Goal: Task Accomplishment & Management: Manage account settings

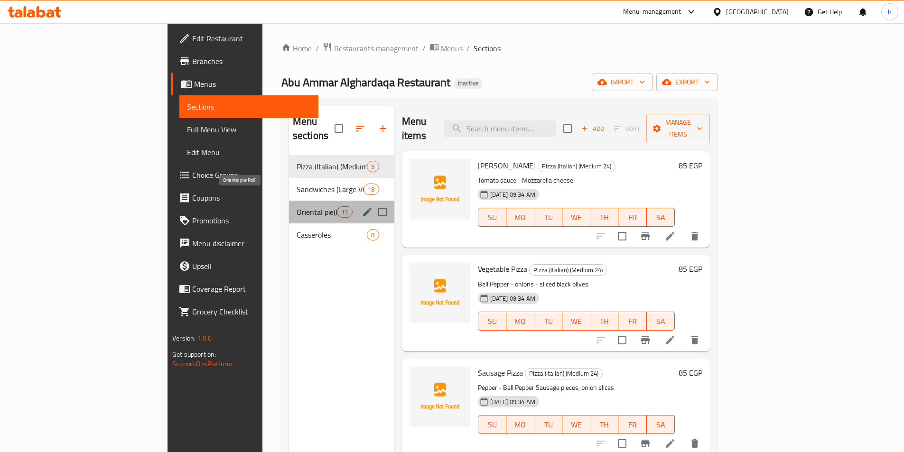
click at [297, 207] on span "Oriental pie(Roll)" at bounding box center [317, 212] width 40 height 11
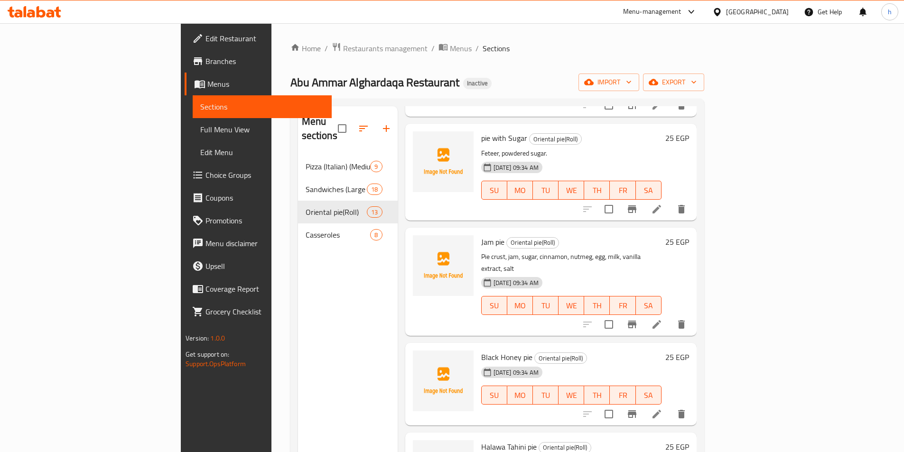
scroll to position [142, 0]
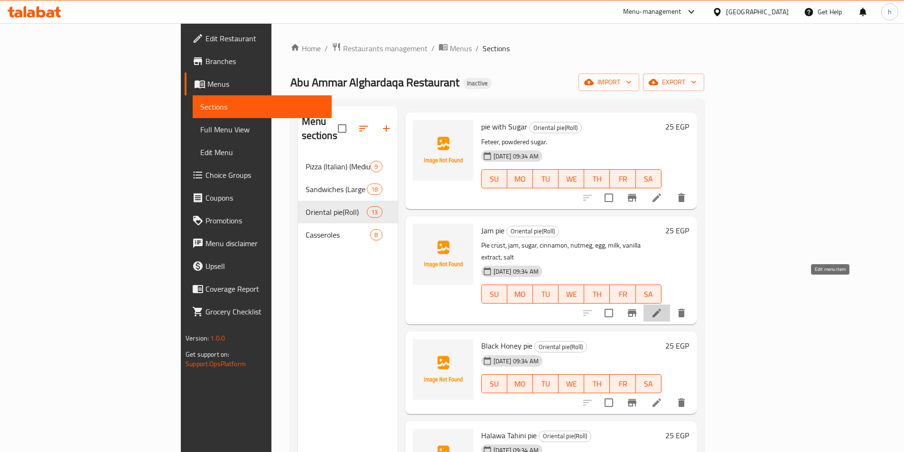
click at [661, 309] on icon at bounding box center [657, 313] width 9 height 9
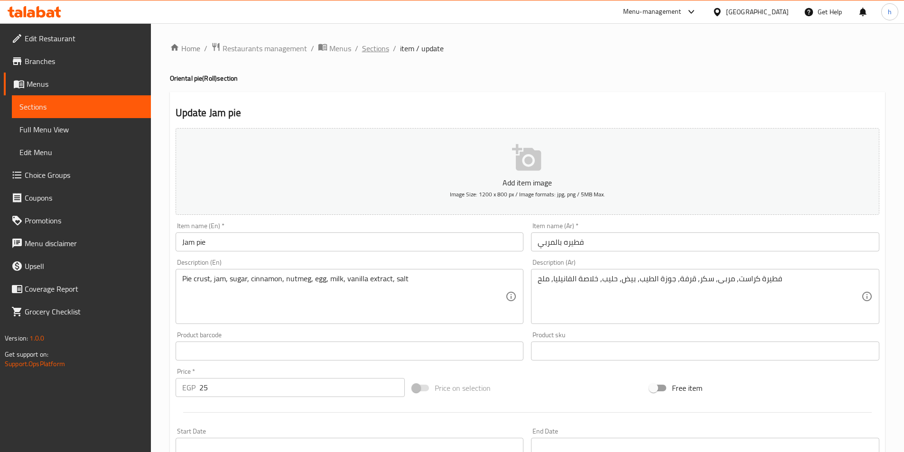
click at [373, 48] on span "Sections" at bounding box center [375, 48] width 27 height 11
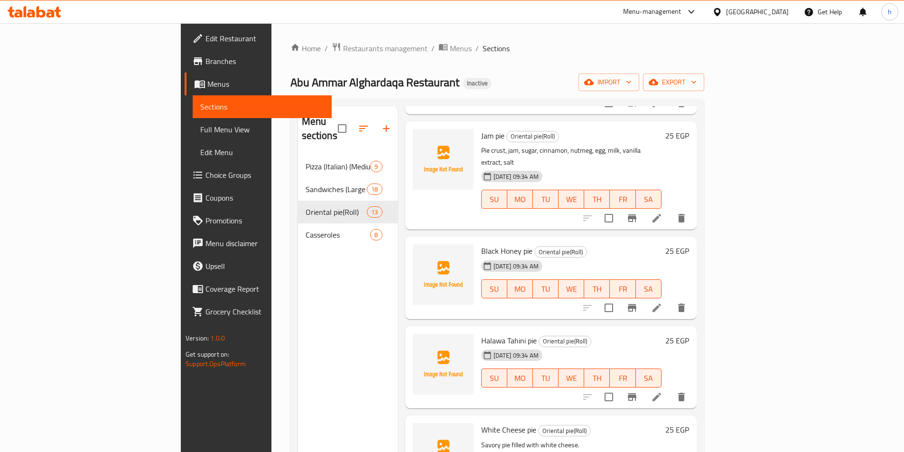
scroll to position [285, 0]
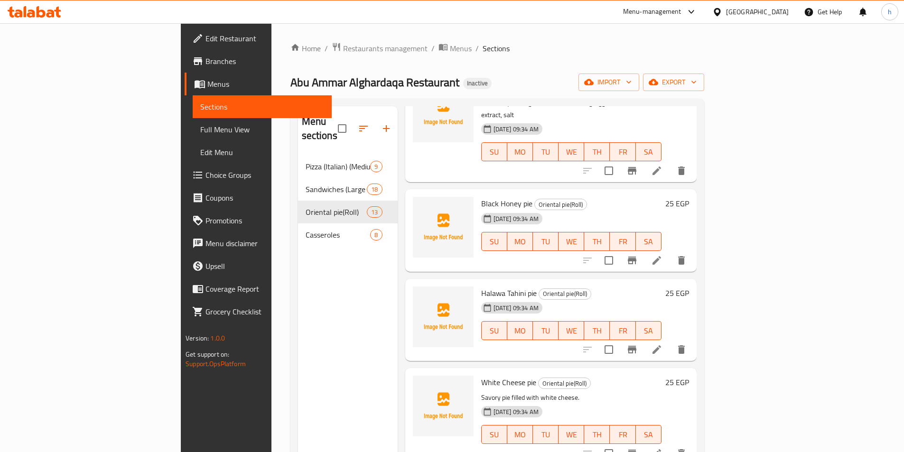
click at [670, 252] on li at bounding box center [657, 260] width 27 height 17
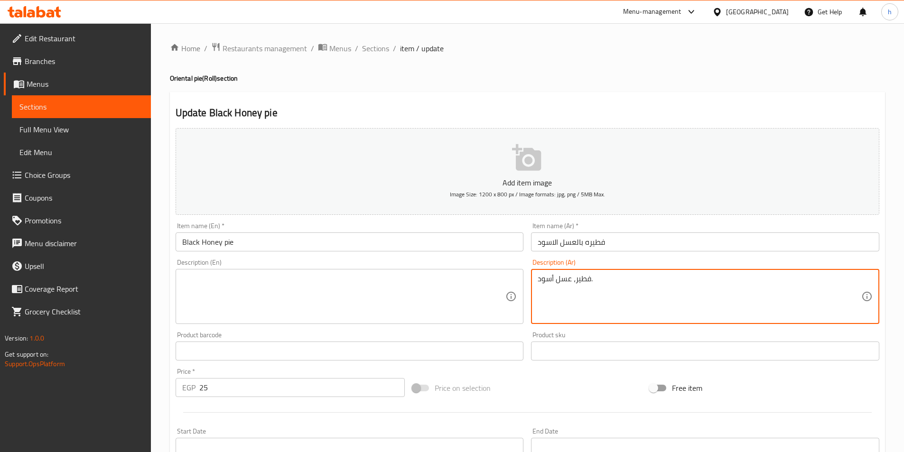
click at [600, 290] on textarea "فطير، عسل أسود." at bounding box center [700, 296] width 324 height 45
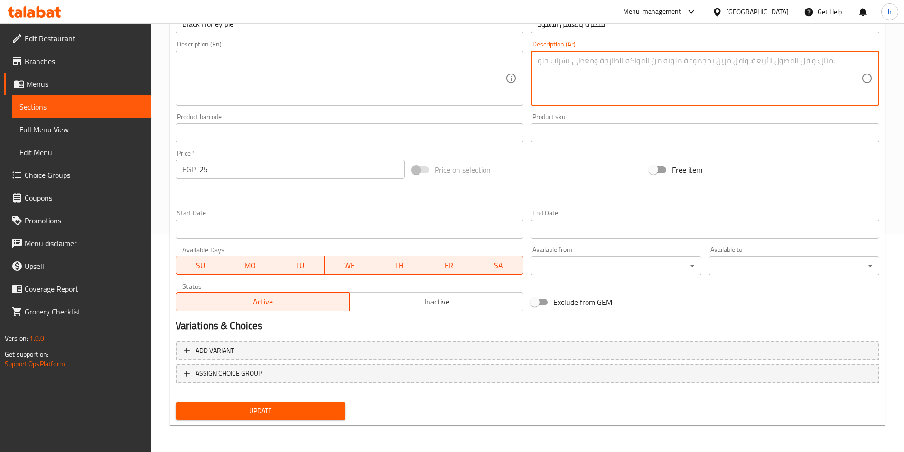
click at [335, 414] on span "Update" at bounding box center [260, 411] width 155 height 12
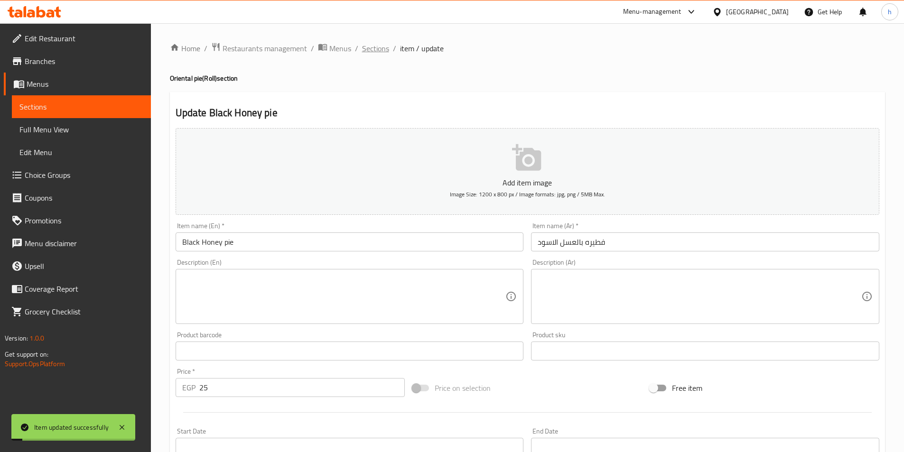
click at [380, 50] on span "Sections" at bounding box center [375, 48] width 27 height 11
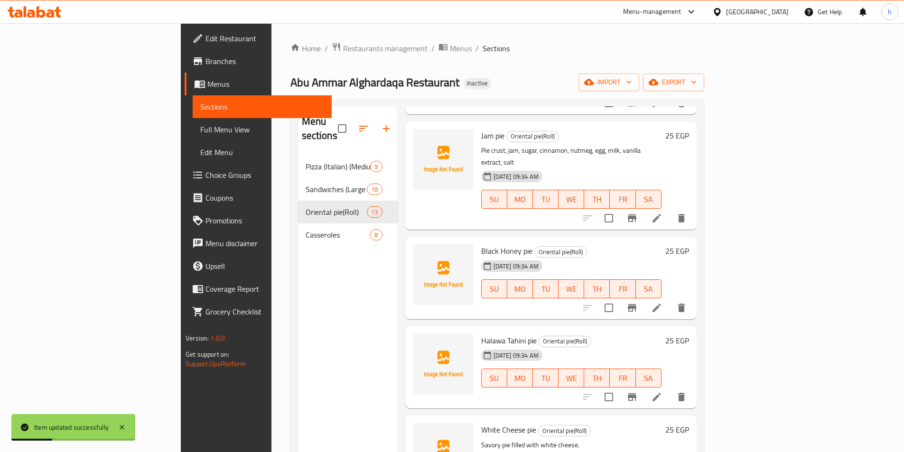
scroll to position [285, 0]
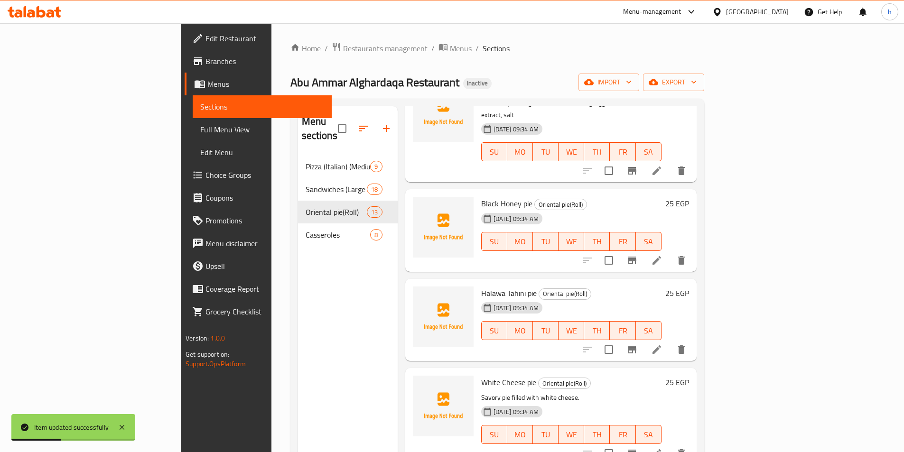
click at [661, 346] on icon at bounding box center [657, 350] width 9 height 9
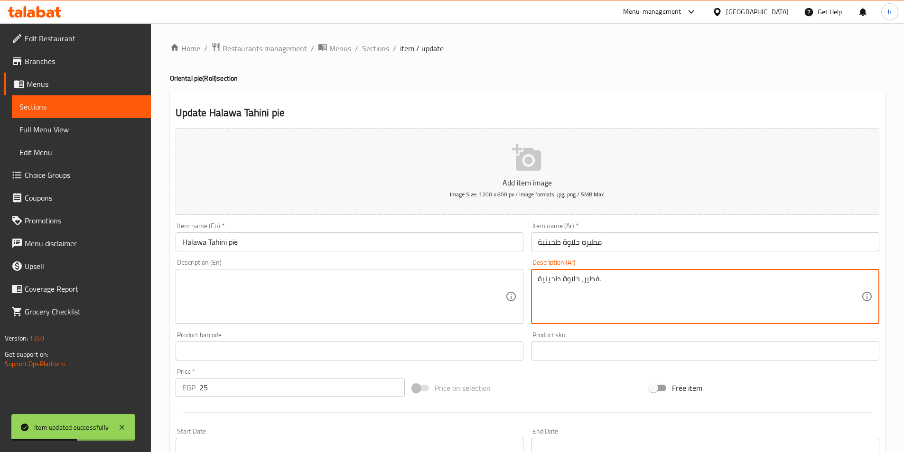
click at [580, 291] on textarea "فطير، حلاوة طحينية." at bounding box center [700, 296] width 324 height 45
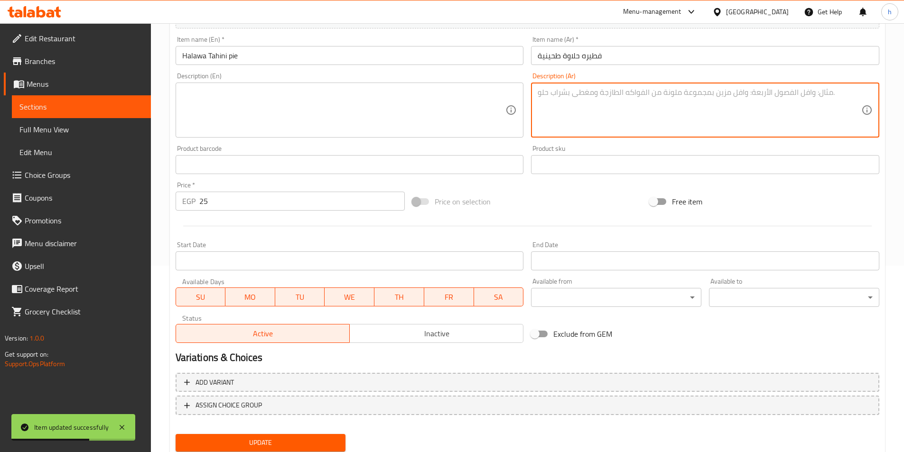
scroll to position [218, 0]
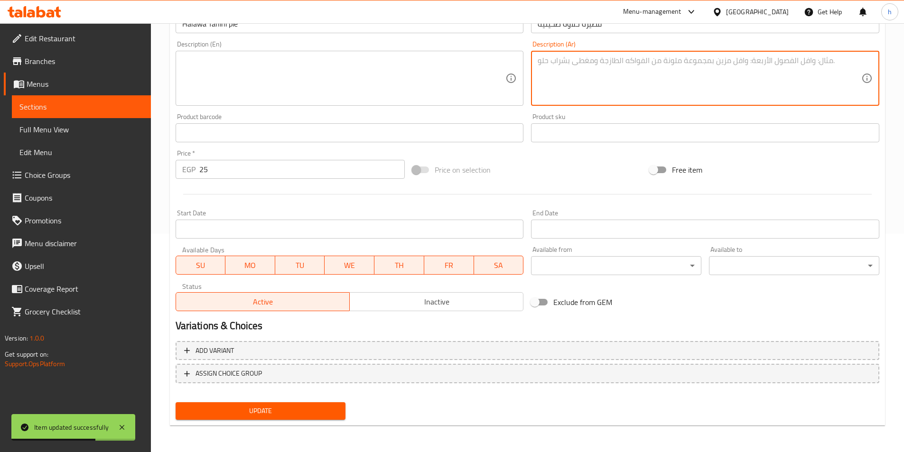
click at [333, 406] on span "Update" at bounding box center [260, 411] width 155 height 12
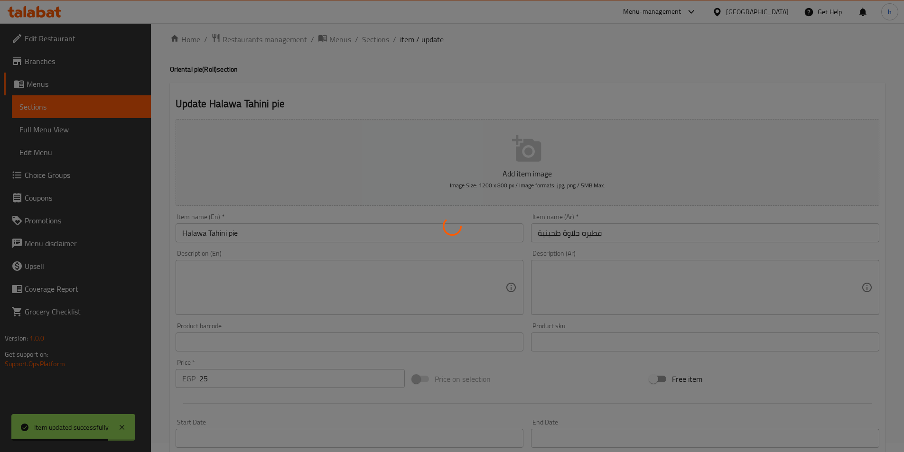
scroll to position [0, 0]
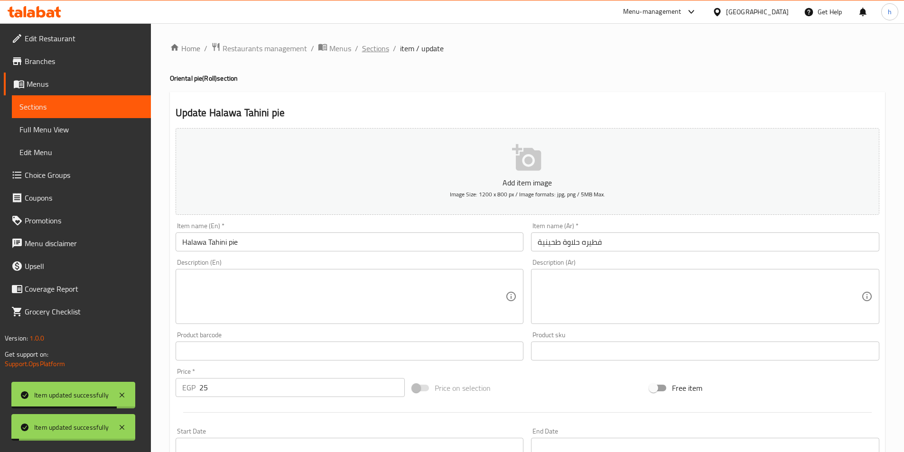
click at [375, 49] on span "Sections" at bounding box center [375, 48] width 27 height 11
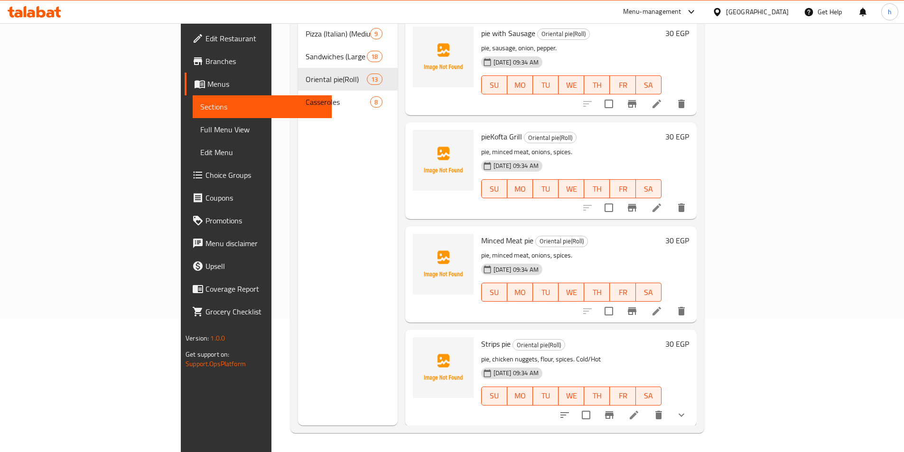
scroll to position [796, 0]
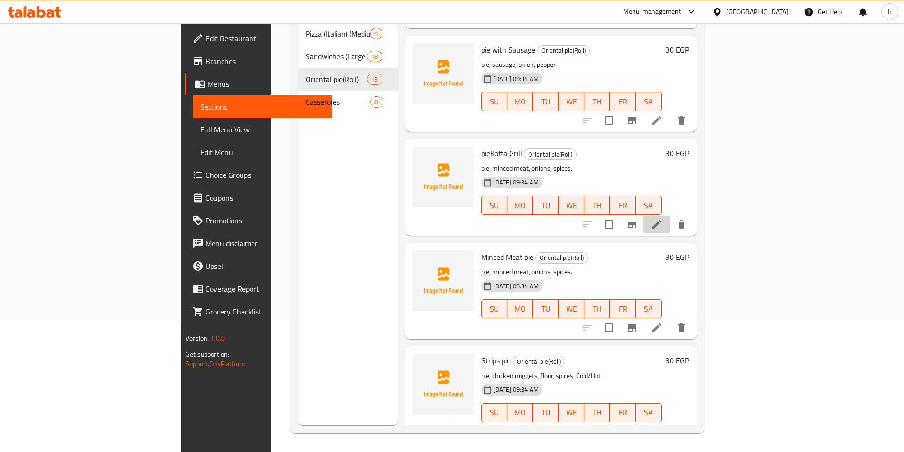
click at [670, 216] on li at bounding box center [657, 224] width 27 height 17
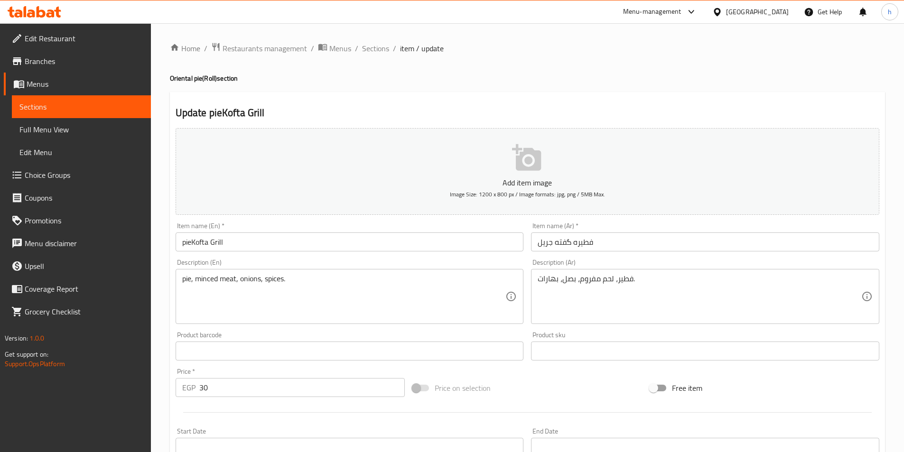
click at [190, 240] on input "pieKofta Grill" at bounding box center [350, 242] width 348 height 19
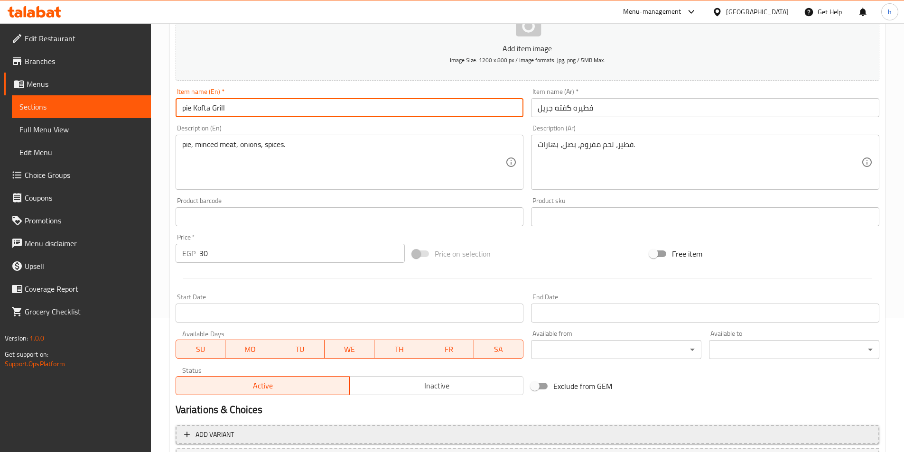
scroll to position [218, 0]
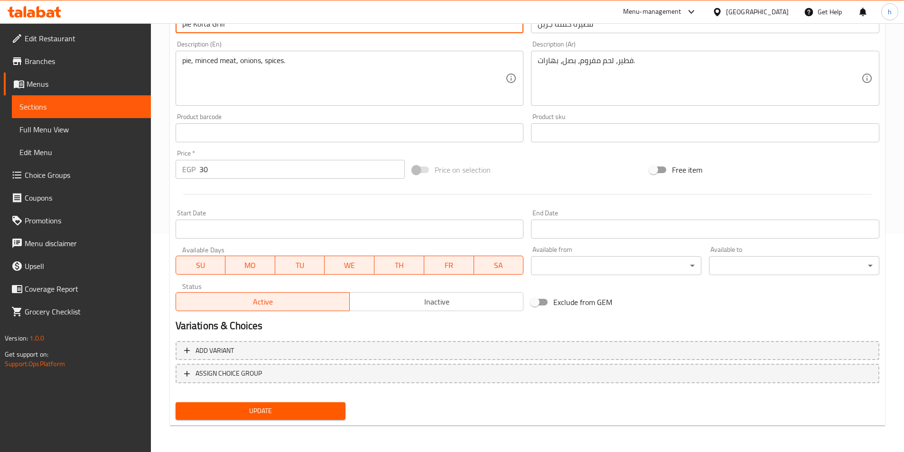
type input "pie Kofta Grill"
click at [286, 409] on span "Update" at bounding box center [260, 411] width 155 height 12
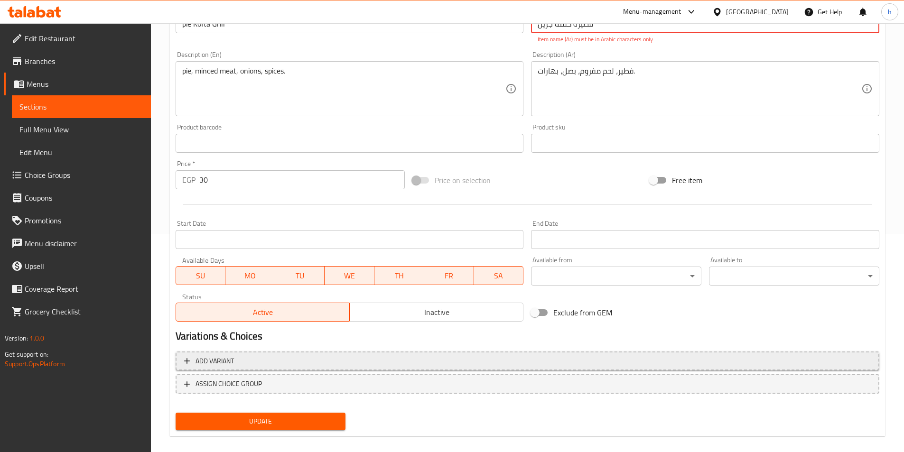
scroll to position [76, 0]
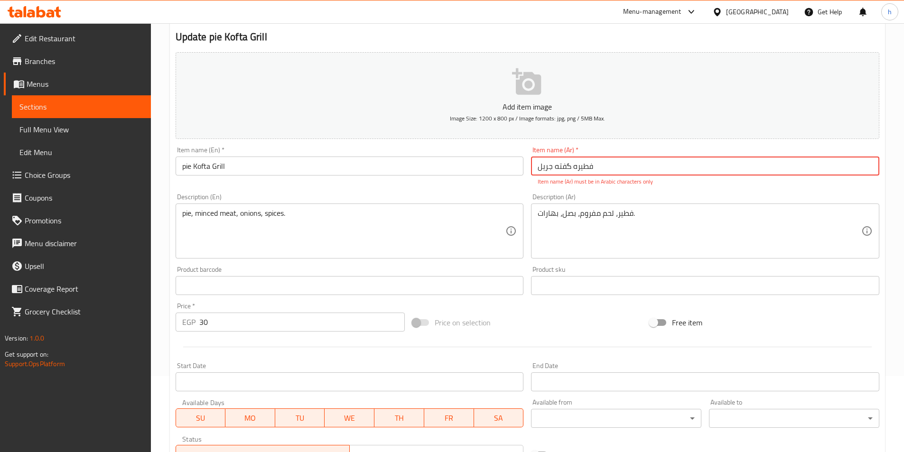
click at [570, 166] on input "فطيره گفته جريل" at bounding box center [705, 166] width 348 height 19
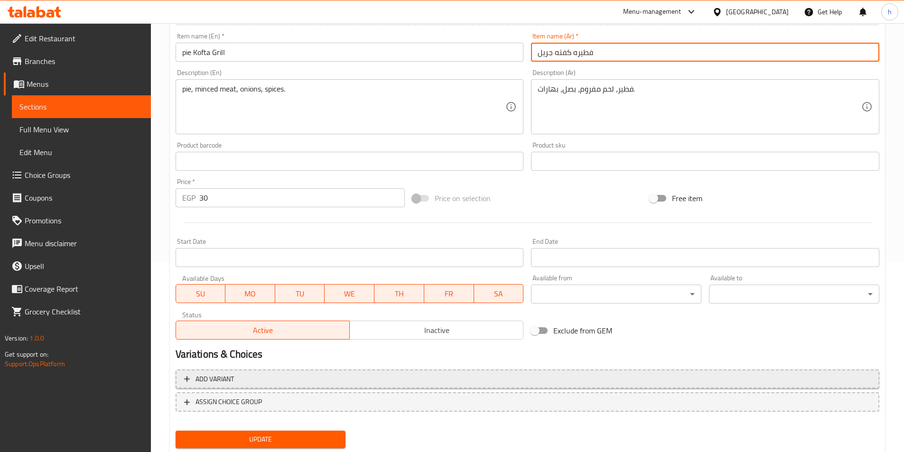
scroll to position [218, 0]
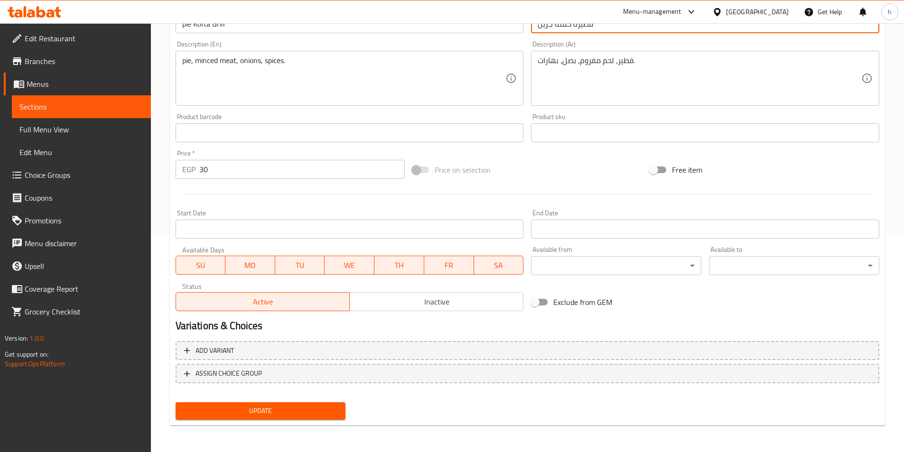
type input "فطيره كفته جريل"
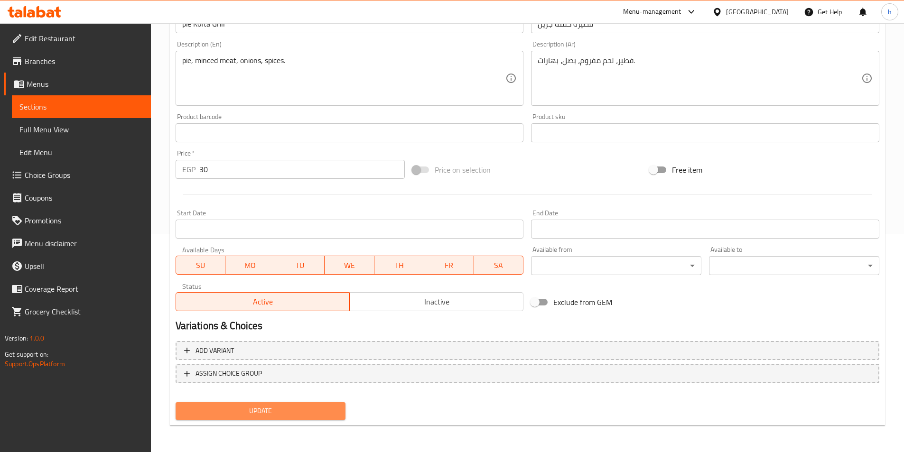
click at [284, 413] on span "Update" at bounding box center [260, 411] width 155 height 12
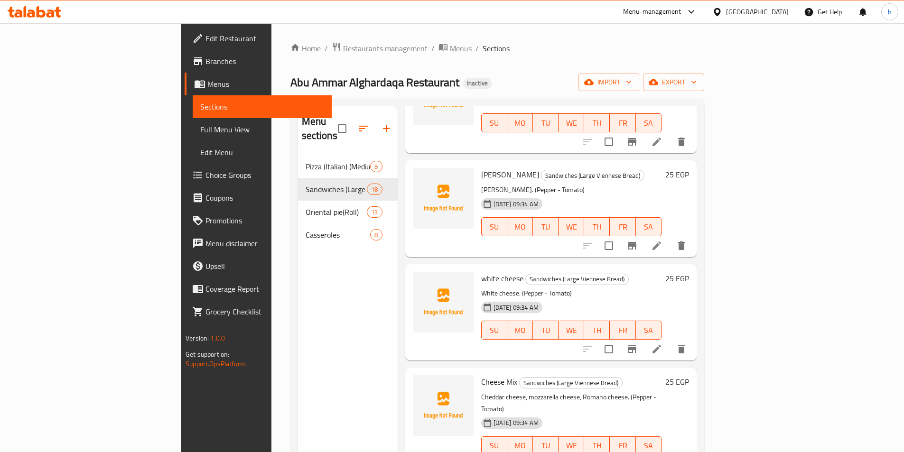
scroll to position [95, 0]
click at [193, 137] on link "Full Menu View" at bounding box center [262, 129] width 139 height 23
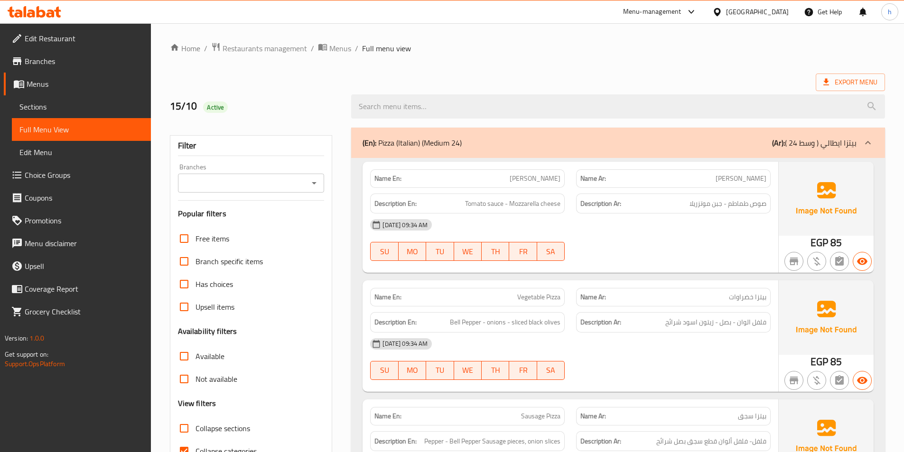
scroll to position [95, 0]
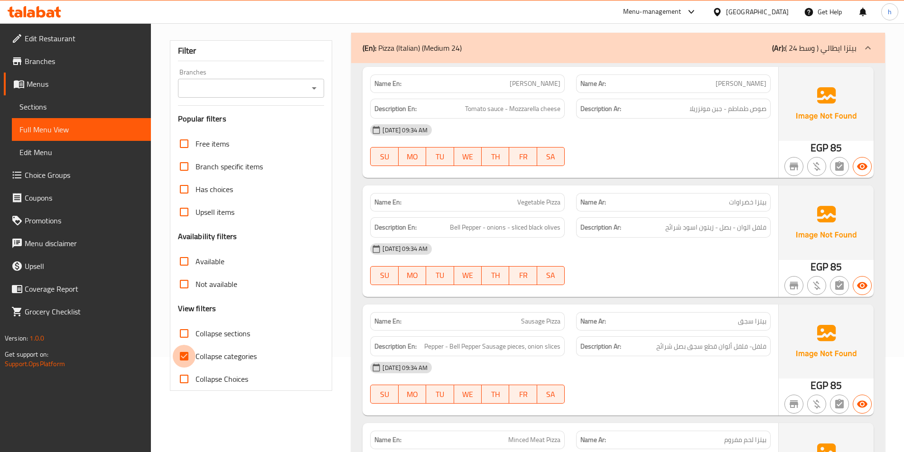
click at [190, 360] on input "Collapse categories" at bounding box center [184, 356] width 23 height 23
checkbox input "false"
click at [652, 36] on div "(En): Pizza (Italian) (Medium 24) (Ar): بيتزا ايطالي ( وسط 24 )" at bounding box center [618, 48] width 534 height 30
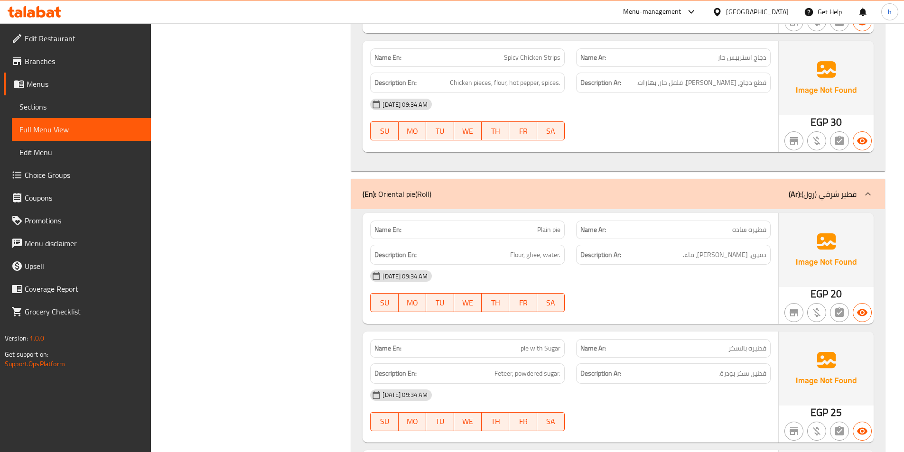
scroll to position [2184, 0]
drag, startPoint x: 492, startPoint y: 228, endPoint x: 594, endPoint y: 226, distance: 102.1
click at [594, 226] on div "Name En: Plain pie Name Ar: فطيره ساده" at bounding box center [571, 229] width 412 height 30
drag, startPoint x: 515, startPoint y: 254, endPoint x: 584, endPoint y: 253, distance: 69.3
click at [584, 253] on div "Description En: Flour, ghee, water. Description Ar: دقيق، سمن، ماء." at bounding box center [571, 254] width 412 height 32
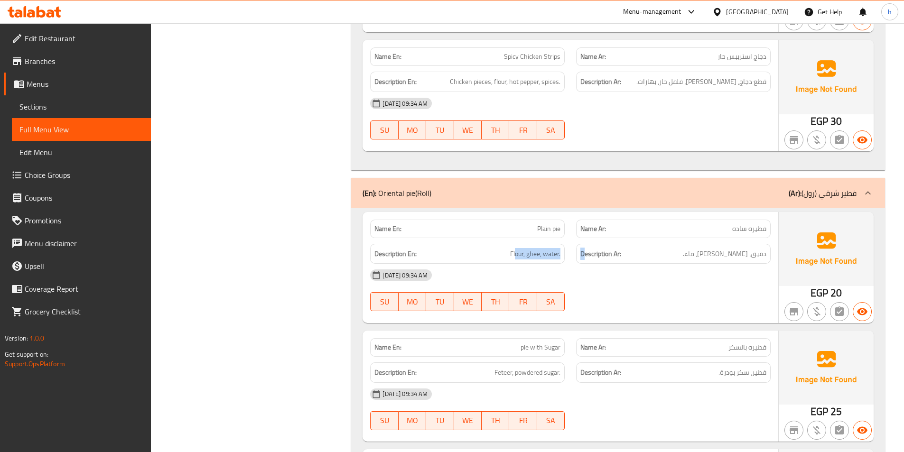
scroll to position [2231, 0]
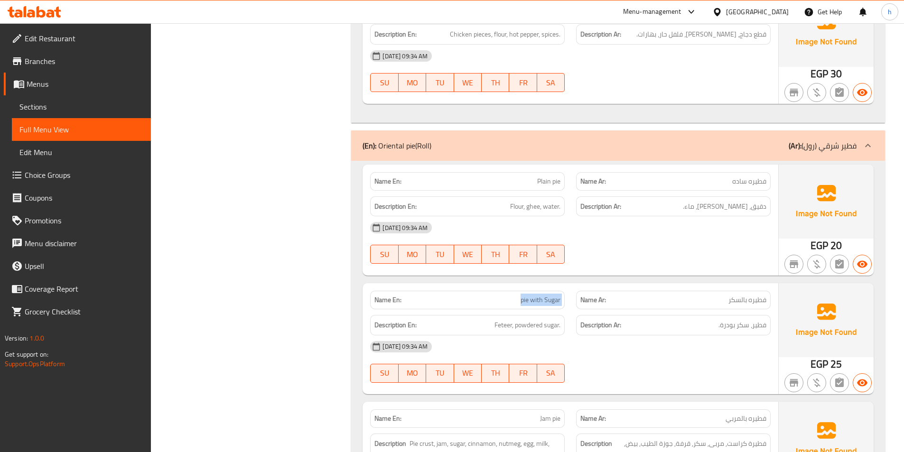
drag, startPoint x: 522, startPoint y: 301, endPoint x: 576, endPoint y: 291, distance: 55.6
click at [576, 291] on div "Name En: pie with Sugar Name Ar: فطيره بالسكر" at bounding box center [571, 300] width 412 height 30
drag, startPoint x: 497, startPoint y: 325, endPoint x: 508, endPoint y: 322, distance: 12.2
click at [508, 322] on span "Feteer, powdered sugar." at bounding box center [528, 325] width 66 height 12
drag, startPoint x: 528, startPoint y: 328, endPoint x: 536, endPoint y: 328, distance: 7.6
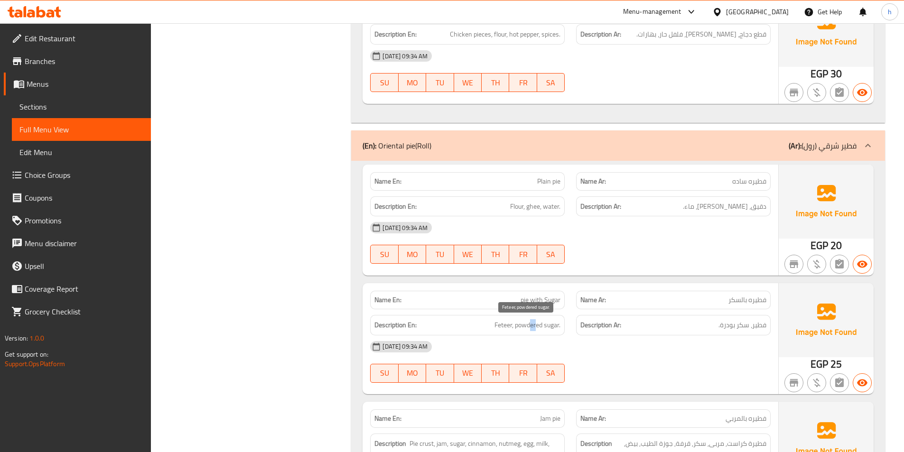
click at [536, 328] on span "Feteer, powdered sugar." at bounding box center [528, 325] width 66 height 12
drag, startPoint x: 558, startPoint y: 325, endPoint x: 571, endPoint y: 328, distance: 12.7
click at [571, 328] on div "Description En: Feteer, powdered sugar. Description Ar: فطير، سكر بودرة." at bounding box center [571, 326] width 412 height 32
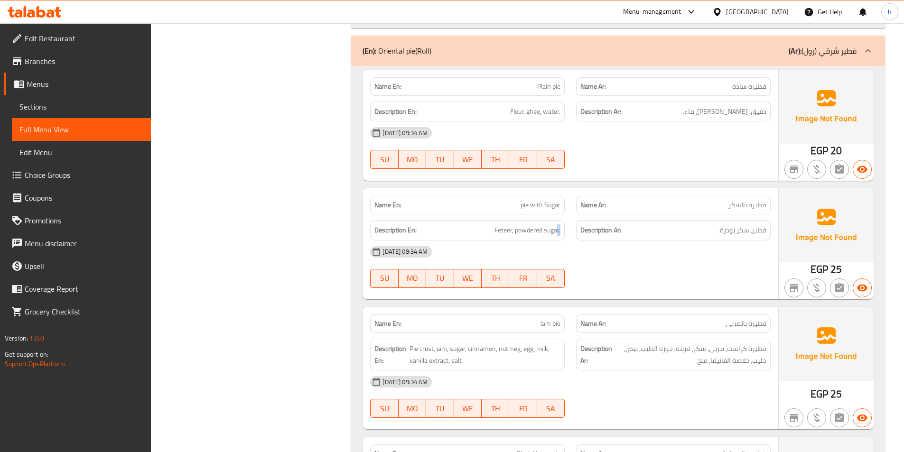
scroll to position [2374, 0]
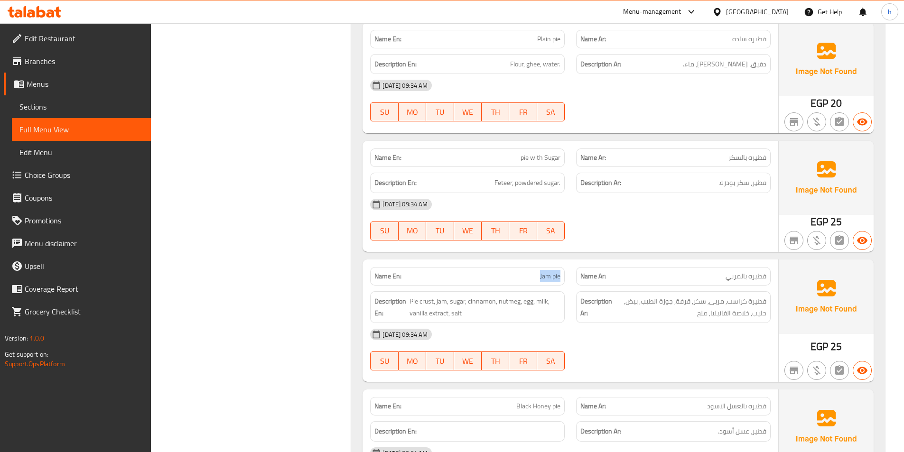
drag, startPoint x: 530, startPoint y: 278, endPoint x: 565, endPoint y: 279, distance: 35.1
click at [565, 279] on div "Name En: Jam pie" at bounding box center [468, 277] width 206 height 30
drag, startPoint x: 439, startPoint y: 298, endPoint x: 405, endPoint y: 293, distance: 33.6
click at [405, 293] on div "Description En: Pie crust, jam, sugar, cinnamon, nutmeg, egg, milk, vanilla ext…" at bounding box center [467, 307] width 195 height 32
click at [445, 299] on span "Pie crust, jam, sugar, cinnamon, nutmeg, egg, milk, vanilla extract, salt" at bounding box center [485, 307] width 151 height 23
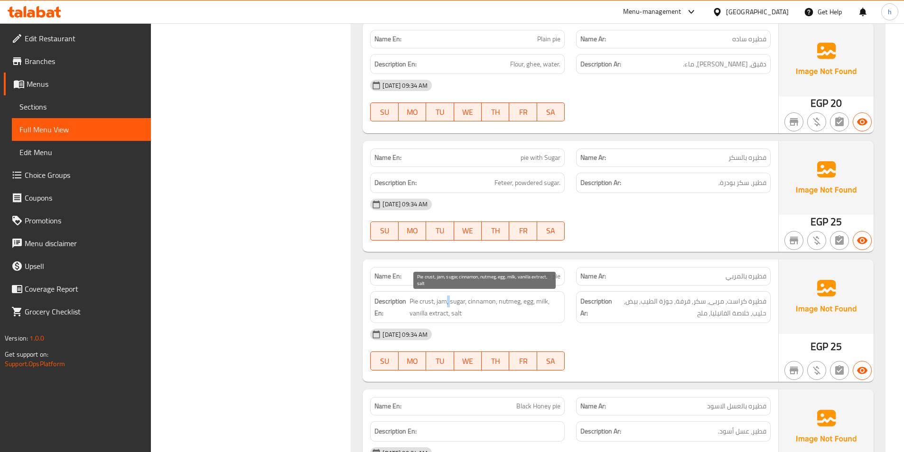
click at [445, 299] on span "Pie crust, jam, sugar, cinnamon, nutmeg, egg, milk, vanilla extract, salt" at bounding box center [485, 307] width 151 height 23
click at [459, 299] on span "Pie crust, jam, sugar, cinnamon, nutmeg, egg, milk, vanilla extract, salt" at bounding box center [485, 307] width 151 height 23
click at [479, 298] on span "Pie crust, jam, sugar, cinnamon, nutmeg, egg, milk, vanilla extract, salt" at bounding box center [485, 307] width 151 height 23
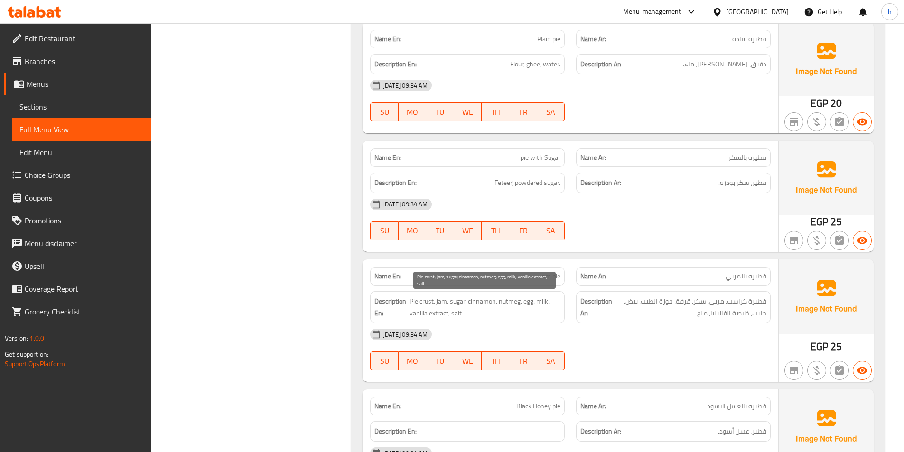
click at [502, 297] on span "Pie crust, jam, sugar, cinnamon, nutmeg, egg, milk, vanilla extract, salt" at bounding box center [485, 307] width 151 height 23
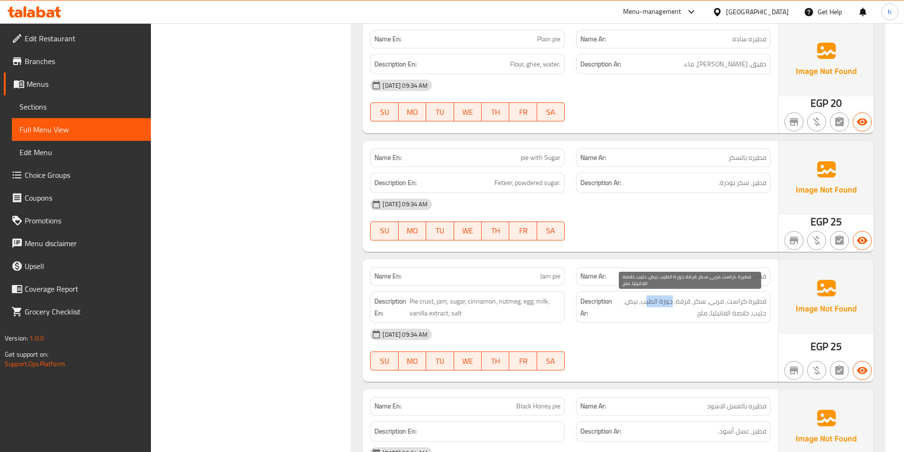
drag, startPoint x: 673, startPoint y: 302, endPoint x: 648, endPoint y: 302, distance: 25.6
click at [648, 302] on span "فطيرة كراست, مربى, سكر, قرفة, جوزة الطيب, بيض, حليب, خلاصة الفانيليا, ملح" at bounding box center [690, 307] width 152 height 23
copy span "جوزة الطي"
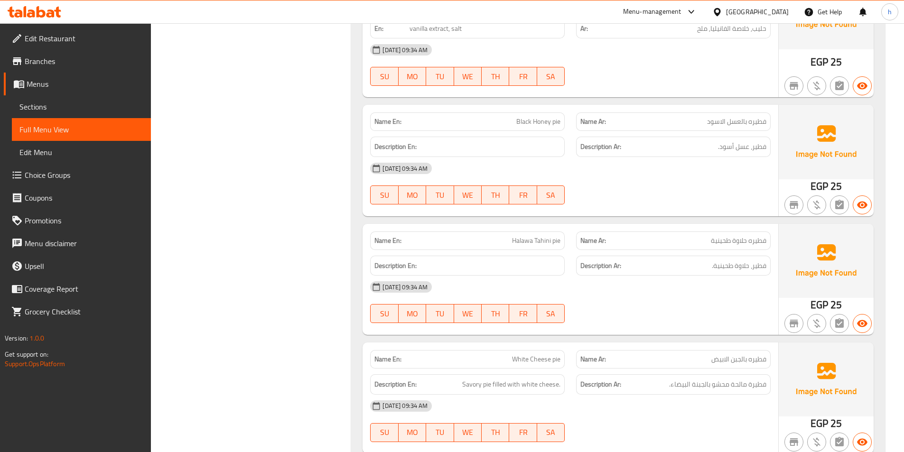
scroll to position [2706, 0]
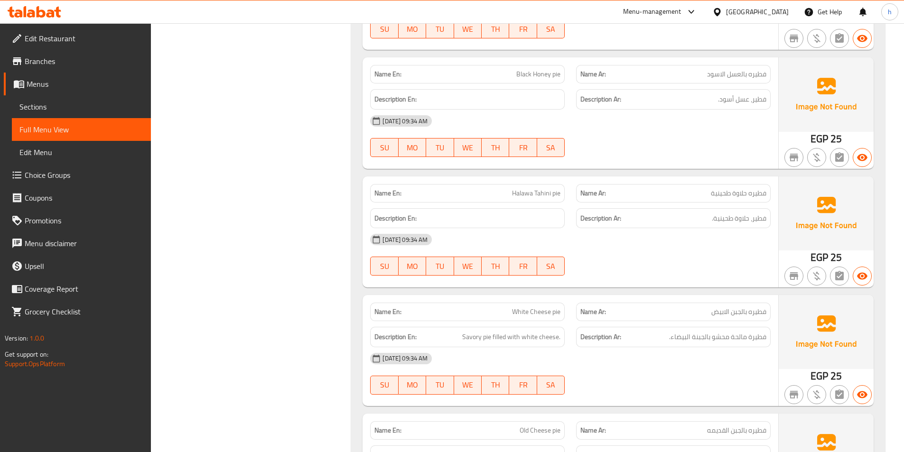
drag, startPoint x: 467, startPoint y: 338, endPoint x: 648, endPoint y: 347, distance: 180.6
click at [648, 347] on div "Name En: White Cheese pie Name Ar: فطيره بالجبن الابيض Description En: Savory p…" at bounding box center [571, 350] width 416 height 111
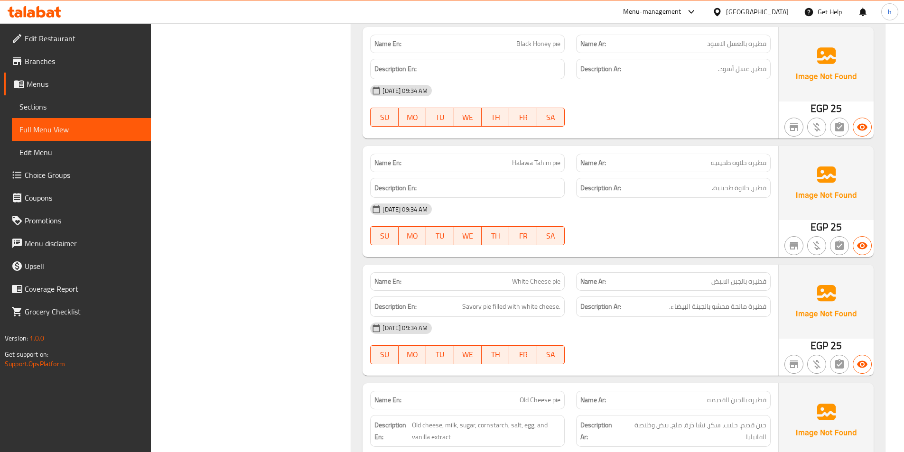
scroll to position [2848, 0]
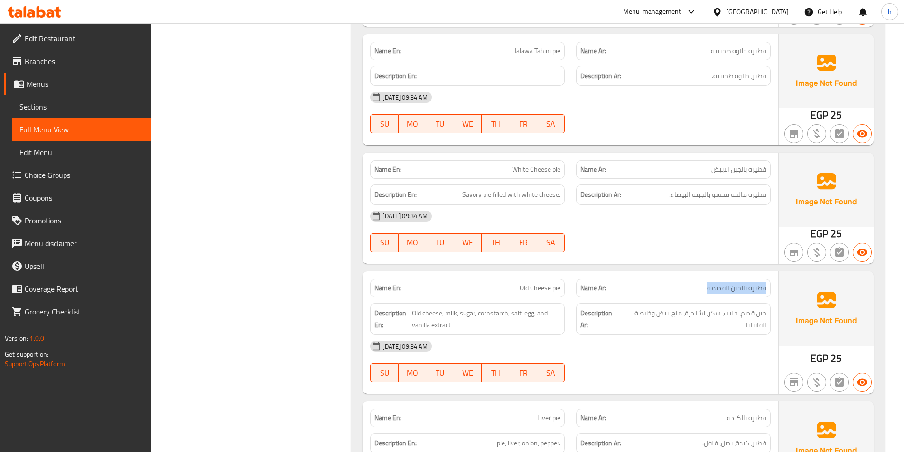
drag, startPoint x: 681, startPoint y: 295, endPoint x: 770, endPoint y: 288, distance: 89.5
click at [770, 288] on div "Name Ar: فطيره بالجبن القديمه" at bounding box center [673, 288] width 195 height 19
drag, startPoint x: 414, startPoint y: 310, endPoint x: 431, endPoint y: 309, distance: 16.7
click at [431, 309] on span "Old cheese, milk, sugar, cornstarch, salt, egg, and vanilla extract" at bounding box center [486, 319] width 149 height 23
drag, startPoint x: 449, startPoint y: 309, endPoint x: 462, endPoint y: 310, distance: 13.3
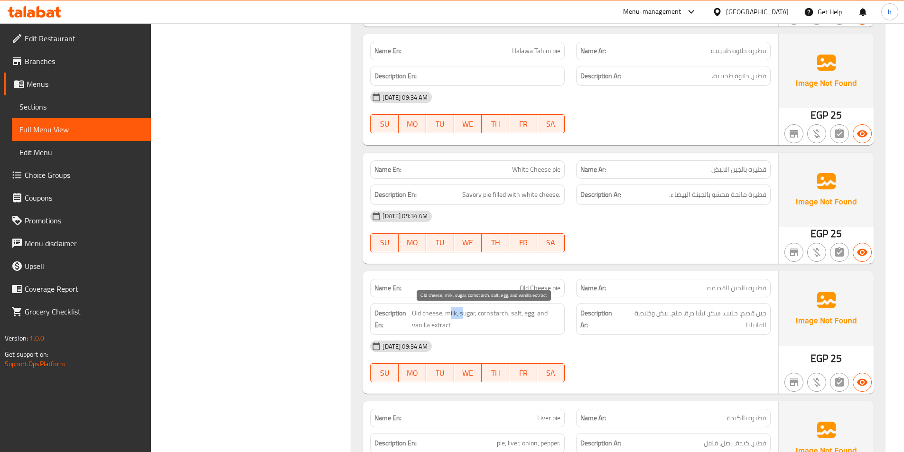
click at [462, 310] on span "Old cheese, milk, sugar, cornstarch, salt, egg, and vanilla extract" at bounding box center [486, 319] width 149 height 23
drag, startPoint x: 471, startPoint y: 310, endPoint x: 482, endPoint y: 310, distance: 10.9
click at [482, 310] on span "Old cheese, milk, sugar, cornstarch, salt, egg, and vanilla extract" at bounding box center [486, 319] width 149 height 23
drag, startPoint x: 497, startPoint y: 310, endPoint x: 514, endPoint y: 311, distance: 17.1
click at [514, 311] on span "Old cheese, milk, sugar, cornstarch, salt, egg, and vanilla extract" at bounding box center [486, 319] width 149 height 23
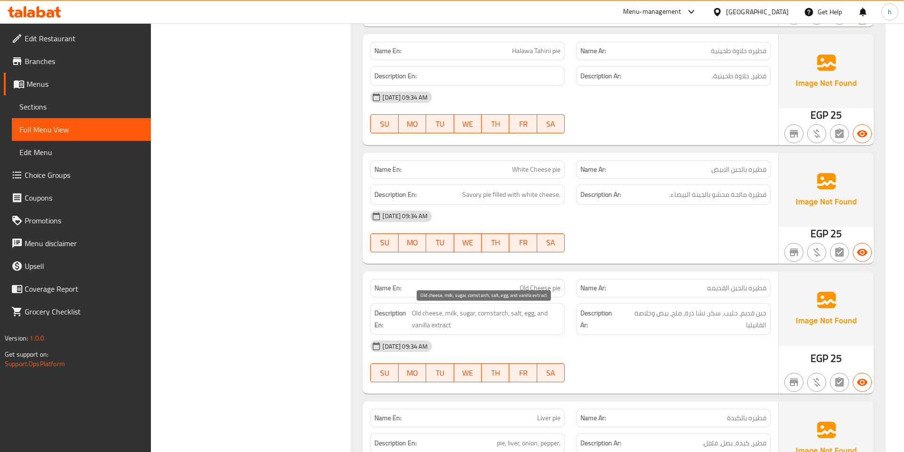
click at [519, 313] on span "Old cheese, milk, sugar, cornstarch, salt, egg, and vanilla extract" at bounding box center [486, 319] width 149 height 23
drag, startPoint x: 527, startPoint y: 313, endPoint x: 532, endPoint y: 314, distance: 5.0
click at [532, 314] on span "Old cheese, milk, sugar, cornstarch, salt, egg, and vanilla extract" at bounding box center [486, 319] width 149 height 23
drag, startPoint x: 541, startPoint y: 313, endPoint x: 551, endPoint y: 319, distance: 11.7
click at [551, 319] on span "Old cheese, milk, sugar, cornstarch, salt, egg, and vanilla extract" at bounding box center [486, 319] width 149 height 23
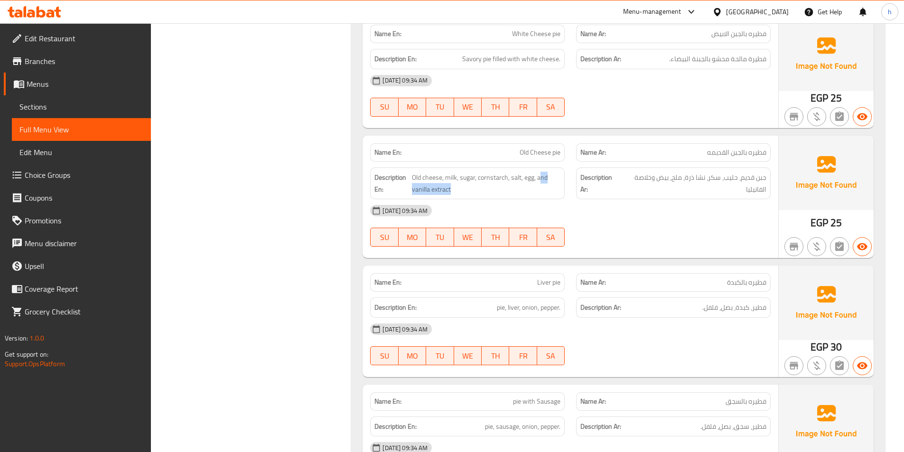
scroll to position [2991, 0]
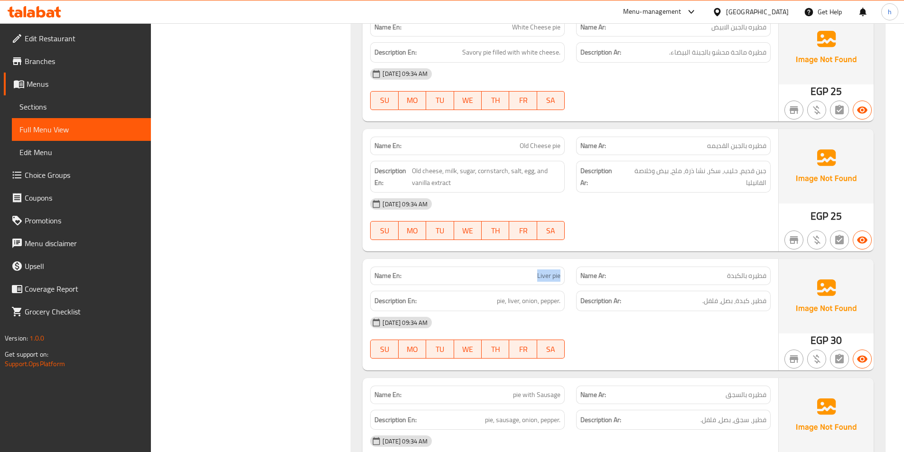
drag, startPoint x: 526, startPoint y: 281, endPoint x: 569, endPoint y: 284, distance: 43.3
click at [569, 284] on div "Name En: Liver pie" at bounding box center [468, 276] width 206 height 30
drag, startPoint x: 498, startPoint y: 298, endPoint x: 505, endPoint y: 299, distance: 6.7
click at [505, 299] on span "pie, liver, onion, pepper." at bounding box center [529, 301] width 64 height 12
drag, startPoint x: 510, startPoint y: 299, endPoint x: 520, endPoint y: 300, distance: 10.0
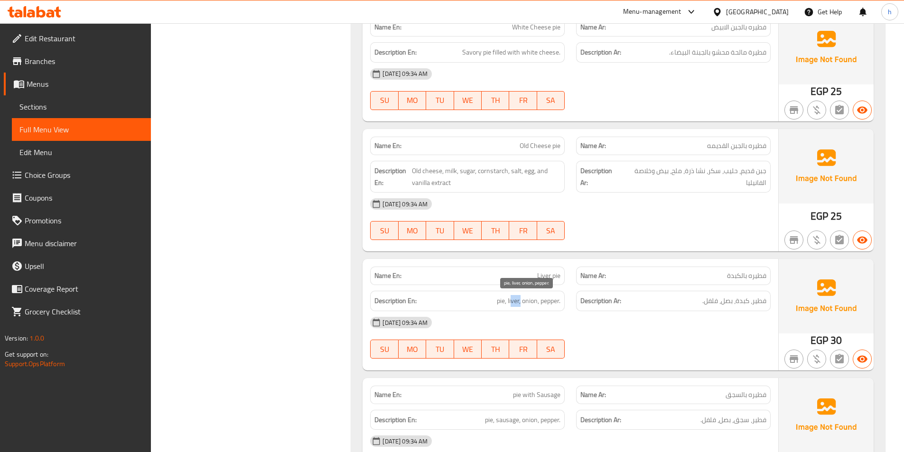
click at [520, 300] on span "pie, liver, onion, pepper." at bounding box center [529, 301] width 64 height 12
drag, startPoint x: 527, startPoint y: 300, endPoint x: 544, endPoint y: 304, distance: 16.6
click at [544, 304] on span "pie, liver, onion, pepper." at bounding box center [529, 301] width 64 height 12
drag, startPoint x: 549, startPoint y: 304, endPoint x: 562, endPoint y: 307, distance: 13.1
click at [562, 307] on div "Description En: pie, liver, onion, pepper." at bounding box center [467, 301] width 195 height 20
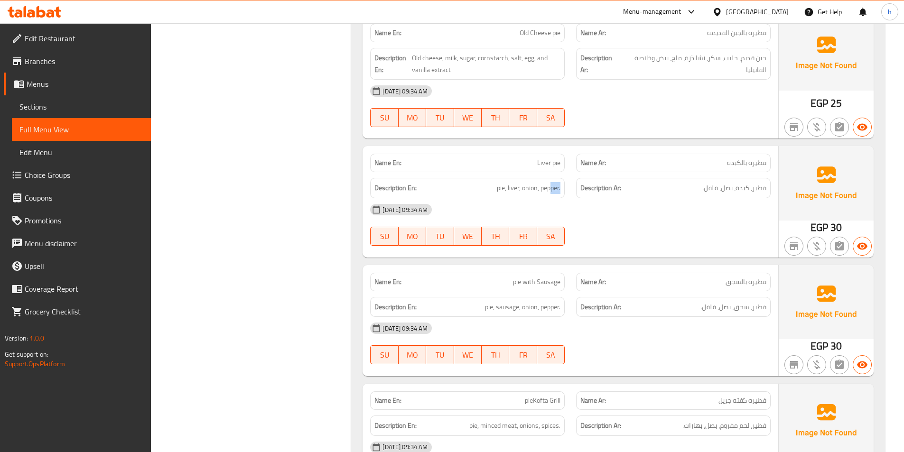
scroll to position [3133, 0]
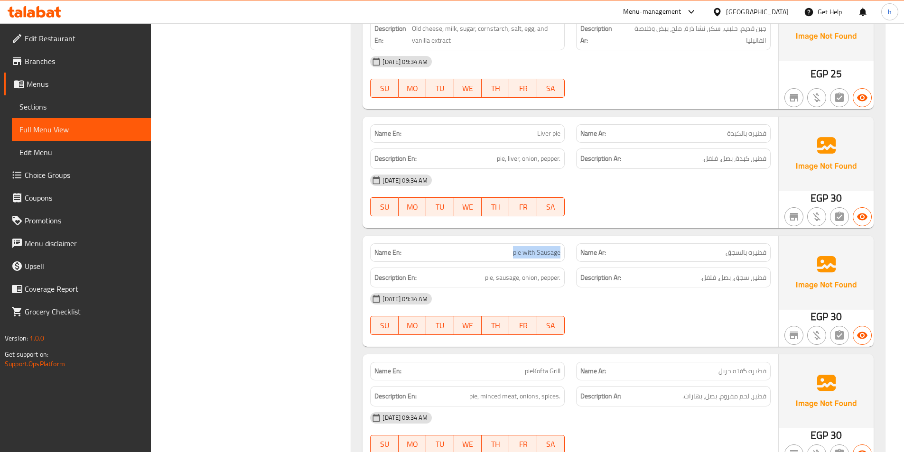
drag, startPoint x: 484, startPoint y: 257, endPoint x: 570, endPoint y: 259, distance: 85.9
click at [570, 259] on div "Name En: pie with Sausage" at bounding box center [468, 253] width 206 height 30
drag, startPoint x: 483, startPoint y: 277, endPoint x: 501, endPoint y: 277, distance: 18.5
click at [499, 277] on h6 "Description En: pie, sausage, onion, pepper." at bounding box center [468, 278] width 186 height 12
drag, startPoint x: 502, startPoint y: 277, endPoint x: 528, endPoint y: 282, distance: 26.2
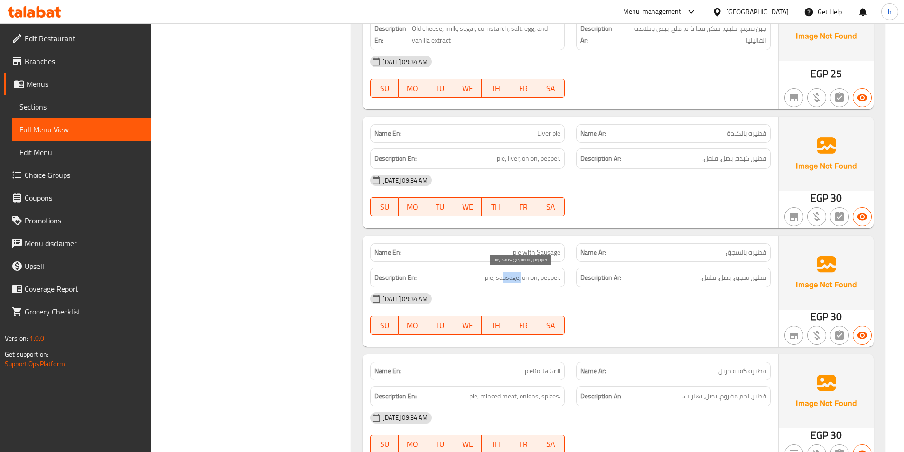
click at [526, 282] on span "pie, sausage, onion, pepper." at bounding box center [522, 278] width 75 height 12
drag, startPoint x: 542, startPoint y: 282, endPoint x: 569, endPoint y: 290, distance: 28.7
click at [569, 290] on div "Name En: pie with Sausage Name Ar: فطيره بالسجق Description En: pie, sausage, o…" at bounding box center [571, 291] width 416 height 111
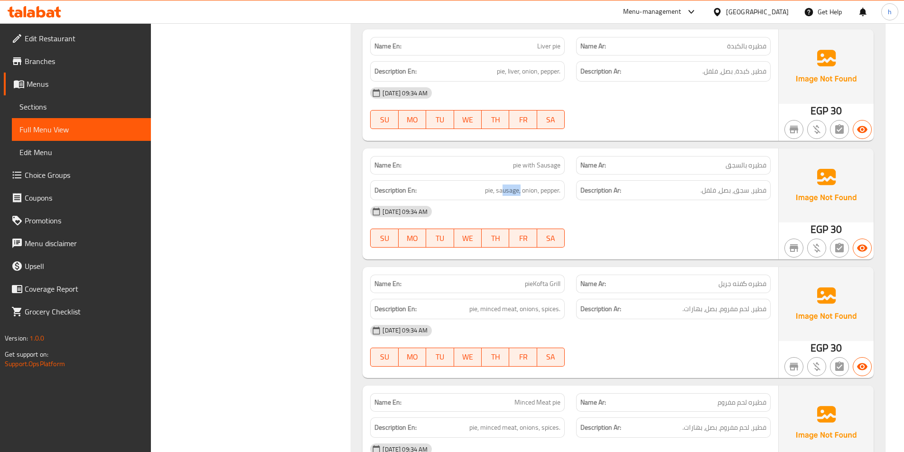
scroll to position [3228, 0]
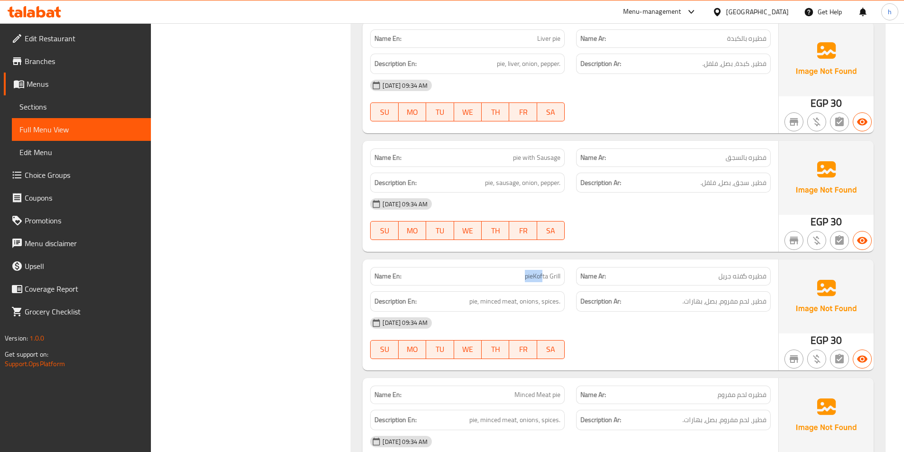
drag, startPoint x: 521, startPoint y: 282, endPoint x: 543, endPoint y: 282, distance: 21.8
click at [543, 282] on div "Name En: pieKofta Grill" at bounding box center [467, 276] width 195 height 19
click at [557, 278] on span "pieKofta Grill" at bounding box center [543, 277] width 36 height 10
click at [532, 277] on span "pieKofta Grill" at bounding box center [543, 277] width 36 height 10
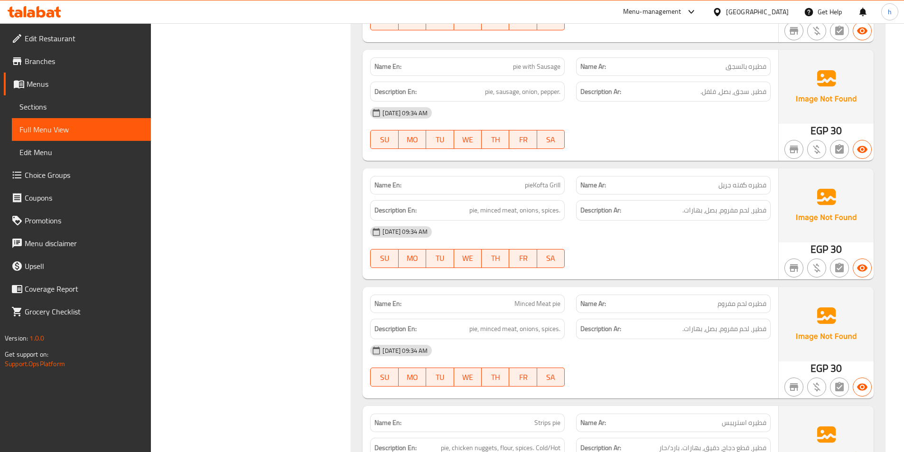
scroll to position [3323, 0]
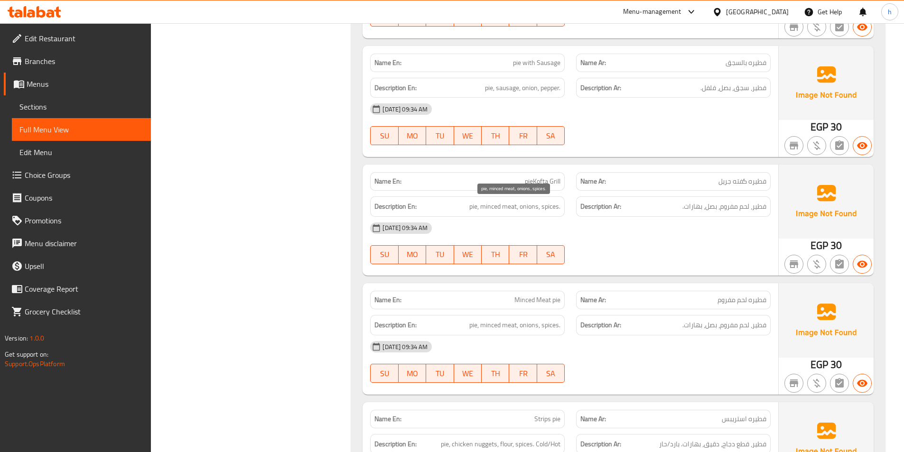
click at [473, 209] on span "pie, minced meat, onions, spices." at bounding box center [514, 207] width 91 height 12
drag, startPoint x: 487, startPoint y: 205, endPoint x: 518, endPoint y: 205, distance: 30.9
click at [518, 205] on span "pie, minced meat, onions, spices." at bounding box center [514, 207] width 91 height 12
drag, startPoint x: 538, startPoint y: 203, endPoint x: 554, endPoint y: 206, distance: 16.0
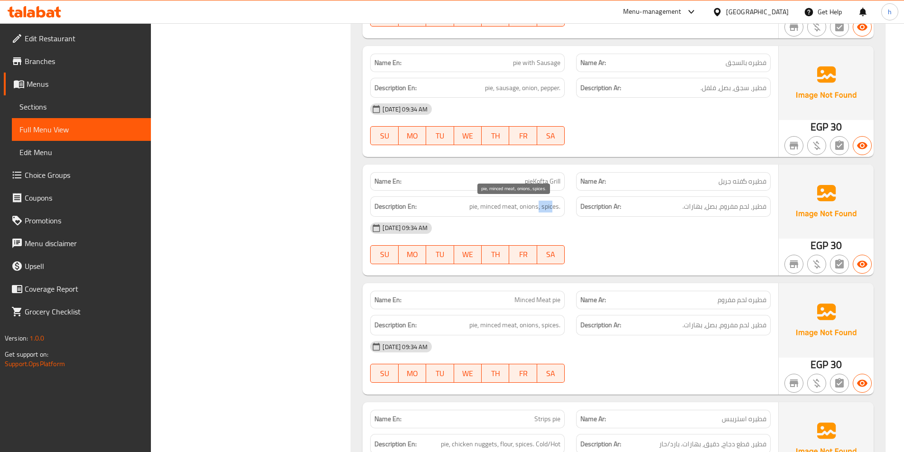
click at [554, 206] on span "pie, minced meat, onions, spices." at bounding box center [514, 207] width 91 height 12
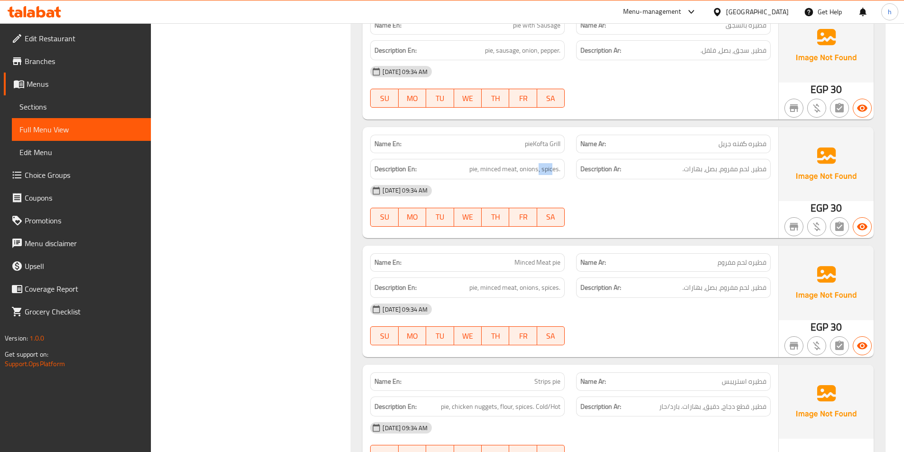
scroll to position [3418, 0]
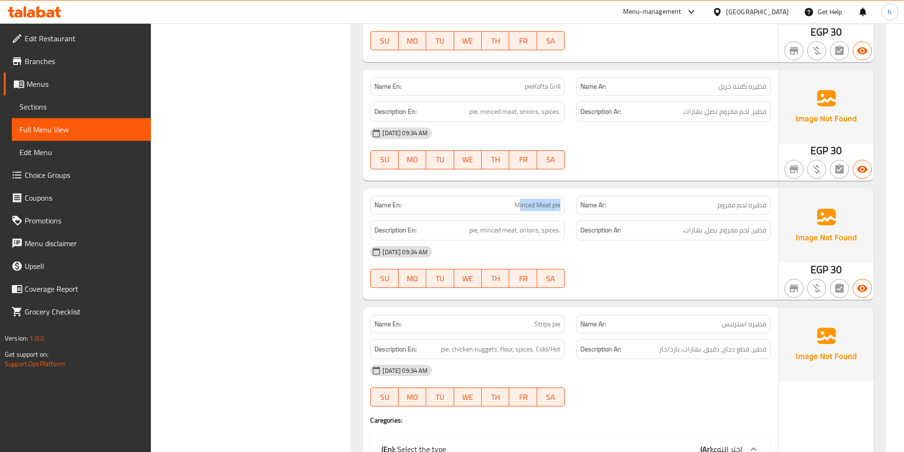
drag, startPoint x: 520, startPoint y: 207, endPoint x: 570, endPoint y: 208, distance: 49.9
click at [570, 208] on div "Name En: Minced Meat pie" at bounding box center [468, 205] width 206 height 30
click at [481, 234] on span "pie, minced meat, onions, spices." at bounding box center [514, 231] width 91 height 12
click at [506, 229] on span "pie, minced meat, onions, spices." at bounding box center [514, 231] width 91 height 12
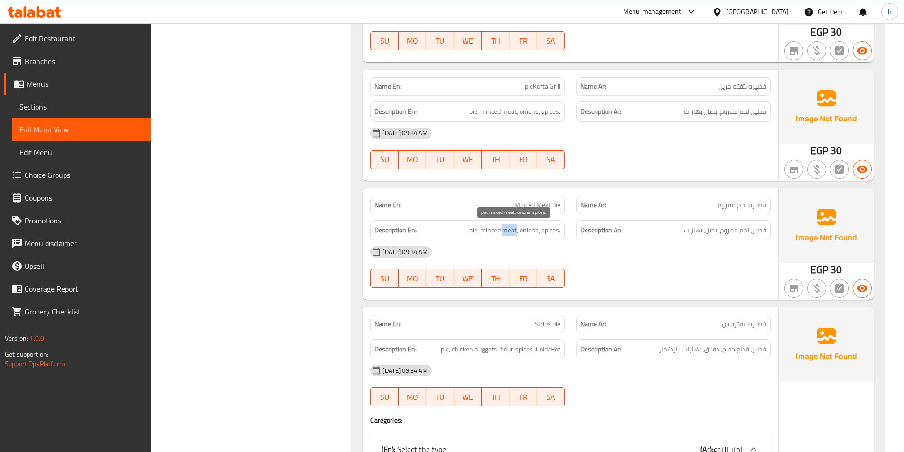
click at [506, 229] on span "pie, minced meat, onions, spices." at bounding box center [514, 231] width 91 height 12
click at [532, 227] on span "pie, minced meat, onions, spices." at bounding box center [514, 231] width 91 height 12
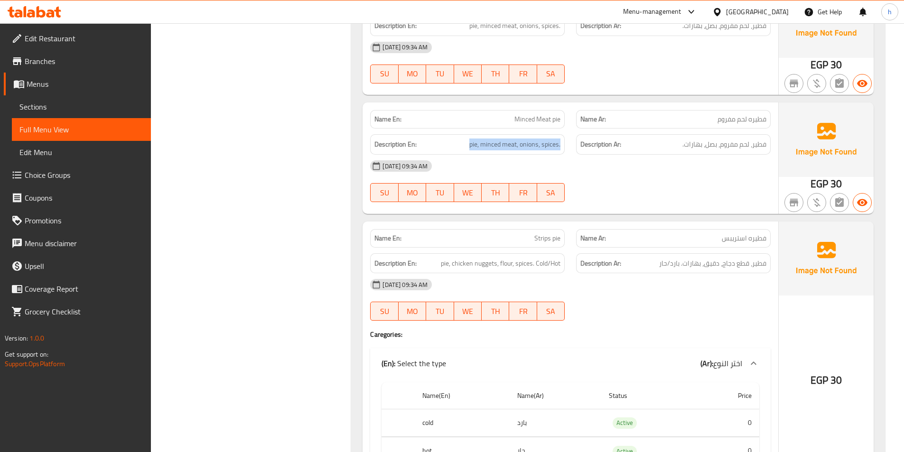
scroll to position [3560, 0]
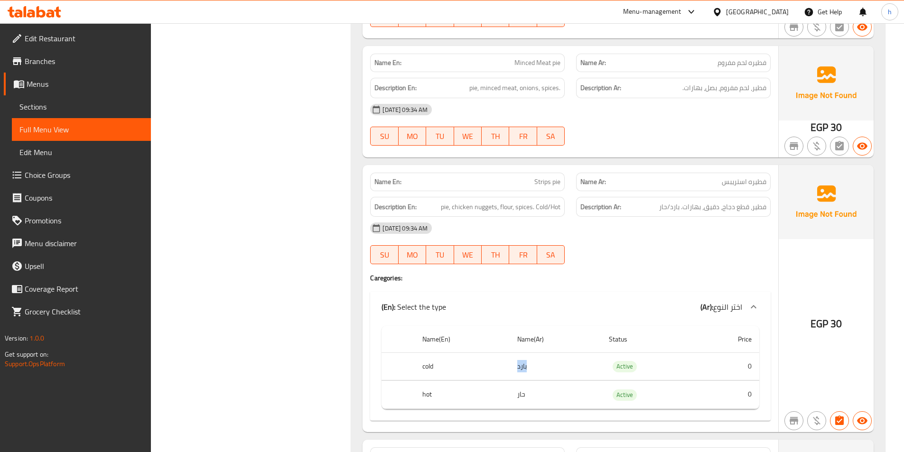
drag, startPoint x: 517, startPoint y: 364, endPoint x: 536, endPoint y: 365, distance: 19.0
click at [536, 365] on td "بارد" at bounding box center [556, 367] width 92 height 28
drag, startPoint x: 524, startPoint y: 367, endPoint x: 490, endPoint y: 290, distance: 84.8
click at [490, 290] on div "Name En: Strips pie Name Ar: فطيره استريبس Description En: pie, chicken nuggets…" at bounding box center [571, 298] width 416 height 267
drag, startPoint x: 417, startPoint y: 393, endPoint x: 469, endPoint y: 385, distance: 52.2
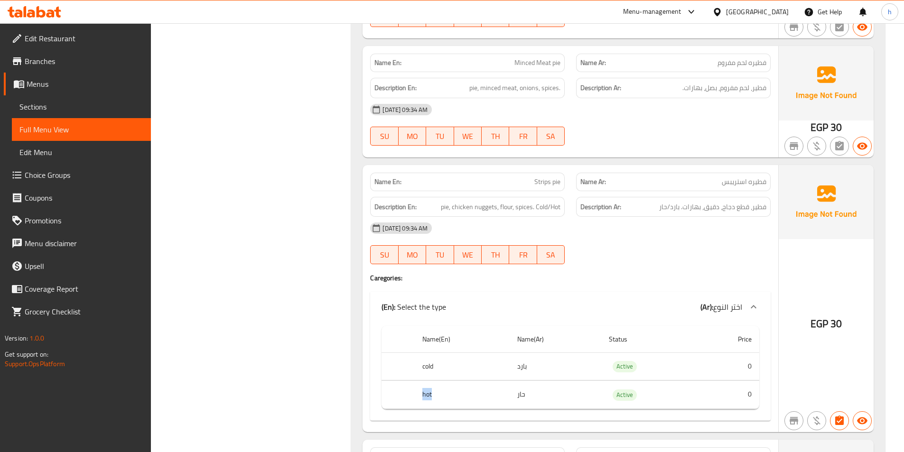
click at [454, 389] on th "hot" at bounding box center [462, 395] width 94 height 28
drag, startPoint x: 519, startPoint y: 366, endPoint x: 533, endPoint y: 372, distance: 14.5
click at [533, 372] on td "بارد" at bounding box center [556, 367] width 92 height 28
click at [517, 401] on td "حار" at bounding box center [556, 395] width 92 height 28
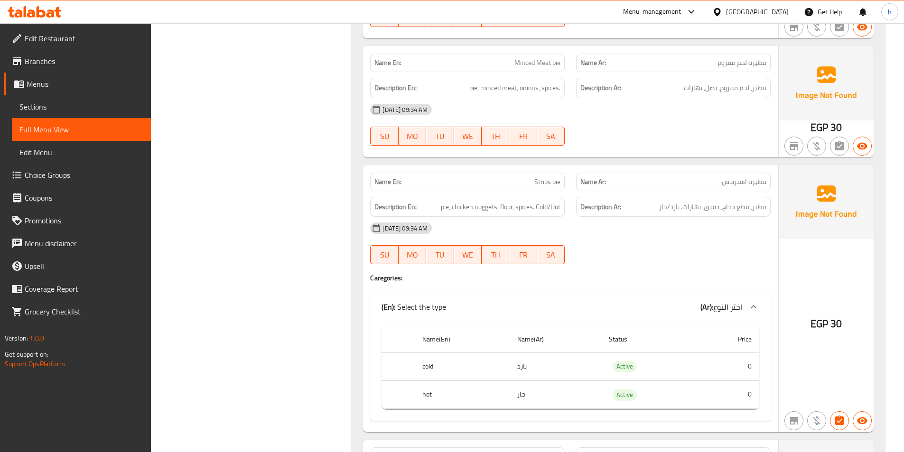
click at [429, 392] on th "hot" at bounding box center [462, 395] width 94 height 28
drag, startPoint x: 678, startPoint y: 206, endPoint x: 653, endPoint y: 203, distance: 25.3
click at [653, 203] on h6 "Description Ar: فطير، قطع دجاج، دقيق، بهارات. بارد/حار" at bounding box center [674, 207] width 186 height 12
click at [672, 202] on span "فطير، قطع دجاج، دقيق، بهارات. بارد/حار" at bounding box center [712, 207] width 107 height 12
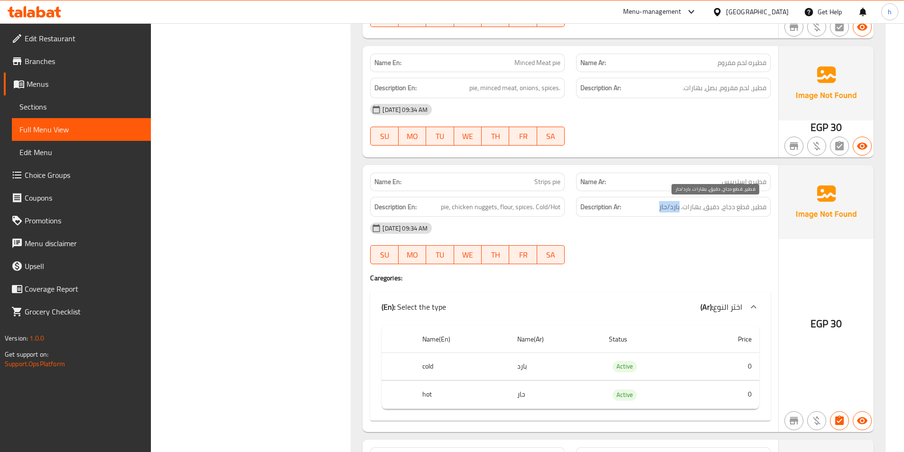
drag, startPoint x: 680, startPoint y: 204, endPoint x: 651, endPoint y: 206, distance: 29.5
click at [651, 206] on h6 "Description Ar: فطير، قطع دجاج، دقيق، بهارات. بارد/حار" at bounding box center [674, 207] width 186 height 12
copy span "بارد/حار"
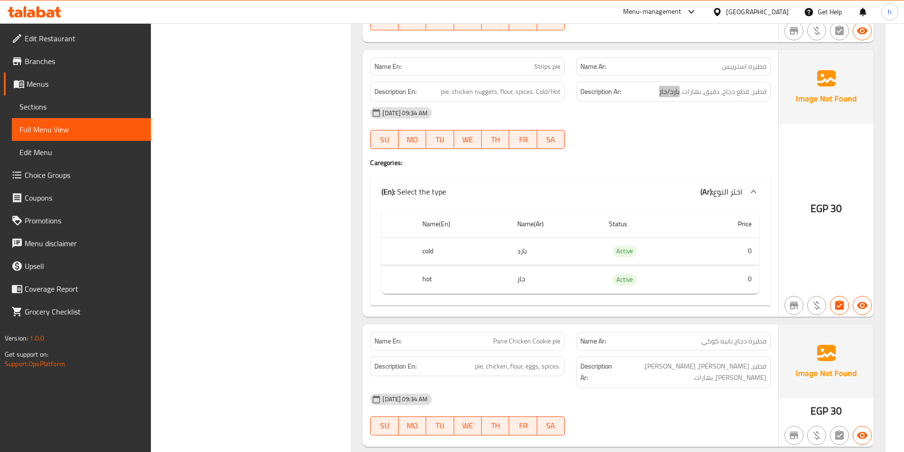
scroll to position [3703, 0]
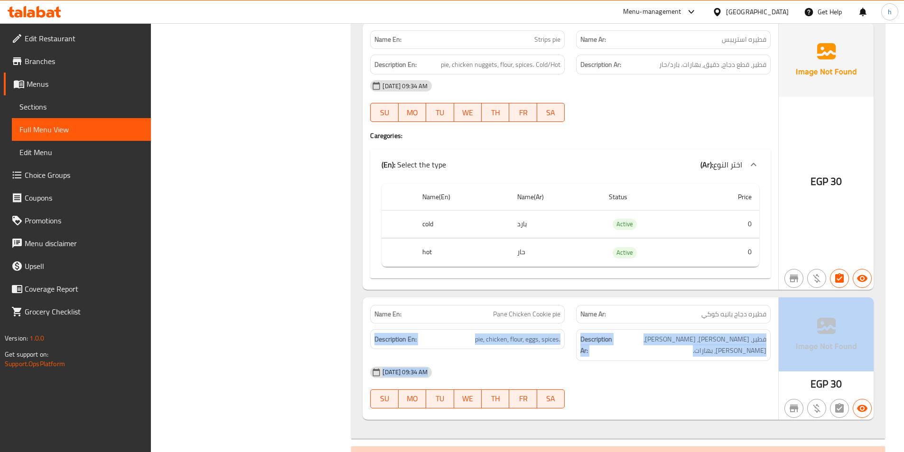
drag, startPoint x: 654, startPoint y: 319, endPoint x: 789, endPoint y: 316, distance: 135.3
click at [789, 316] on div "Name En: Pane Chicken Cookie pie Name Ar: فطيره دجاج بانيه كوكي Description En:…" at bounding box center [618, 359] width 511 height 122
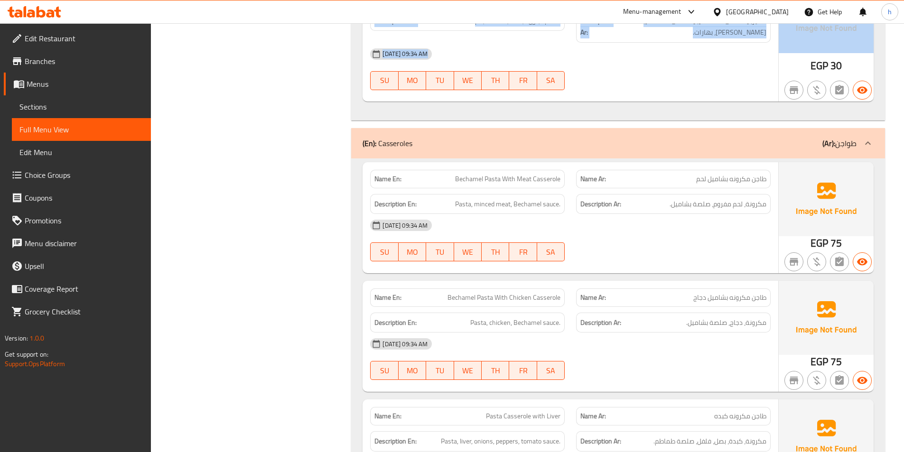
scroll to position [4035, 0]
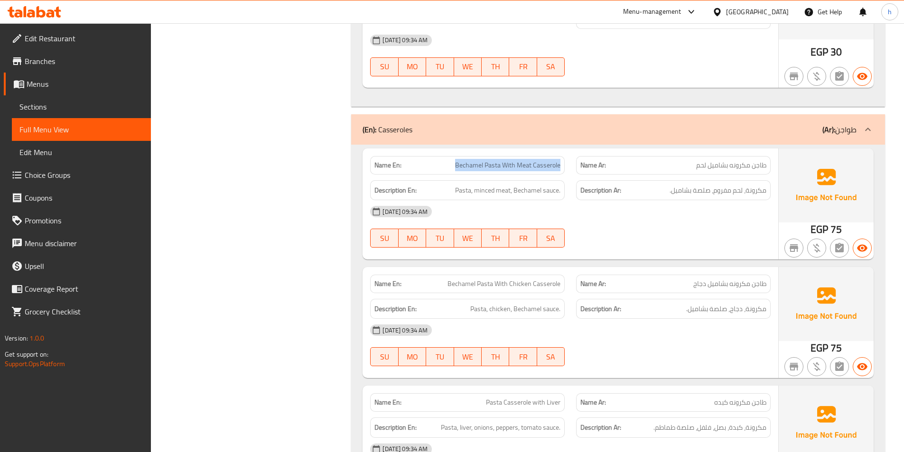
drag, startPoint x: 449, startPoint y: 153, endPoint x: 563, endPoint y: 153, distance: 114.4
click at [563, 156] on div "Name En: Bechamel Pasta With Meat Casserole" at bounding box center [467, 165] width 195 height 19
drag, startPoint x: 459, startPoint y: 179, endPoint x: 466, endPoint y: 178, distance: 7.2
click at [466, 185] on span "Pasta, minced meat, Bechamel sauce." at bounding box center [507, 191] width 105 height 12
drag, startPoint x: 475, startPoint y: 178, endPoint x: 509, endPoint y: 178, distance: 34.7
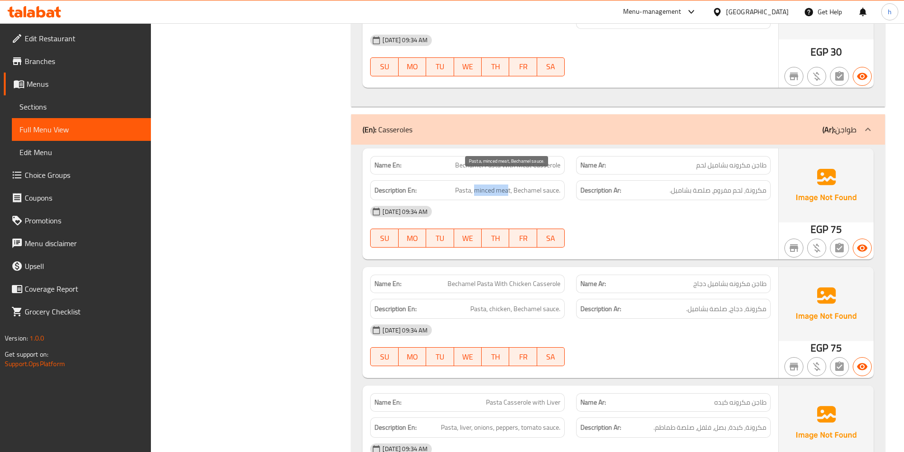
click at [509, 185] on span "Pasta, minced meat, Bechamel sauce." at bounding box center [507, 191] width 105 height 12
drag, startPoint x: 525, startPoint y: 178, endPoint x: 613, endPoint y: 182, distance: 88.4
click at [613, 182] on div "Description En: Pasta, minced meat, Bechamel sauce. Description Ar: مكرونة، لحم…" at bounding box center [571, 191] width 412 height 32
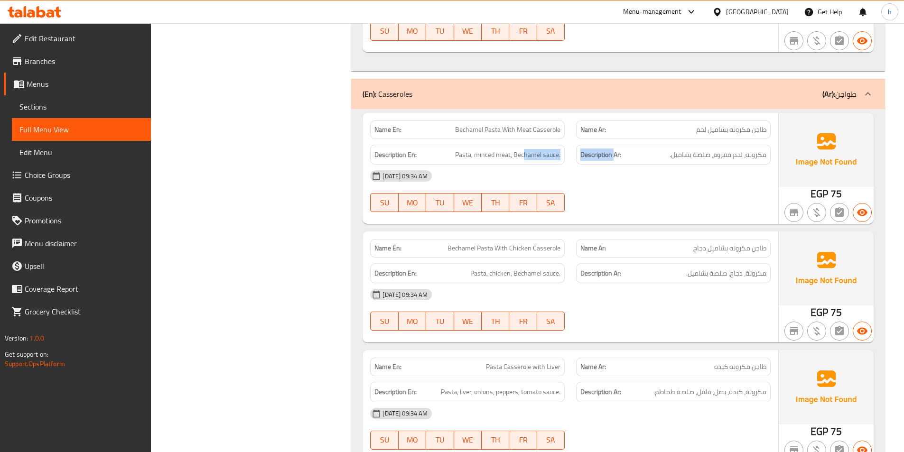
scroll to position [4130, 0]
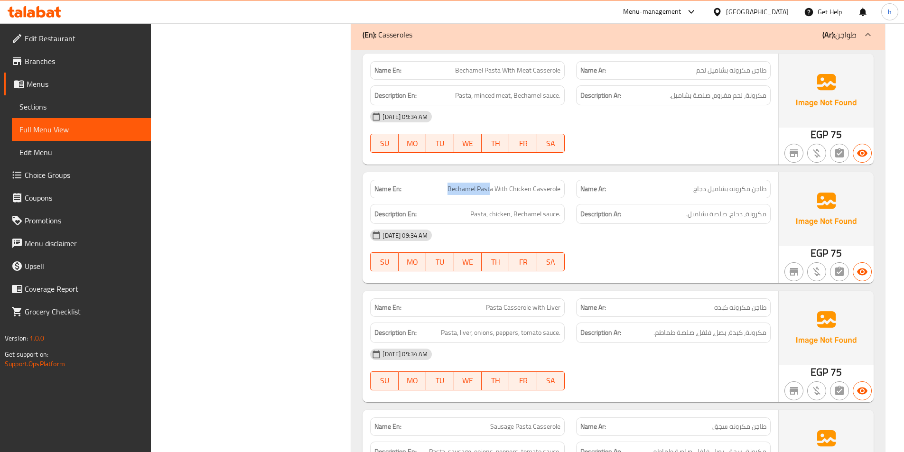
drag, startPoint x: 441, startPoint y: 177, endPoint x: 492, endPoint y: 177, distance: 50.3
click at [492, 184] on p "Name En: Bechamel Pasta With Chicken Casserole" at bounding box center [468, 189] width 186 height 10
drag, startPoint x: 506, startPoint y: 178, endPoint x: 589, endPoint y: 178, distance: 83.5
click at [589, 178] on div "Name En: Bechamel Pasta With Chicken Casserole Name Ar: طاجن مكرونه بشاميل دجاج" at bounding box center [571, 189] width 412 height 30
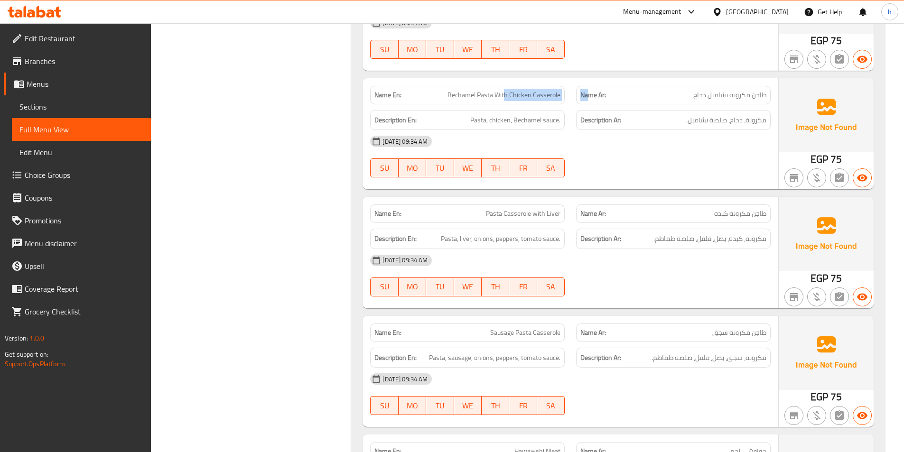
scroll to position [4225, 0]
drag, startPoint x: 471, startPoint y: 105, endPoint x: 483, endPoint y: 105, distance: 11.9
click at [483, 113] on span "Pasta, chicken, Bechamel sauce." at bounding box center [515, 119] width 90 height 12
drag, startPoint x: 504, startPoint y: 105, endPoint x: 517, endPoint y: 107, distance: 13.4
click at [517, 113] on span "Pasta, chicken, Bechamel sauce." at bounding box center [515, 119] width 90 height 12
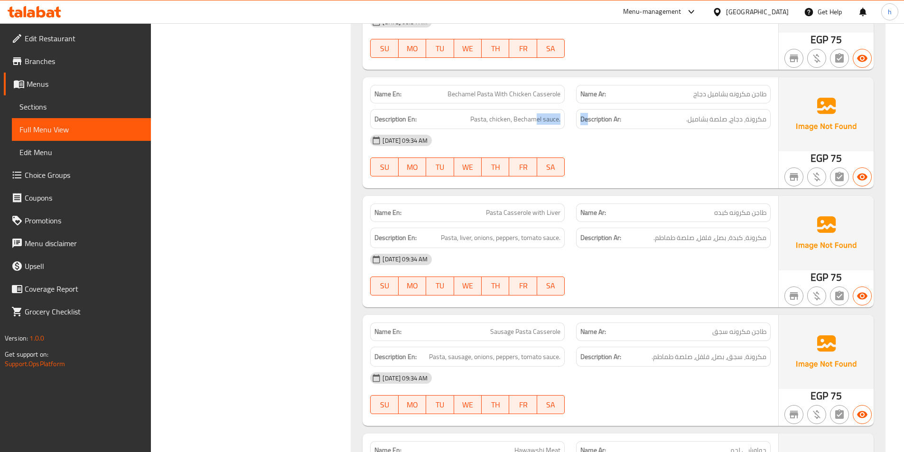
drag, startPoint x: 538, startPoint y: 107, endPoint x: 590, endPoint y: 109, distance: 51.8
click at [590, 109] on div "Description En: Pasta, chicken, Bechamel sauce. Description Ar: مكرونة، دجاج، ص…" at bounding box center [571, 119] width 412 height 32
drag, startPoint x: 482, startPoint y: 195, endPoint x: 575, endPoint y: 201, distance: 93.2
click at [575, 201] on div "Name En: Pasta Casserole with Liver Name Ar: طاجن مكرونه كبده" at bounding box center [571, 213] width 412 height 30
drag, startPoint x: 446, startPoint y: 225, endPoint x: 460, endPoint y: 225, distance: 13.8
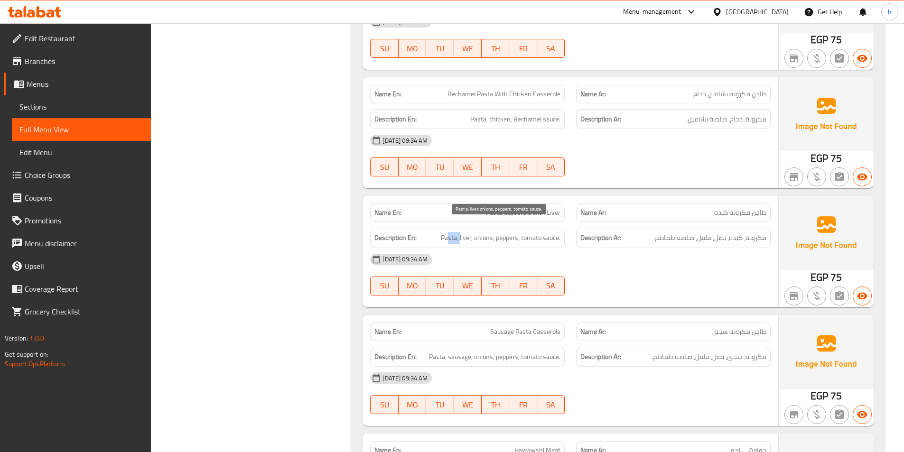
click at [460, 232] on span "Pasta, liver, onions, peppers, tomato sauce." at bounding box center [501, 238] width 120 height 12
drag, startPoint x: 463, startPoint y: 225, endPoint x: 480, endPoint y: 225, distance: 17.1
click at [480, 232] on span "Pasta, liver, onions, peppers, tomato sauce." at bounding box center [501, 238] width 120 height 12
drag, startPoint x: 493, startPoint y: 223, endPoint x: 582, endPoint y: 228, distance: 88.9
click at [582, 228] on div "Description En: Pasta, liver, onions, peppers, tomato sauce. Description Ar: مك…" at bounding box center [571, 238] width 412 height 32
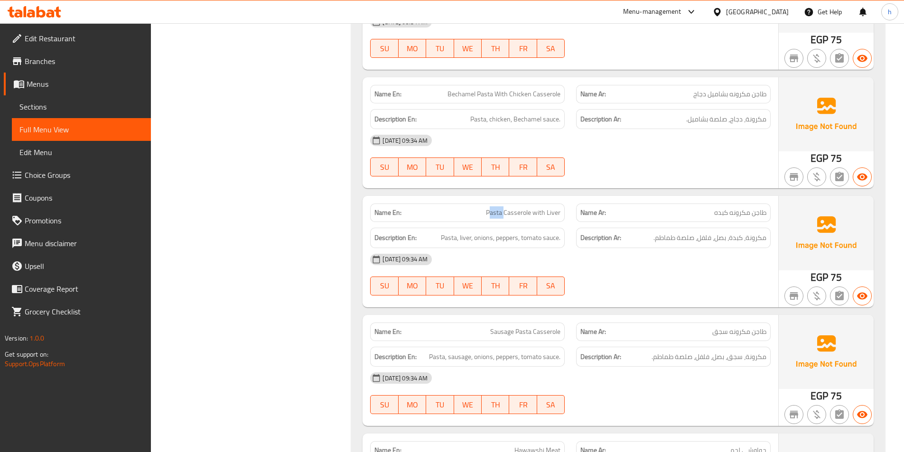
drag, startPoint x: 491, startPoint y: 199, endPoint x: 505, endPoint y: 200, distance: 14.3
click at [505, 208] on span "Pasta Casserole with Liver" at bounding box center [523, 213] width 75 height 10
drag, startPoint x: 519, startPoint y: 203, endPoint x: 534, endPoint y: 205, distance: 14.4
click at [534, 208] on span "Pasta Casserole with Liver" at bounding box center [523, 213] width 75 height 10
drag, startPoint x: 564, startPoint y: 200, endPoint x: 572, endPoint y: 205, distance: 9.0
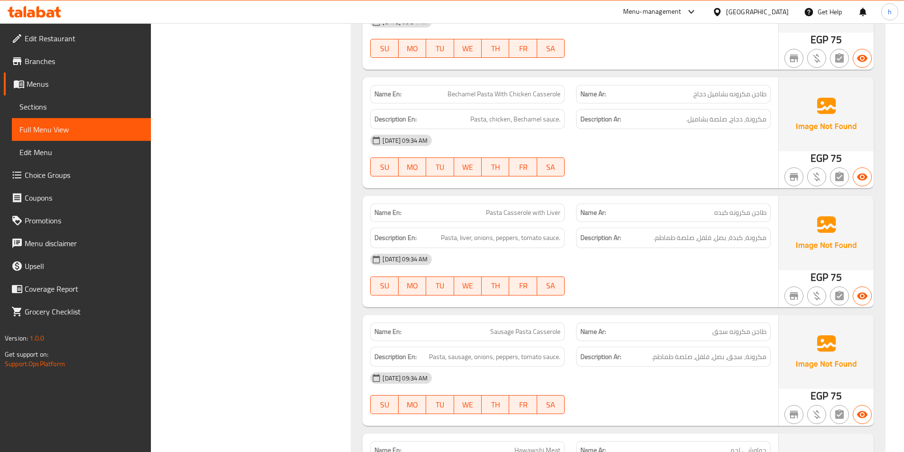
click at [572, 205] on div "Name En: Pasta Casserole with Liver Name Ar: طاجن مكرونه كبده" at bounding box center [571, 213] width 412 height 30
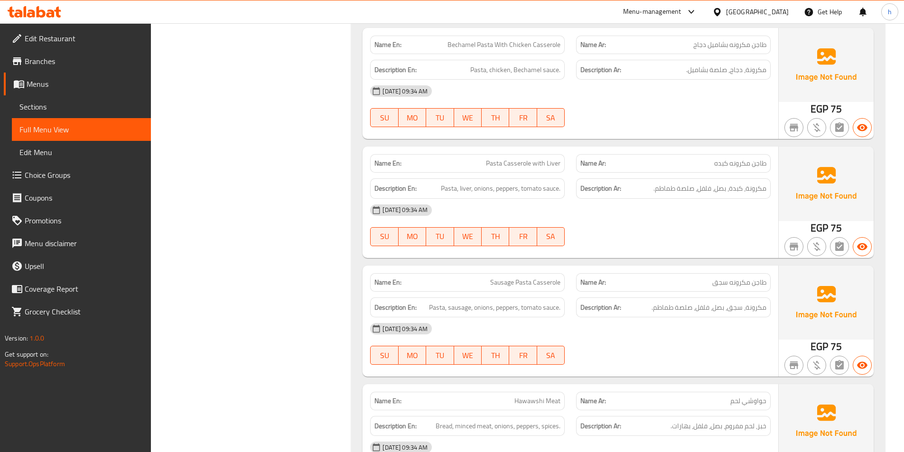
scroll to position [4367, 0]
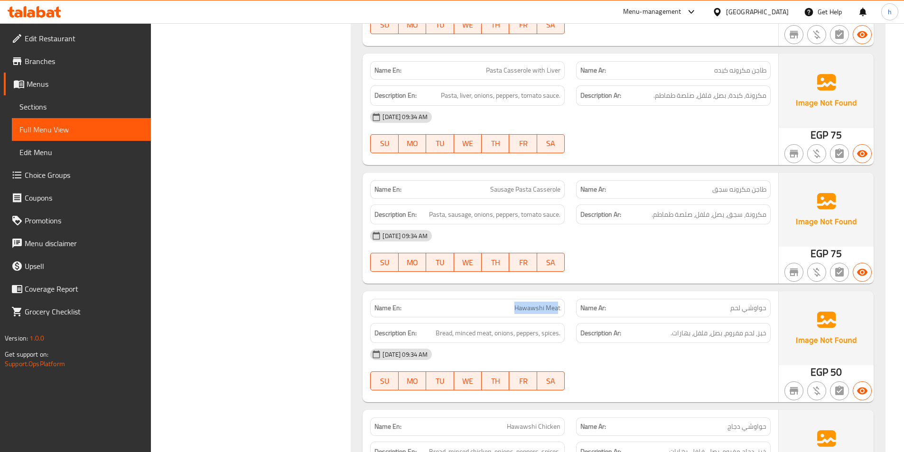
drag, startPoint x: 511, startPoint y: 296, endPoint x: 559, endPoint y: 290, distance: 48.4
click at [559, 299] on div "Name En: Hawawshi Meat" at bounding box center [467, 308] width 195 height 19
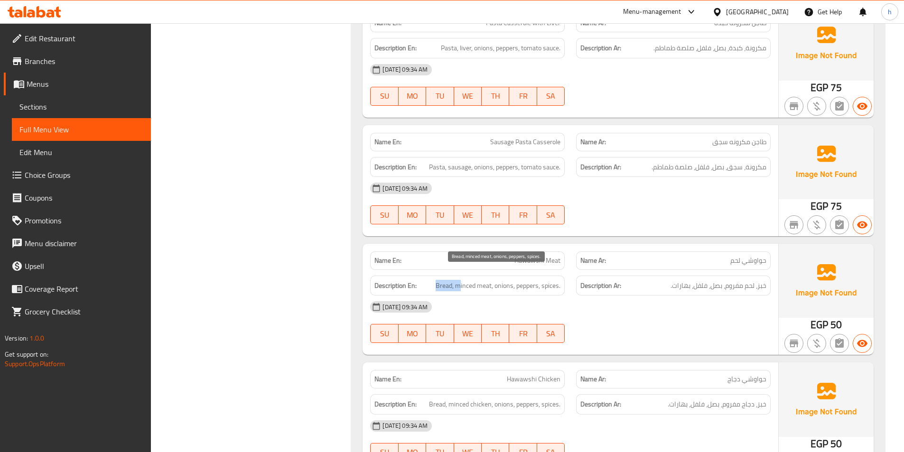
drag, startPoint x: 437, startPoint y: 275, endPoint x: 459, endPoint y: 275, distance: 21.8
click at [459, 280] on span "Bread, minced meat, onions, peppers, spices." at bounding box center [498, 286] width 125 height 12
drag, startPoint x: 465, startPoint y: 275, endPoint x: 498, endPoint y: 279, distance: 32.5
click at [498, 280] on span "Bread, minced meat, onions, peppers, spices." at bounding box center [498, 286] width 125 height 12
drag, startPoint x: 512, startPoint y: 272, endPoint x: 522, endPoint y: 274, distance: 10.8
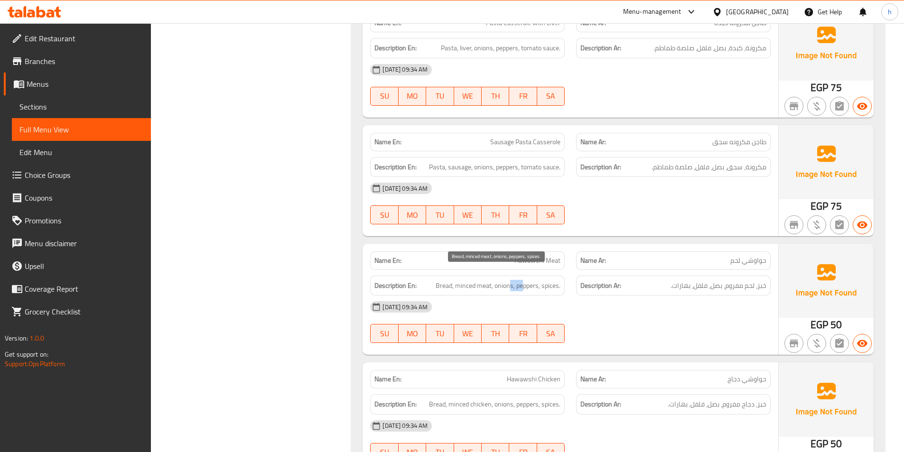
click at [522, 280] on span "Bread, minced meat, onions, peppers, spices." at bounding box center [498, 286] width 125 height 12
drag, startPoint x: 533, startPoint y: 269, endPoint x: 537, endPoint y: 271, distance: 5.3
click at [537, 280] on span "Bread, minced meat, onions, peppers, spices." at bounding box center [498, 286] width 125 height 12
drag, startPoint x: 546, startPoint y: 274, endPoint x: 582, endPoint y: 283, distance: 37.3
click at [570, 282] on div "Description En: Bread, minced meat, onions, peppers, spices." at bounding box center [468, 286] width 206 height 32
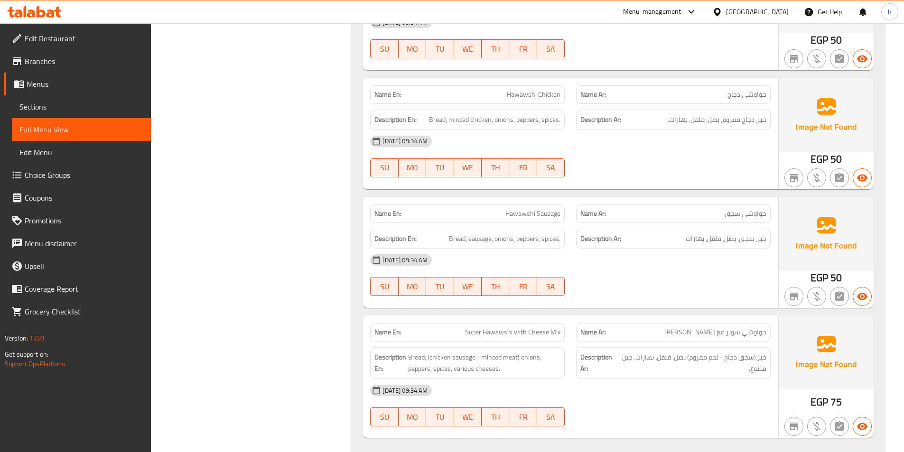
scroll to position [4712, 0]
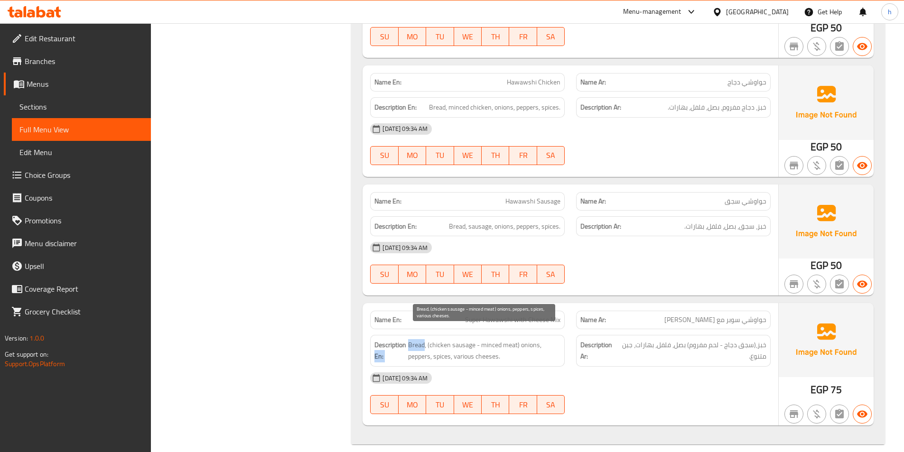
drag, startPoint x: 406, startPoint y: 332, endPoint x: 424, endPoint y: 330, distance: 17.6
click at [424, 339] on h6 "Description En: Bread, (chicken sausage - minced meat) onions, peppers, spices,…" at bounding box center [468, 350] width 186 height 23
drag, startPoint x: 440, startPoint y: 331, endPoint x: 470, endPoint y: 332, distance: 30.9
click at [470, 339] on span "Bread, (chicken sausage - minced meat) onions, peppers, spices, various cheeses." at bounding box center [484, 350] width 152 height 23
drag, startPoint x: 498, startPoint y: 328, endPoint x: 519, endPoint y: 327, distance: 20.9
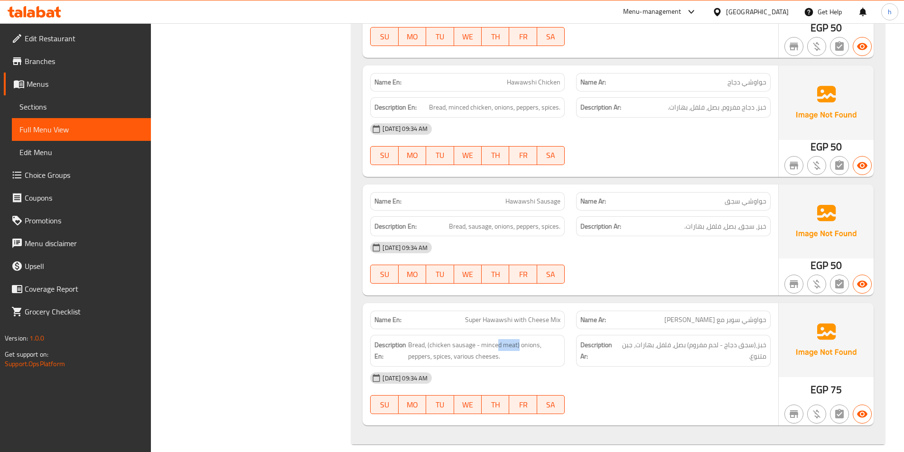
click at [519, 335] on div "Description En: Bread, (chicken sausage - minced meat) onions, peppers, spices,…" at bounding box center [467, 351] width 195 height 32
drag, startPoint x: 530, startPoint y: 328, endPoint x: 537, endPoint y: 329, distance: 7.7
click at [537, 335] on div "Description En: Bread, (chicken sausage - minced meat) onions, peppers, spices,…" at bounding box center [467, 351] width 195 height 32
drag, startPoint x: 414, startPoint y: 347, endPoint x: 425, endPoint y: 346, distance: 11.0
click at [421, 347] on span "Bread, (chicken sausage - minced meat) onions, peppers, spices, various cheeses." at bounding box center [484, 350] width 152 height 23
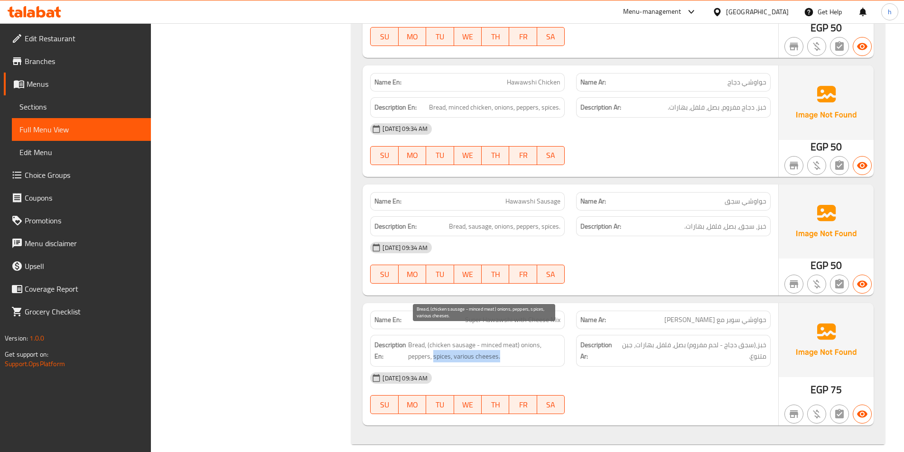
drag, startPoint x: 434, startPoint y: 347, endPoint x: 533, endPoint y: 350, distance: 98.8
click at [533, 350] on span "Bread, (chicken sausage - minced meat) onions, peppers, spices, various cheeses." at bounding box center [484, 350] width 152 height 23
click at [692, 388] on div "15-10-2025 09:34 AM SU MO TU WE TH FR SA" at bounding box center [571, 393] width 412 height 53
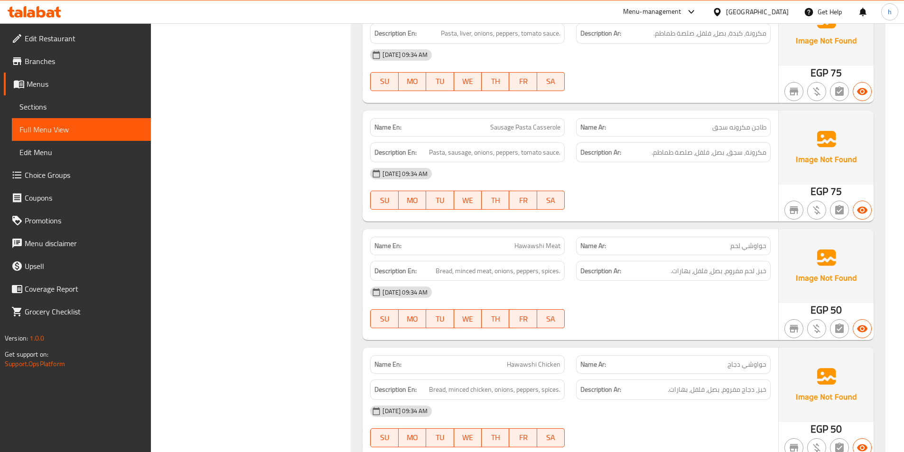
scroll to position [4427, 0]
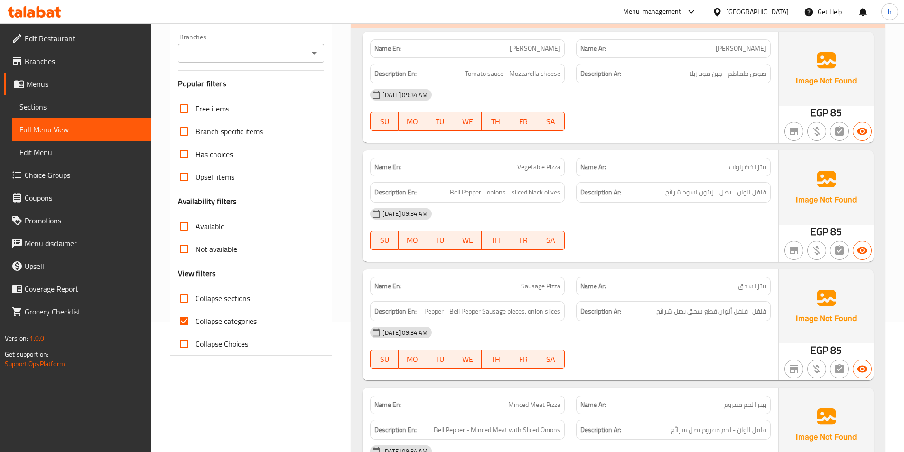
scroll to position [142, 0]
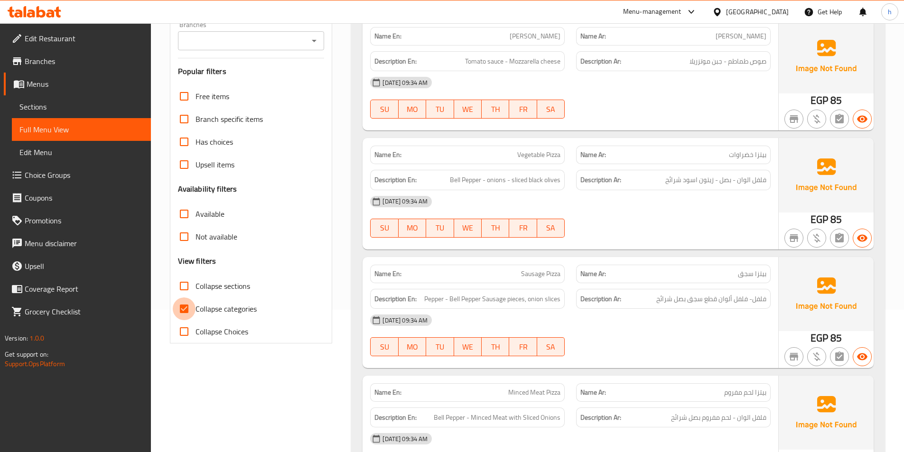
click at [190, 313] on input "Collapse categories" at bounding box center [184, 309] width 23 height 23
checkbox input "false"
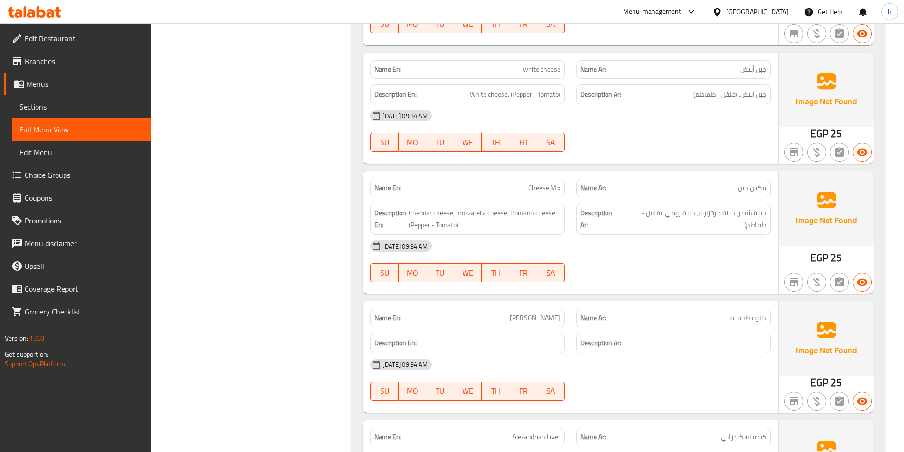
scroll to position [1851, 0]
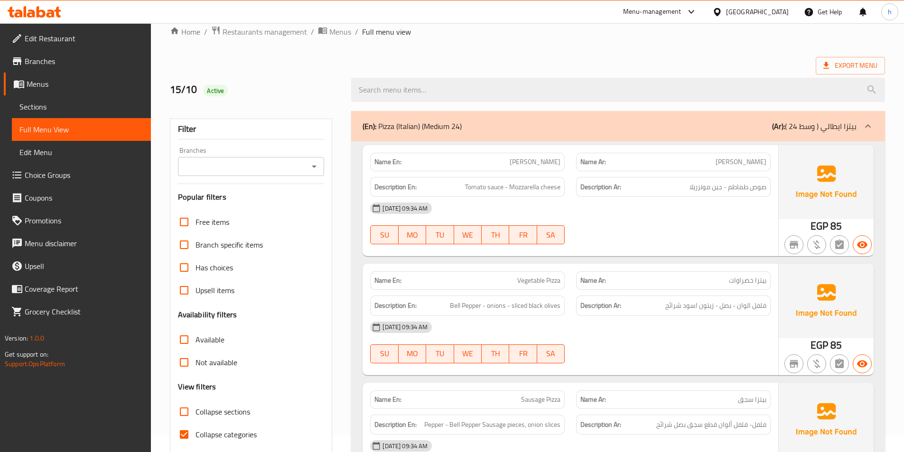
scroll to position [142, 0]
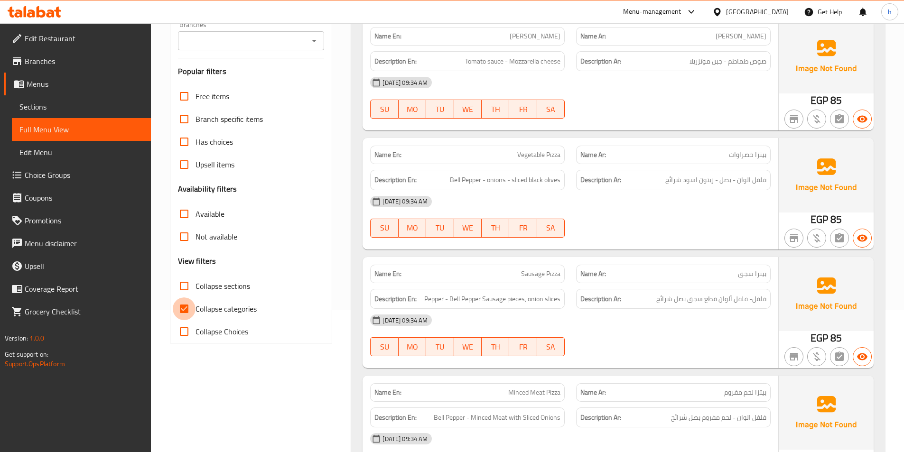
click at [185, 302] on input "Collapse categories" at bounding box center [184, 309] width 23 height 23
checkbox input "false"
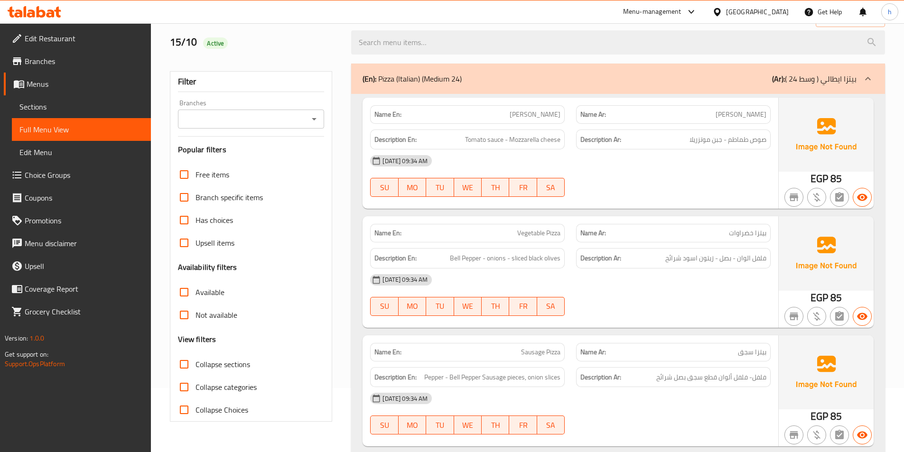
scroll to position [47, 0]
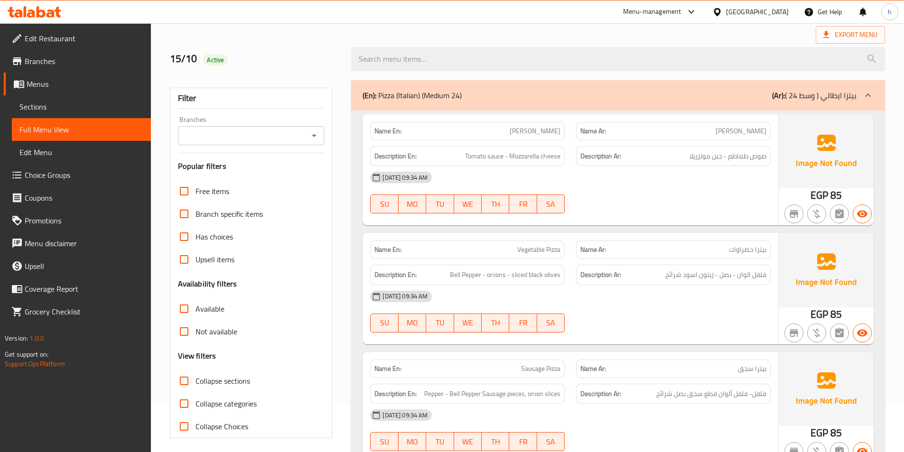
click at [56, 41] on span "Edit Restaurant" at bounding box center [84, 38] width 119 height 11
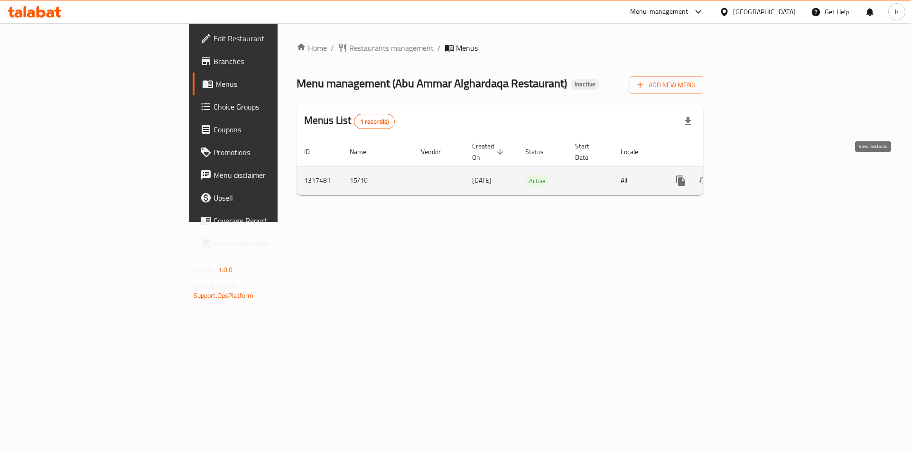
click at [761, 169] on link "enhanced table" at bounding box center [749, 180] width 23 height 23
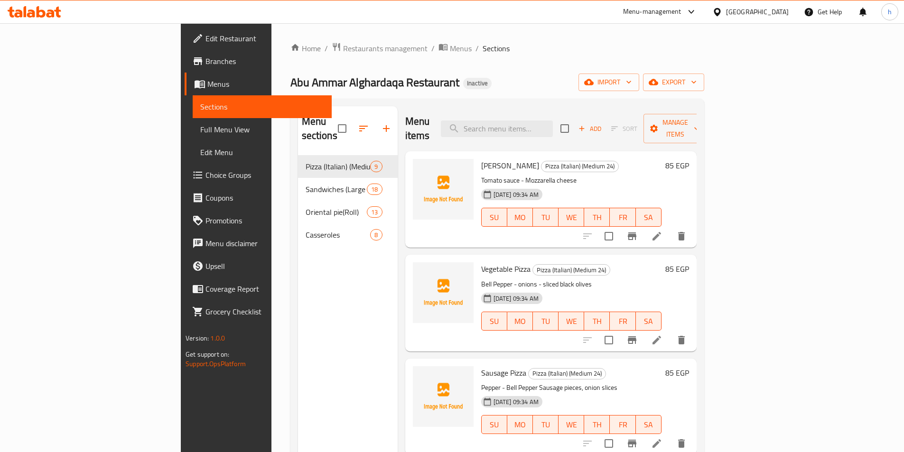
click at [193, 120] on link "Full Menu View" at bounding box center [262, 129] width 139 height 23
click at [200, 127] on span "Full Menu View" at bounding box center [262, 129] width 124 height 11
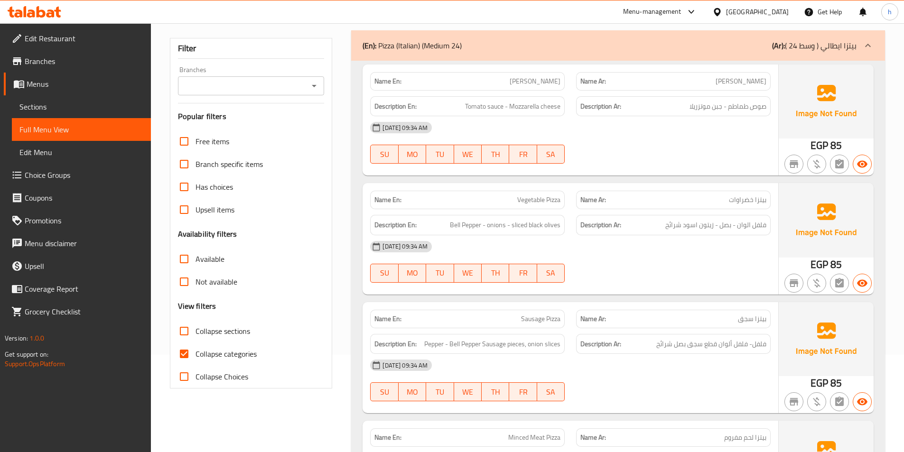
scroll to position [142, 0]
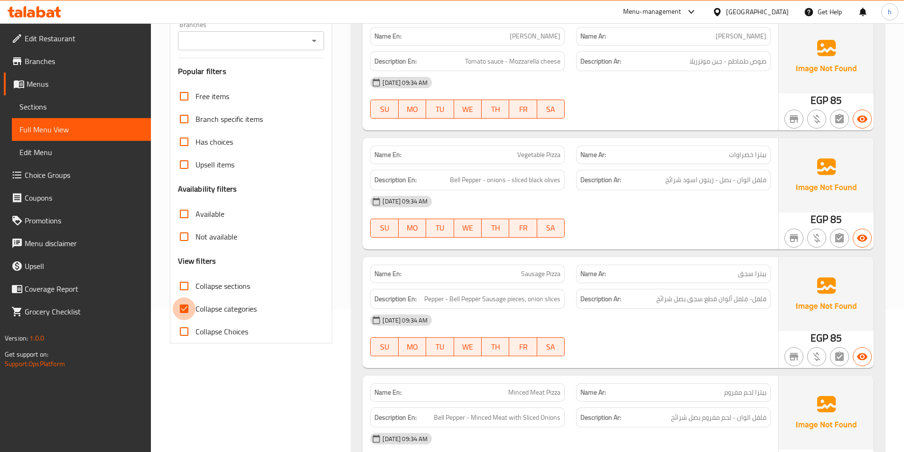
click at [185, 301] on input "Collapse categories" at bounding box center [184, 309] width 23 height 23
checkbox input "false"
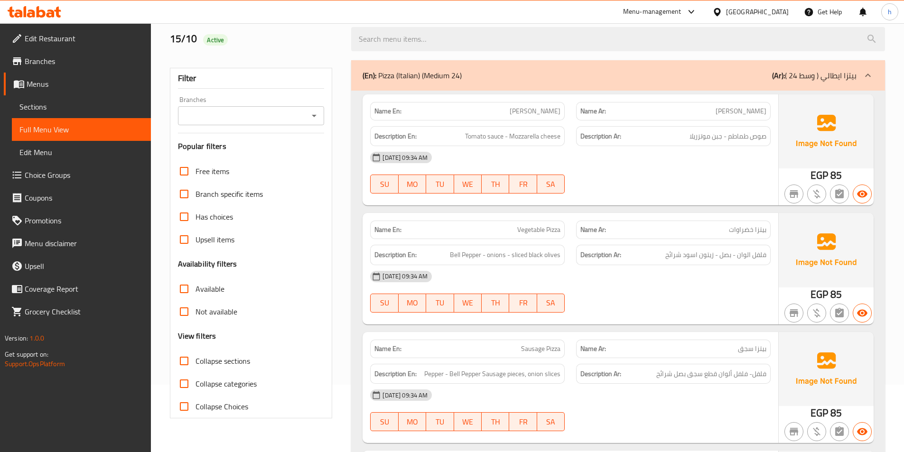
scroll to position [0, 0]
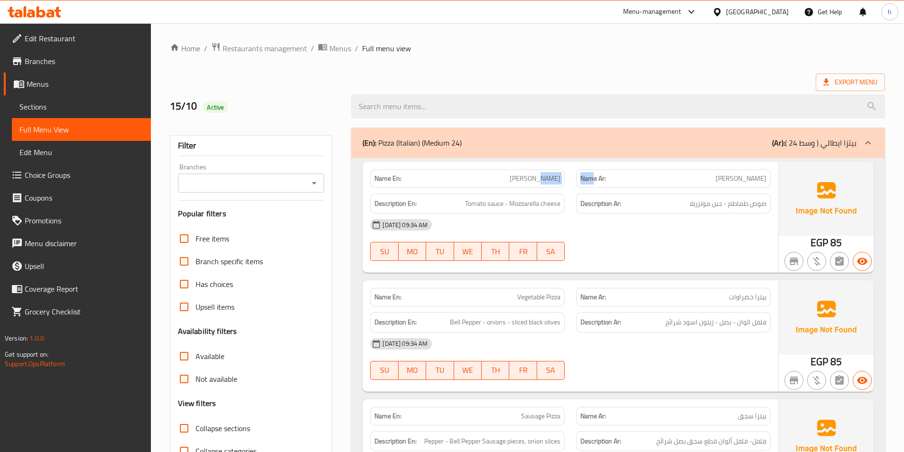
drag, startPoint x: 540, startPoint y: 180, endPoint x: 592, endPoint y: 182, distance: 52.7
click at [592, 182] on div "Name En: [PERSON_NAME] Name Ar: [PERSON_NAME]" at bounding box center [571, 179] width 412 height 30
click at [514, 172] on div "Name En: [PERSON_NAME]" at bounding box center [467, 178] width 195 height 19
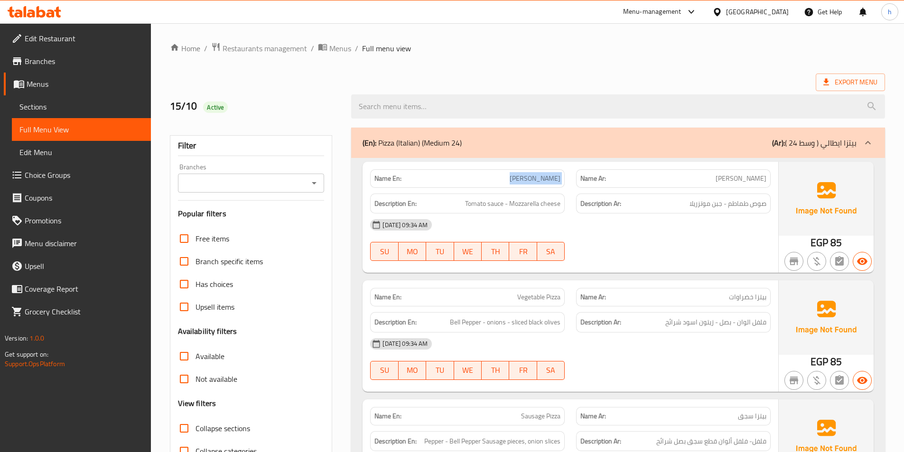
click at [514, 183] on span "[PERSON_NAME]" at bounding box center [535, 179] width 51 height 10
click at [417, 218] on div "[DATE] 09:34 AM" at bounding box center [571, 225] width 412 height 23
click at [482, 222] on div "[DATE] 09:34 AM" at bounding box center [571, 225] width 412 height 23
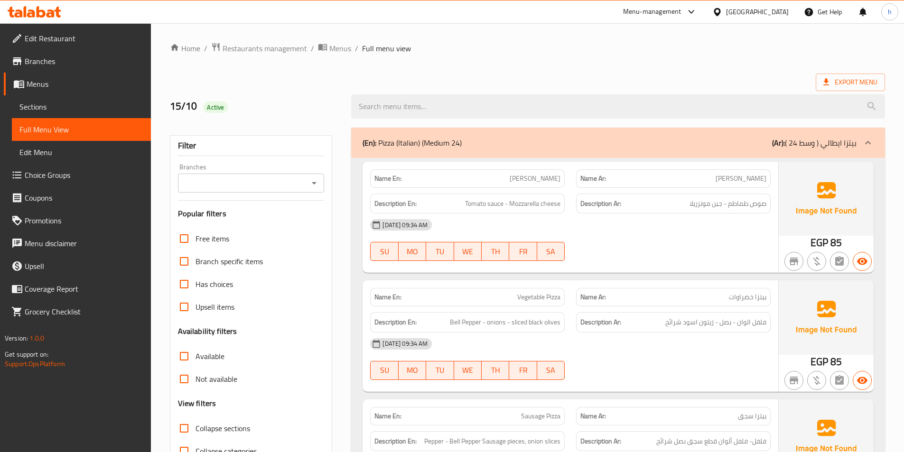
click at [482, 222] on div "[DATE] 09:34 AM" at bounding box center [571, 225] width 412 height 23
click at [487, 211] on div "Description En: Tomato sauce - Mozzarella cheese" at bounding box center [467, 204] width 195 height 20
click at [511, 207] on span "Tomato sauce - Mozzarella cheese" at bounding box center [512, 204] width 95 height 12
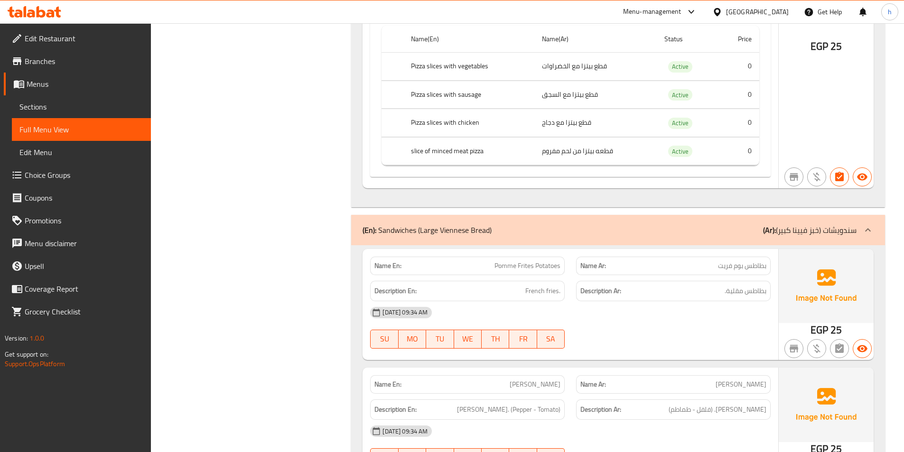
scroll to position [1187, 0]
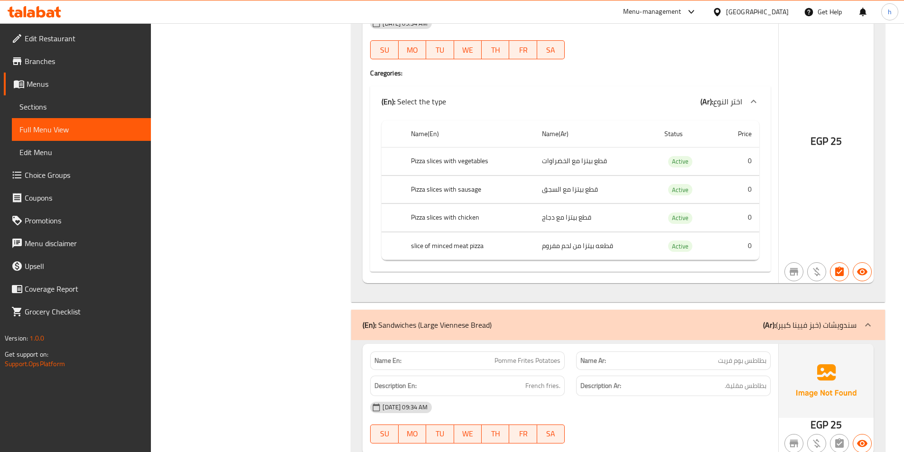
drag, startPoint x: 541, startPoint y: 161, endPoint x: 696, endPoint y: 159, distance: 155.2
click at [693, 159] on tr "Pizza slices with vegetables قطع بيتزا مع الخضراوات Active 0" at bounding box center [571, 162] width 378 height 28
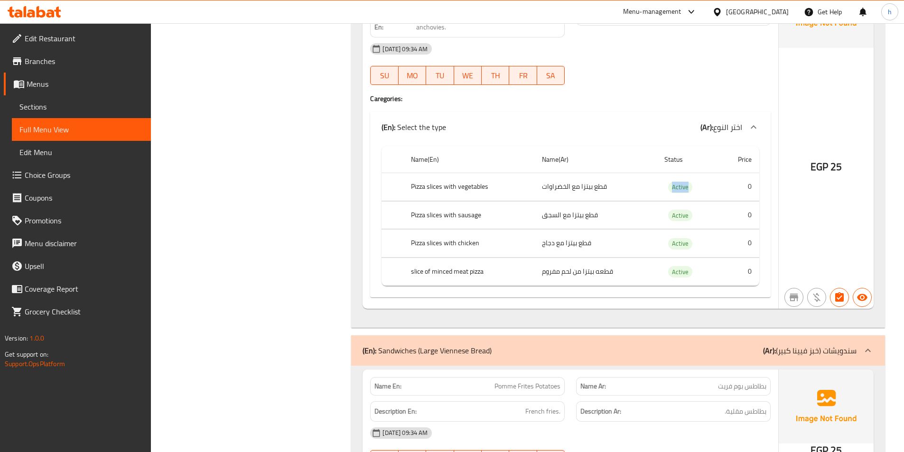
scroll to position [1139, 0]
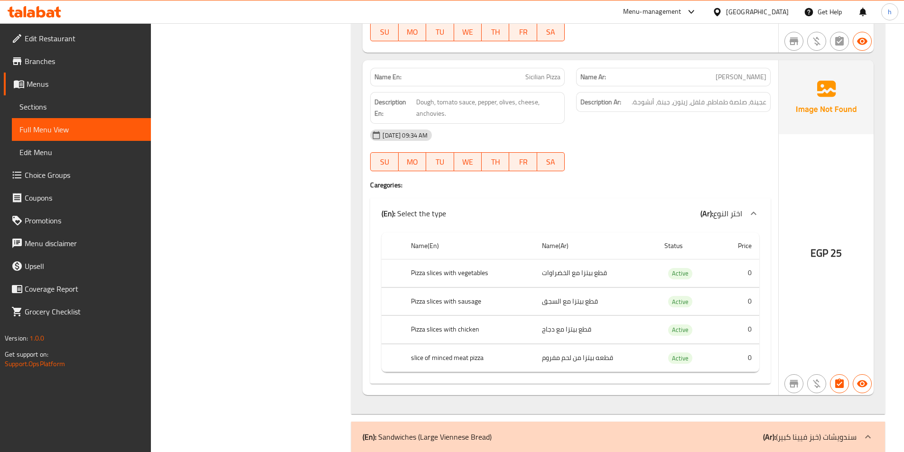
scroll to position [1092, 0]
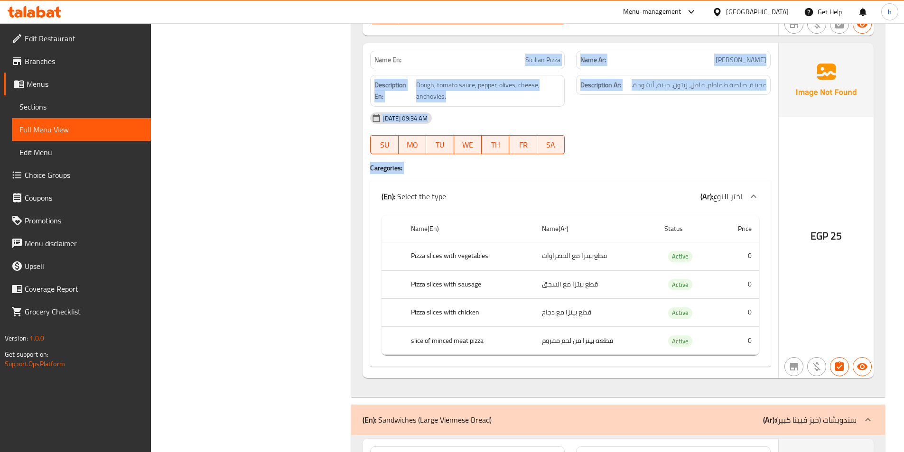
drag, startPoint x: 515, startPoint y: 64, endPoint x: 764, endPoint y: 319, distance: 356.5
click at [764, 319] on div "Name En: Sicilian Pizza Name Ar: بيتزا سيسليان Description En: Dough, tomato sa…" at bounding box center [571, 210] width 416 height 335
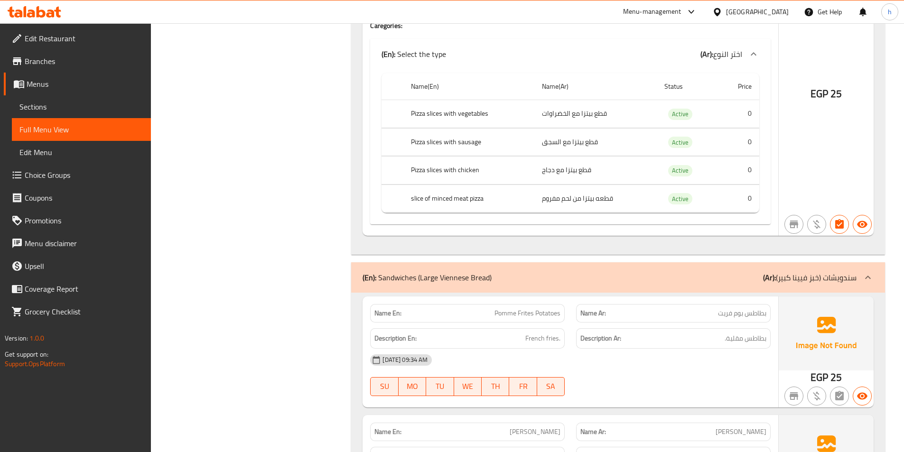
scroll to position [1377, 0]
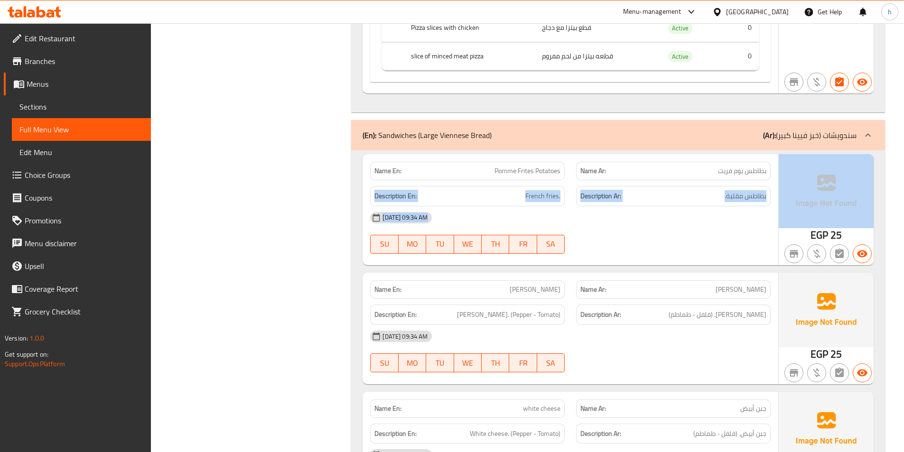
drag, startPoint x: 717, startPoint y: 166, endPoint x: 807, endPoint y: 174, distance: 90.6
click at [807, 174] on div "Name En: Pomme Frites Potatoes Name Ar: بطاطس بوم فريت Description En: French f…" at bounding box center [618, 209] width 511 height 111
click at [589, 217] on div "[DATE] 09:34 AM" at bounding box center [571, 218] width 412 height 23
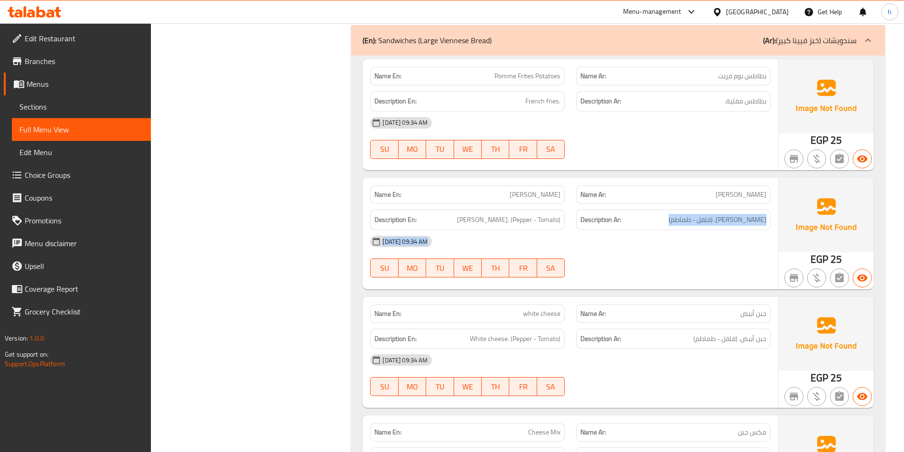
drag, startPoint x: 651, startPoint y: 215, endPoint x: 713, endPoint y: 288, distance: 95.6
click at [713, 287] on div "Name En: Romy Cheese Name Ar: جبن رومي Description En: Romy Cheese. (Pepper - T…" at bounding box center [571, 233] width 416 height 111
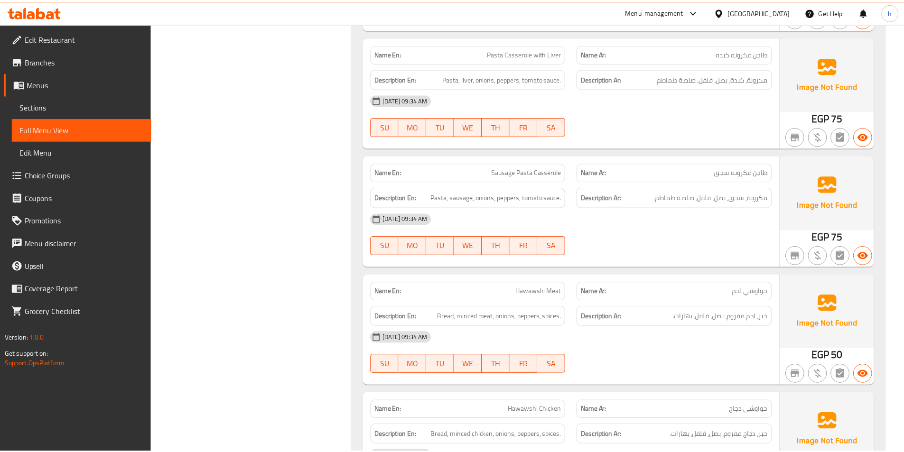
scroll to position [6039, 0]
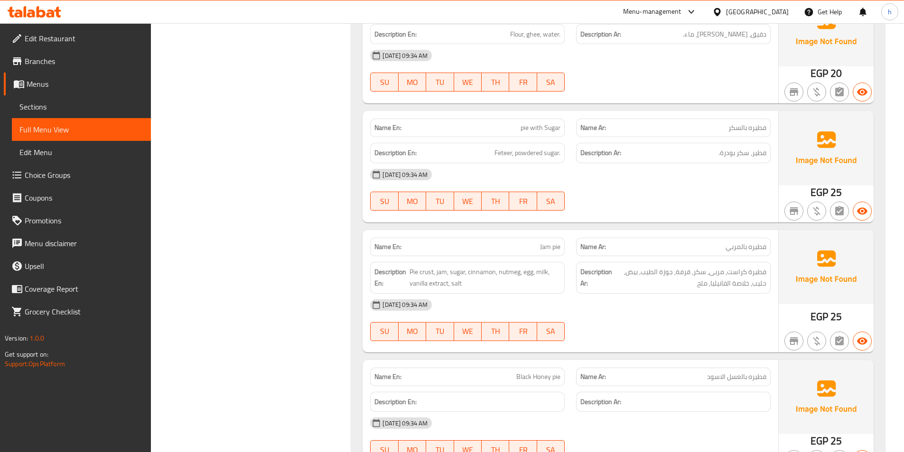
scroll to position [3725, 0]
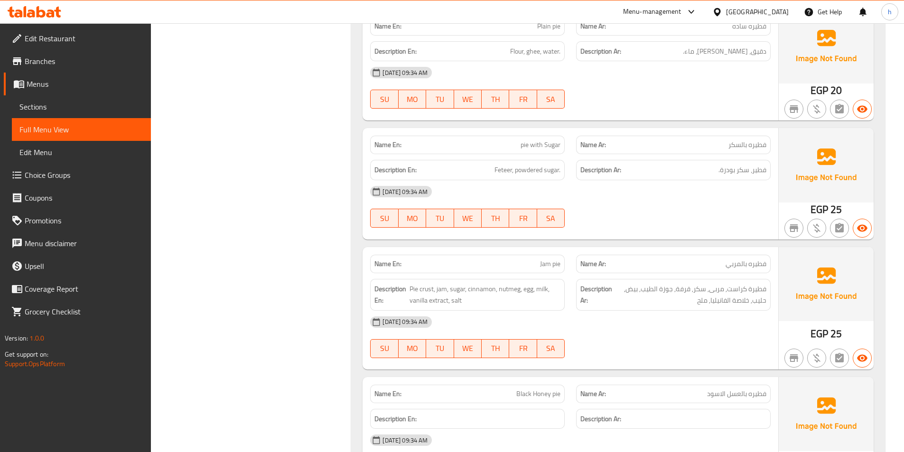
click at [546, 259] on span "Jam pie" at bounding box center [550, 264] width 20 height 10
copy span "Jam pie"
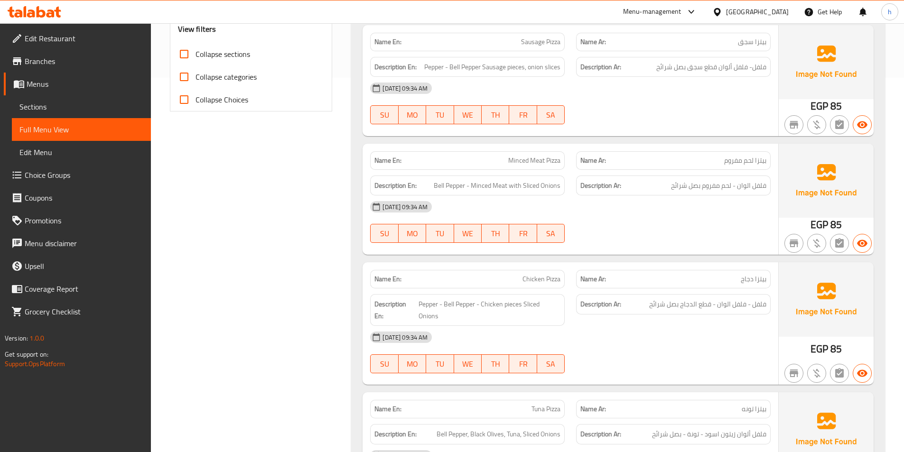
scroll to position [0, 0]
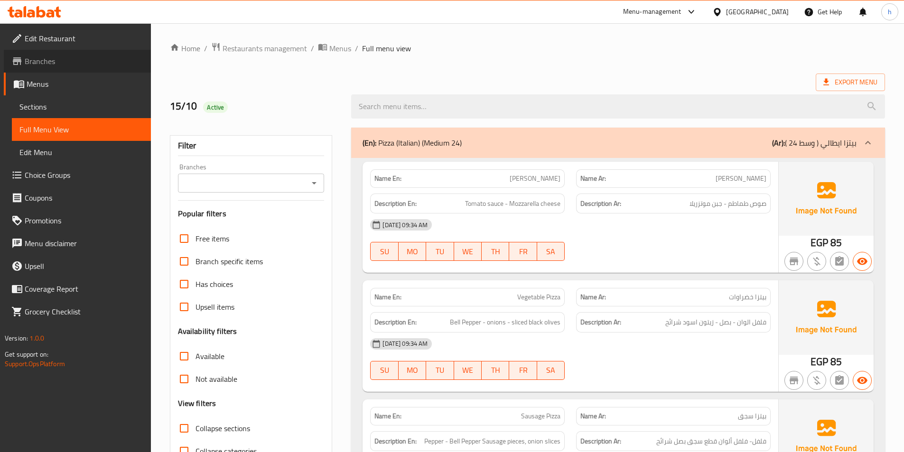
click at [56, 70] on link "Branches" at bounding box center [77, 61] width 147 height 23
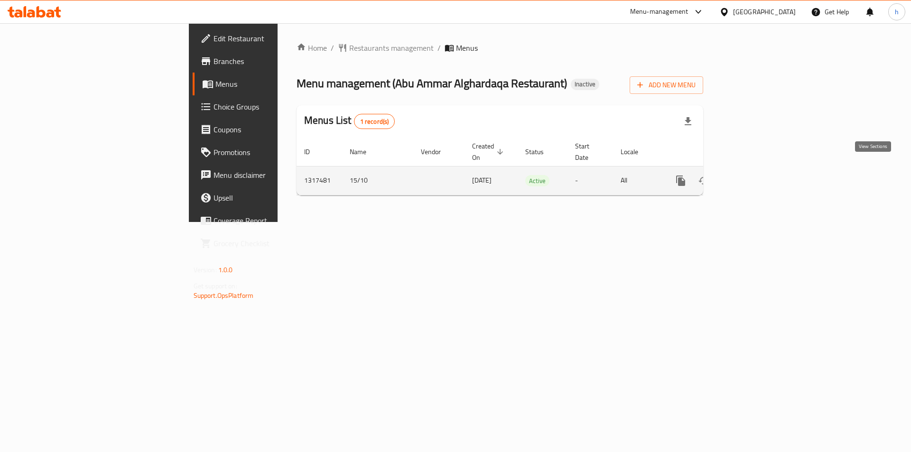
click at [761, 174] on link "enhanced table" at bounding box center [749, 180] width 23 height 23
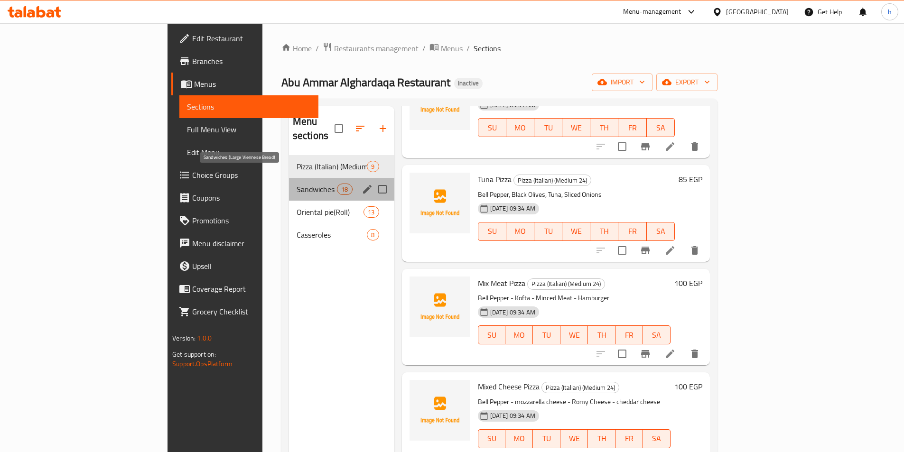
click at [297, 184] on span "Sandwiches (Large Viennese Bread)" at bounding box center [317, 189] width 40 height 11
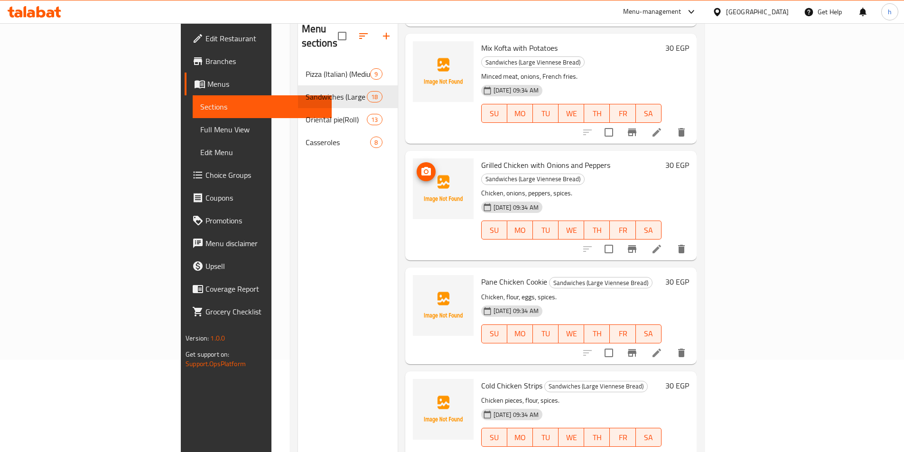
scroll to position [95, 0]
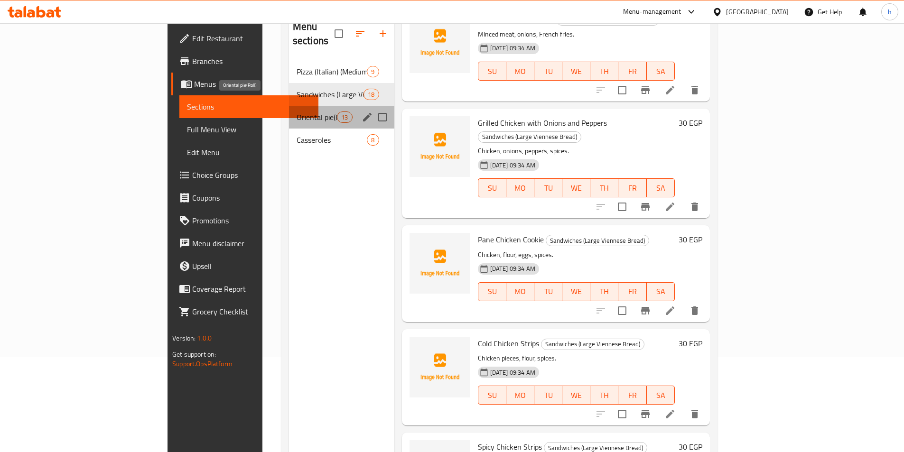
click at [297, 112] on span "Oriental pie(Roll)" at bounding box center [317, 117] width 40 height 11
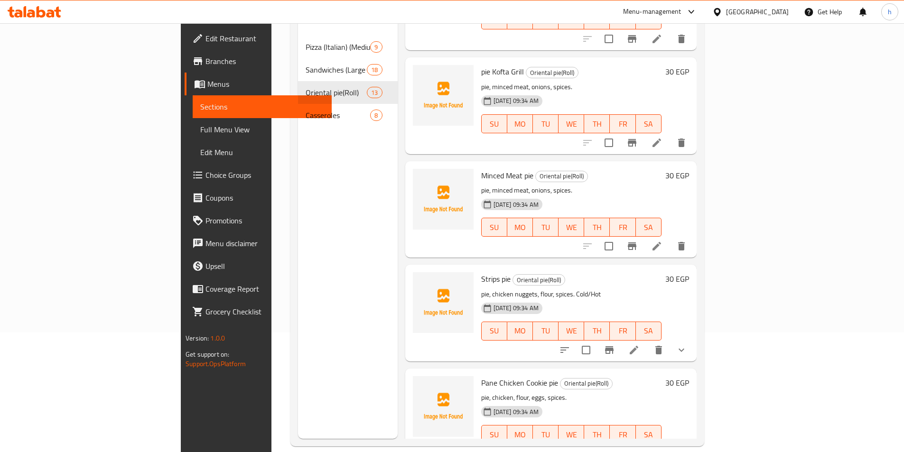
scroll to position [133, 0]
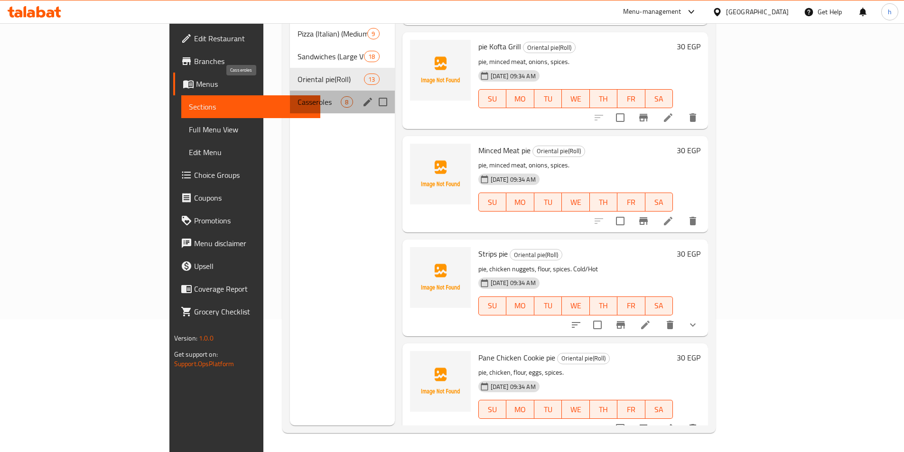
click at [298, 96] on span "Casseroles" at bounding box center [319, 101] width 43 height 11
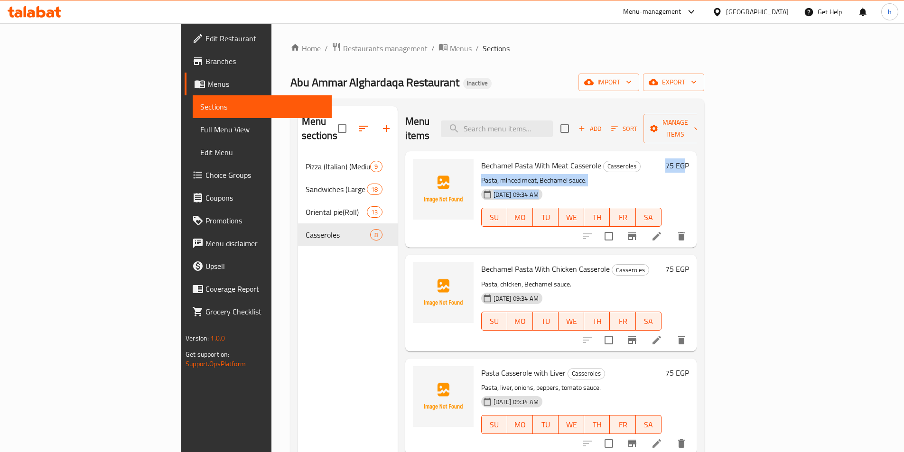
drag, startPoint x: 832, startPoint y: 152, endPoint x: 858, endPoint y: 155, distance: 26.3
click at [693, 155] on div "Bechamel Pasta With Meat Casserole Casseroles Pasta, minced meat, Bechamel sauc…" at bounding box center [586, 199] width 216 height 89
drag, startPoint x: 848, startPoint y: 249, endPoint x: 855, endPoint y: 251, distance: 7.5
click at [689, 263] on h6 "75 EGP" at bounding box center [678, 269] width 24 height 13
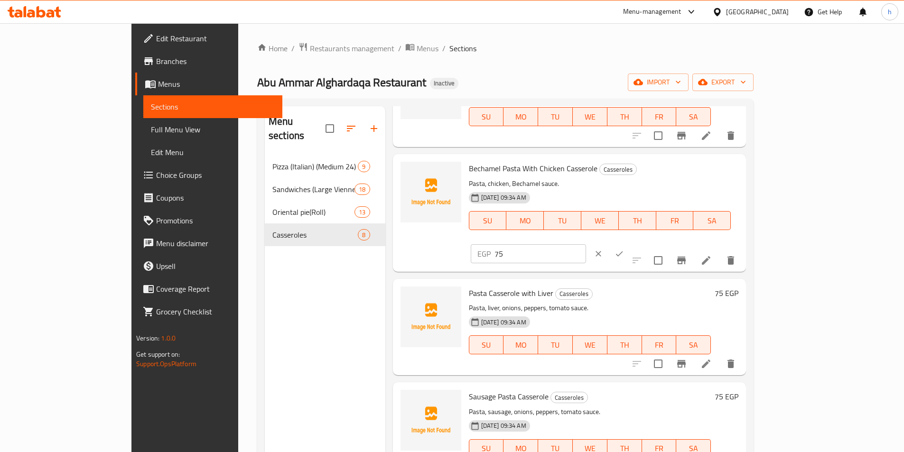
scroll to position [95, 0]
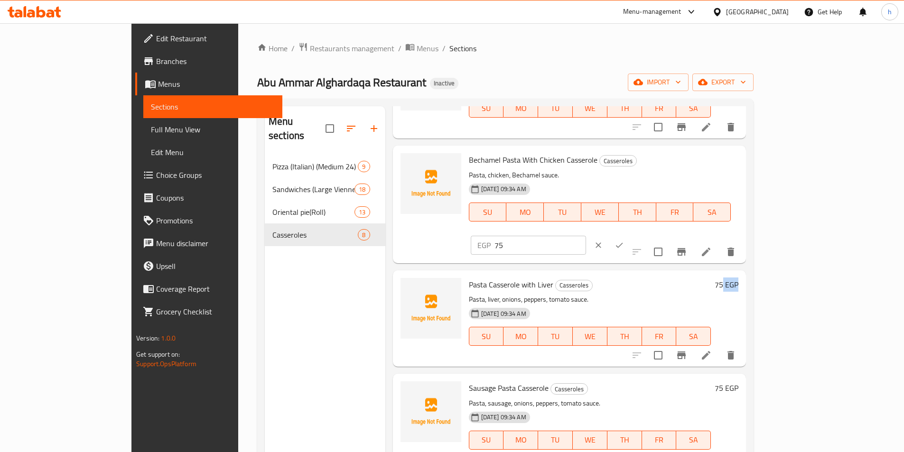
drag, startPoint x: 849, startPoint y: 265, endPoint x: 862, endPoint y: 266, distance: 13.4
click at [739, 278] on h6 "75 EGP" at bounding box center [727, 284] width 24 height 13
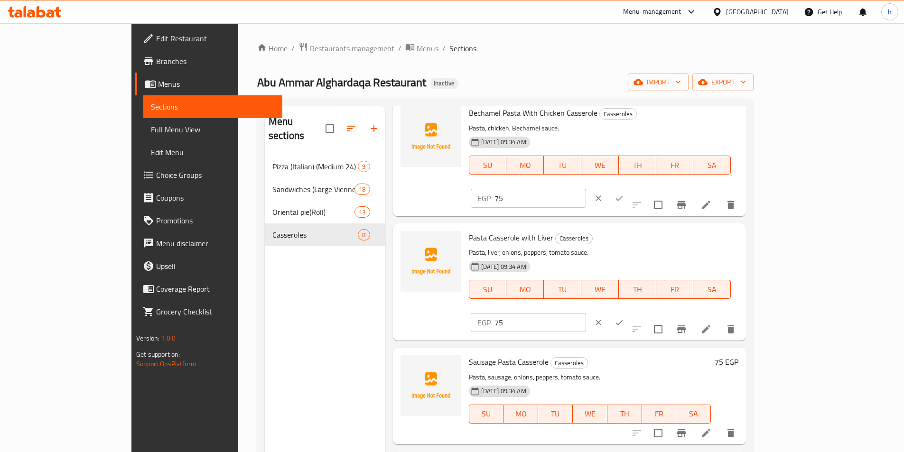
scroll to position [142, 0]
drag, startPoint x: 842, startPoint y: 318, endPoint x: 854, endPoint y: 316, distance: 12.5
click at [739, 355] on h6 "75 EGP" at bounding box center [727, 361] width 24 height 13
drag, startPoint x: 760, startPoint y: 319, endPoint x: 722, endPoint y: 324, distance: 38.3
click at [586, 438] on div "EGP 75 ​" at bounding box center [528, 447] width 115 height 19
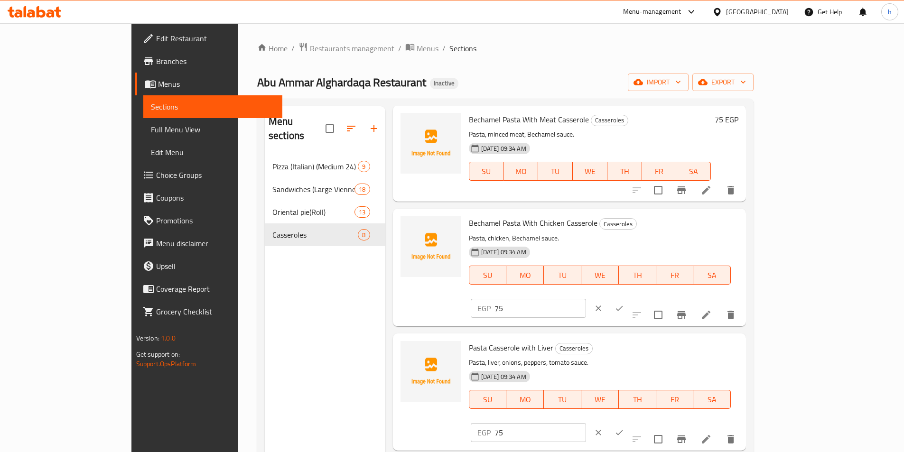
scroll to position [0, 0]
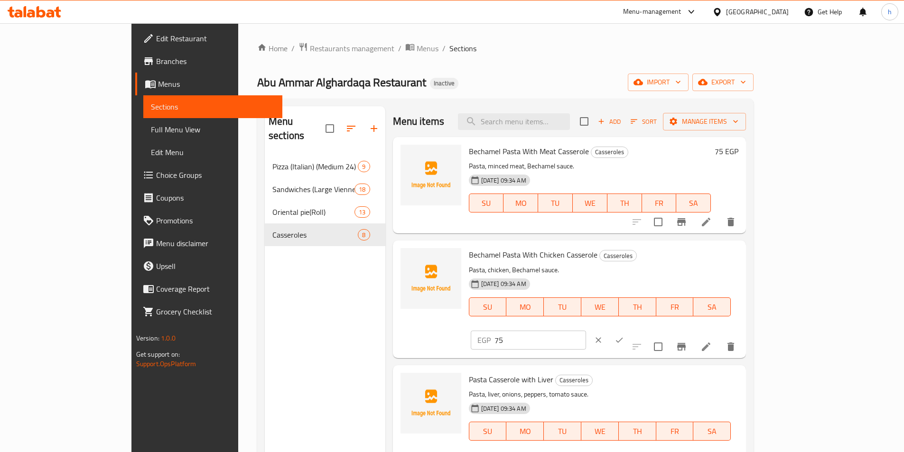
click at [609, 330] on button "clear" at bounding box center [598, 340] width 21 height 21
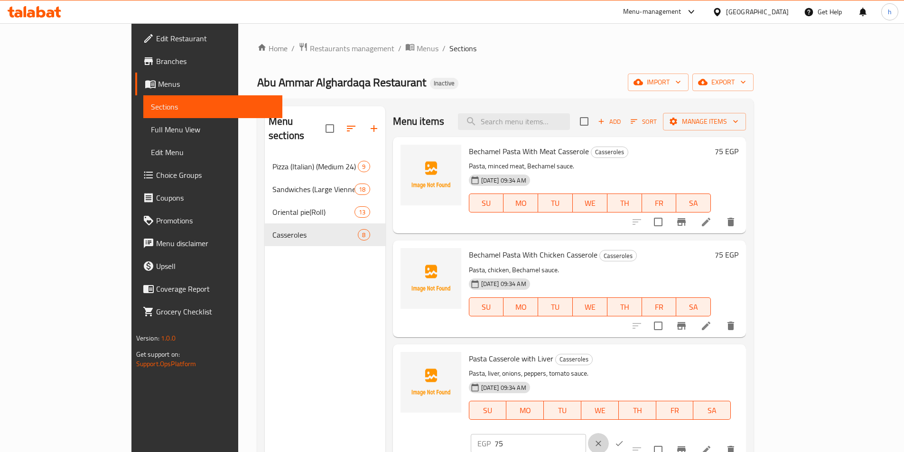
click at [609, 433] on button "clear" at bounding box center [598, 443] width 21 height 21
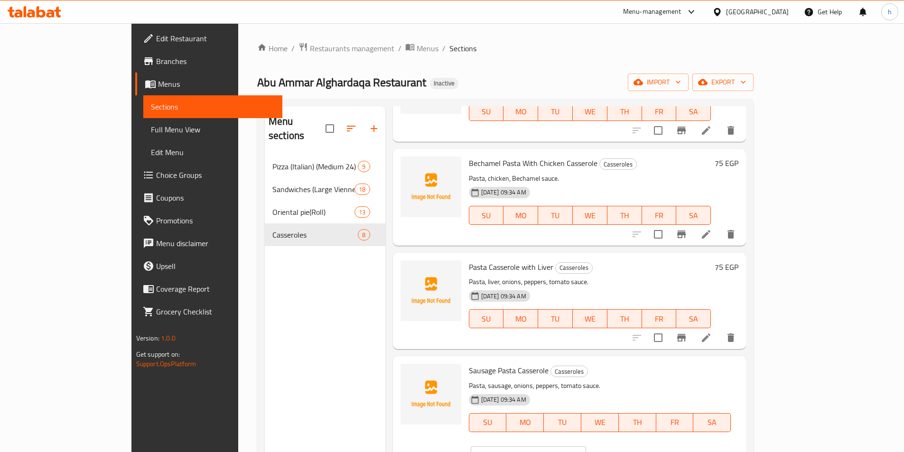
scroll to position [142, 0]
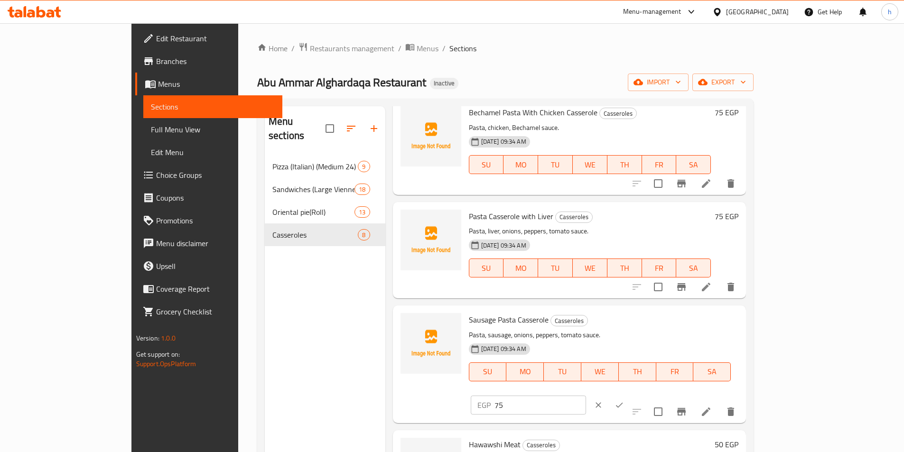
click at [601, 403] on icon "clear" at bounding box center [599, 406] width 6 height 6
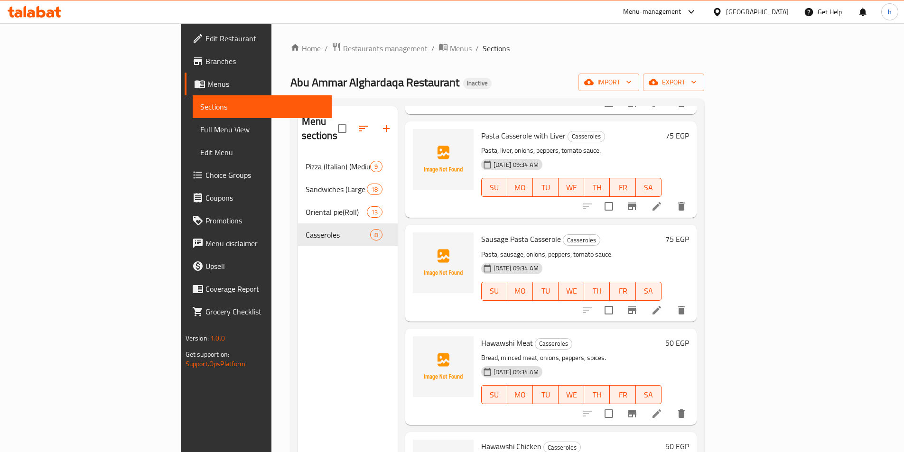
scroll to position [285, 0]
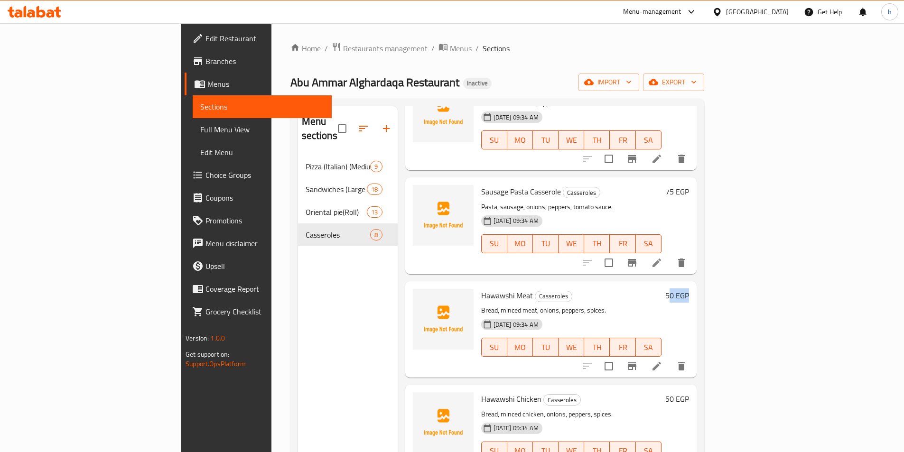
drag, startPoint x: 845, startPoint y: 281, endPoint x: 870, endPoint y: 275, distance: 25.7
click at [697, 282] on div "Hawawshi Meat Casseroles Bread, minced meat, onions, peppers, spices. [DATE] 09…" at bounding box center [550, 330] width 291 height 96
click at [689, 289] on h6 "50 EGP" at bounding box center [678, 295] width 24 height 13
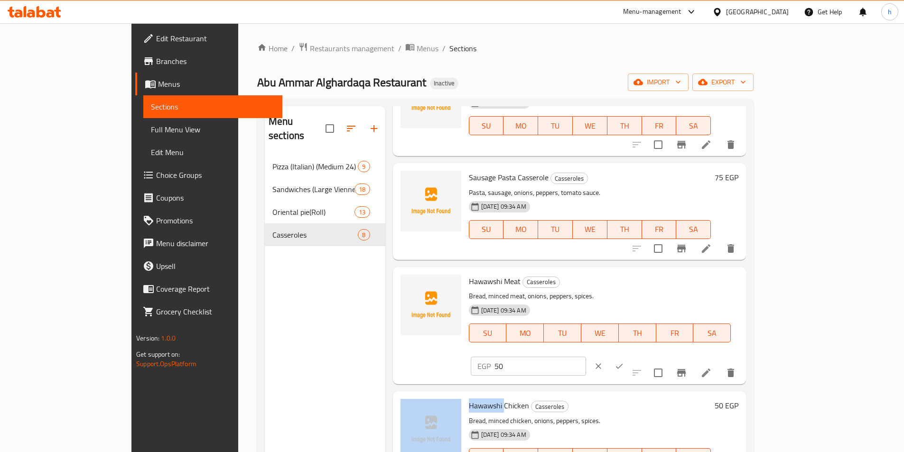
click at [644, 356] on div "EGP 50 ​" at bounding box center [557, 366] width 173 height 21
click at [609, 356] on button "clear" at bounding box center [598, 366] width 21 height 21
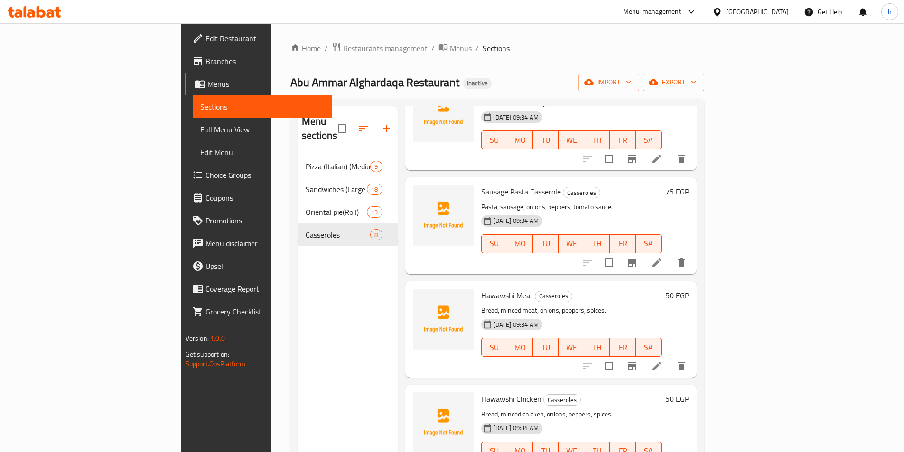
click at [689, 289] on h6 "50 EGP" at bounding box center [678, 295] width 24 height 13
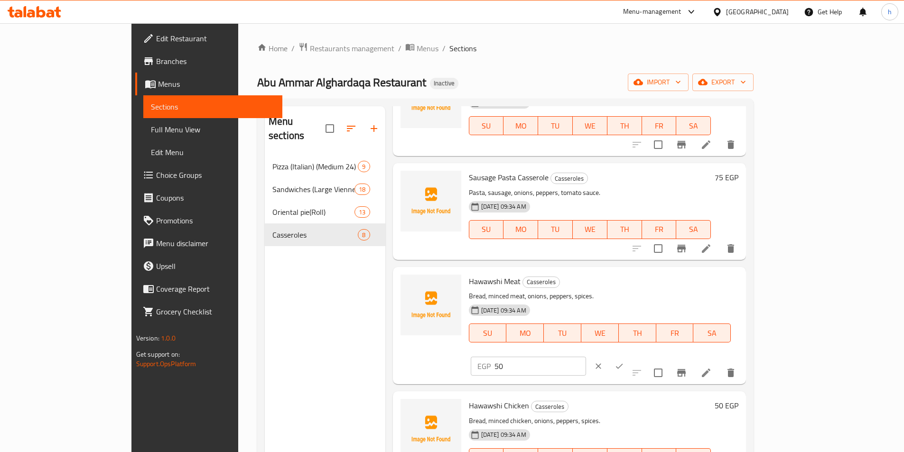
click at [630, 356] on button "ok" at bounding box center [619, 366] width 21 height 21
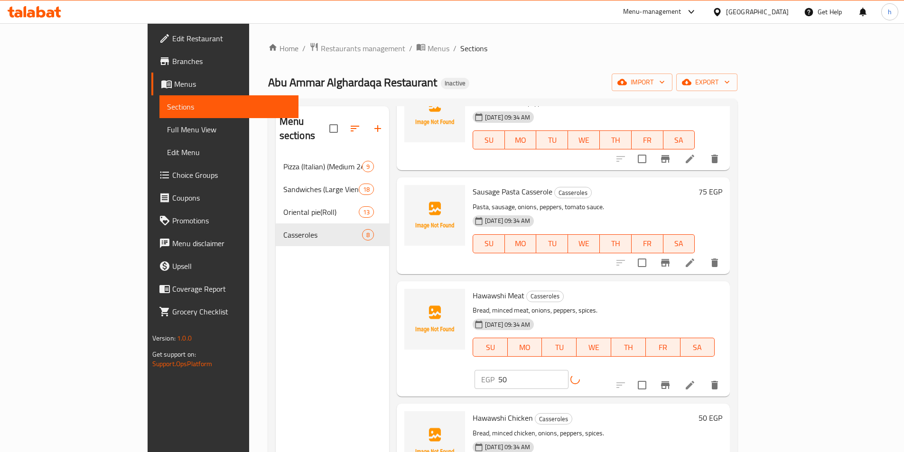
click at [616, 370] on div "EGP 50 ​" at bounding box center [545, 379] width 141 height 19
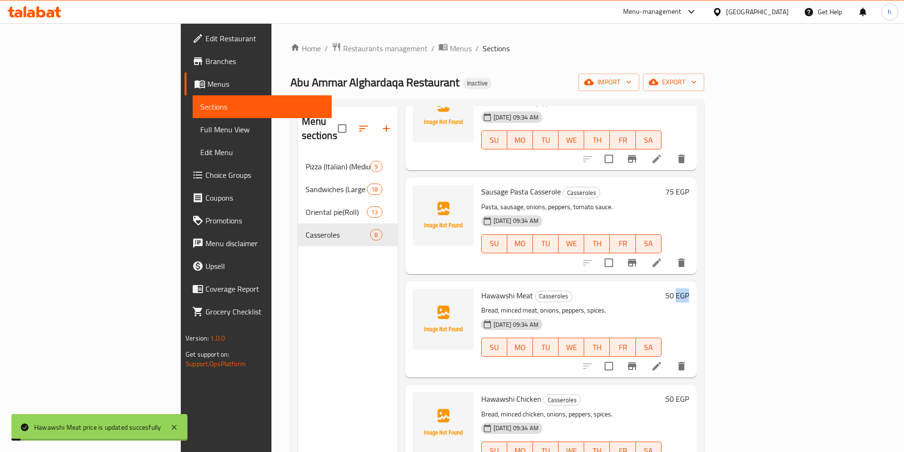
click at [689, 289] on h6 "50 EGP" at bounding box center [678, 295] width 24 height 13
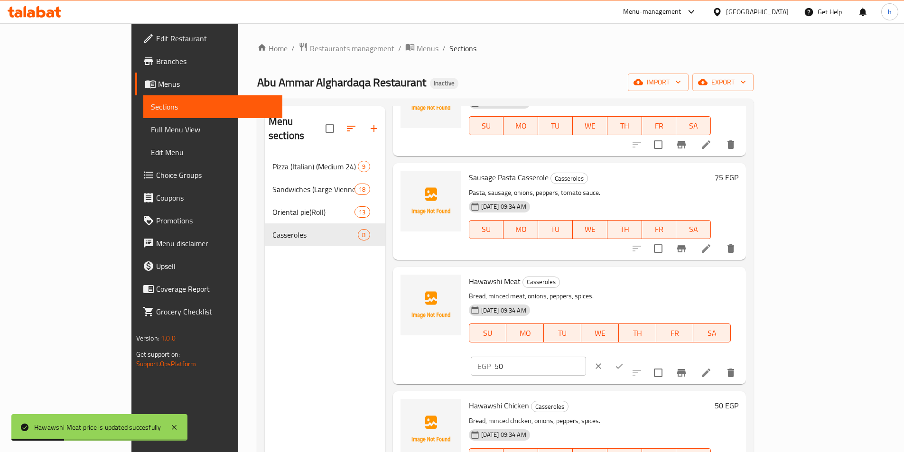
click at [630, 356] on button "ok" at bounding box center [619, 366] width 21 height 21
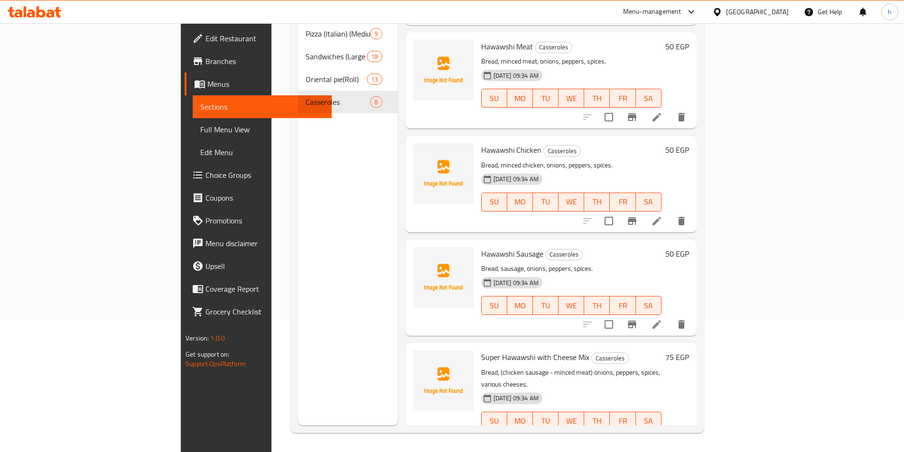
scroll to position [0, 0]
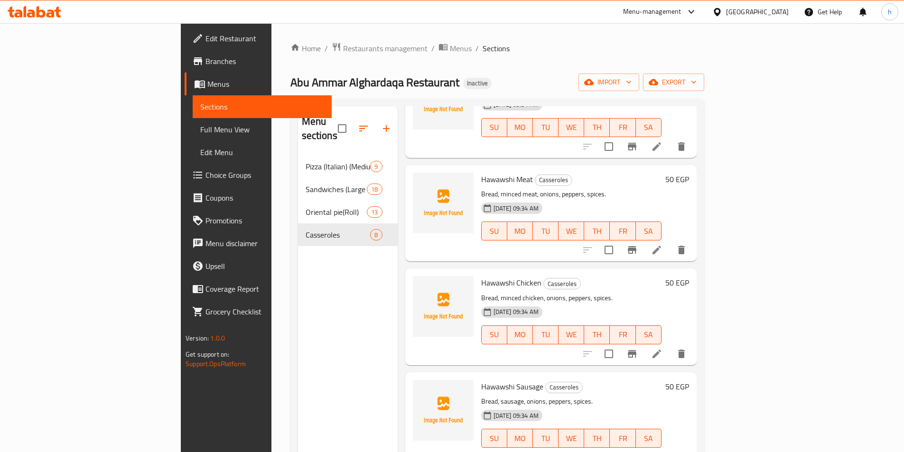
drag, startPoint x: 75, startPoint y: 127, endPoint x: 98, endPoint y: 130, distance: 23.5
click at [200, 127] on span "Full Menu View" at bounding box center [262, 129] width 124 height 11
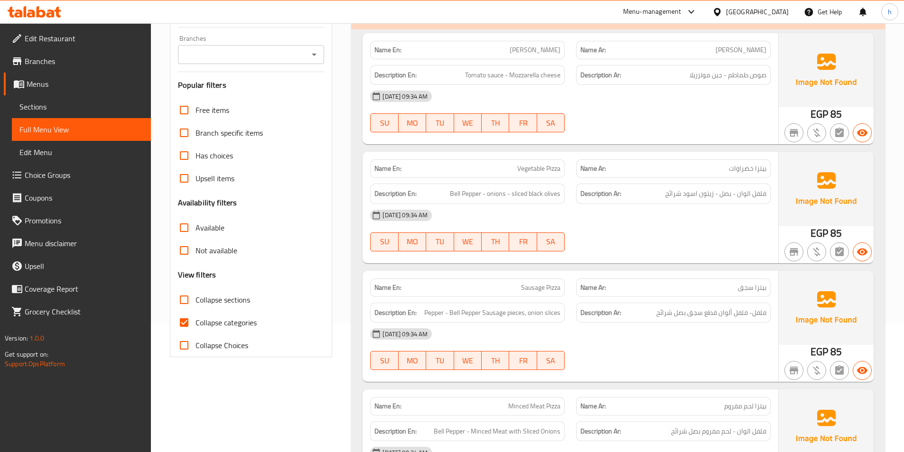
scroll to position [142, 0]
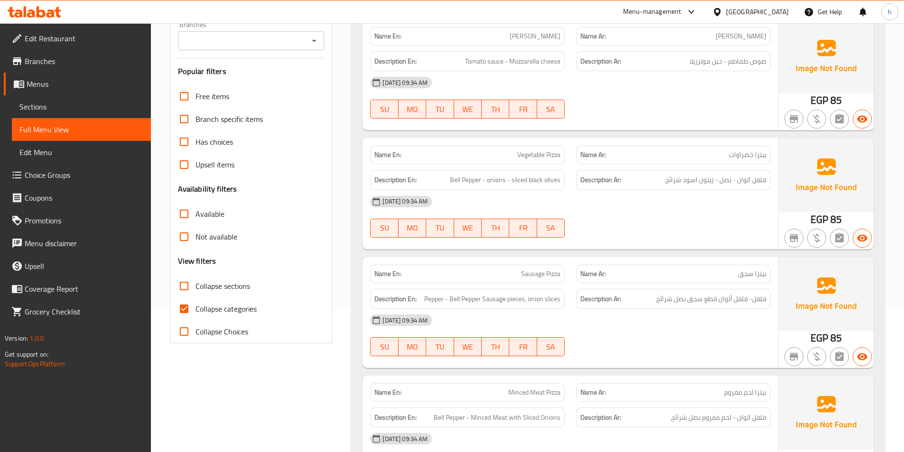
click at [181, 308] on input "Collapse categories" at bounding box center [184, 309] width 23 height 23
checkbox input "false"
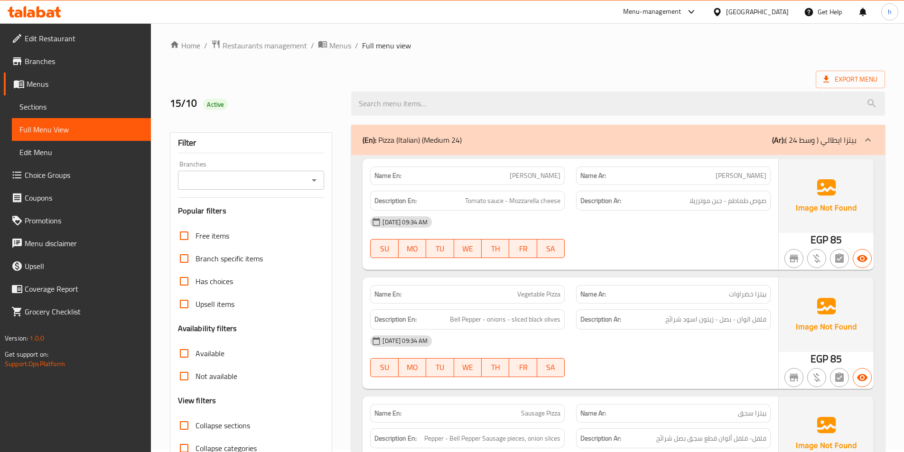
scroll to position [0, 0]
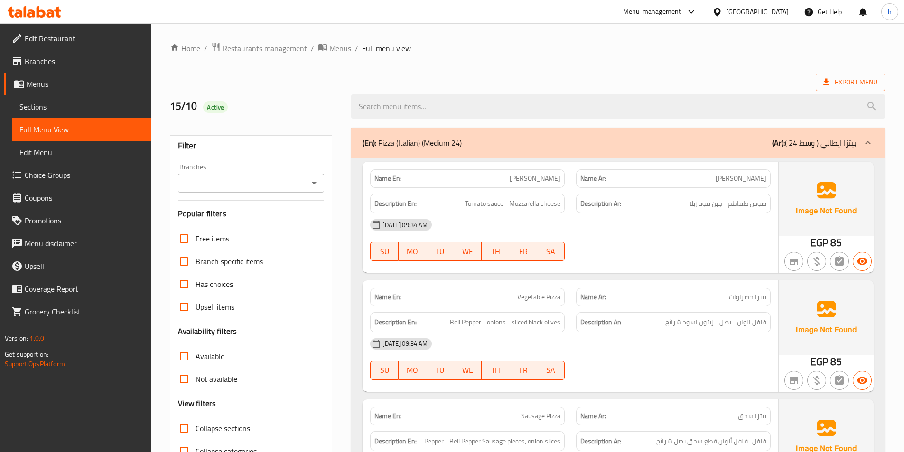
drag, startPoint x: 761, startPoint y: 182, endPoint x: 687, endPoint y: 180, distance: 74.1
click at [687, 180] on p "Name Ar: بيتزا مارجريتا" at bounding box center [674, 179] width 186 height 10
drag, startPoint x: 505, startPoint y: 177, endPoint x: 565, endPoint y: 182, distance: 60.0
click at [565, 182] on div "Name En: Margherita Pizza" at bounding box center [467, 178] width 195 height 19
drag, startPoint x: 458, startPoint y: 204, endPoint x: 506, endPoint y: 201, distance: 48.0
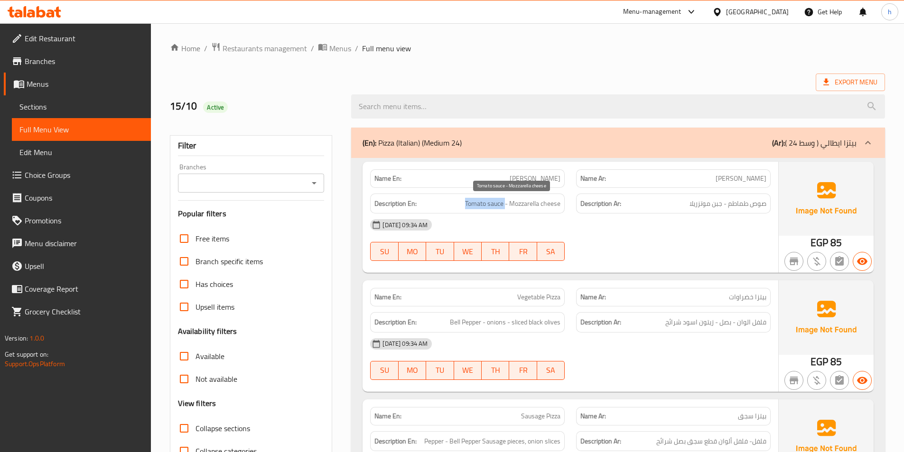
click at [506, 201] on h6 "Description En: Tomato sauce - Mozzarella cheese" at bounding box center [468, 204] width 186 height 12
drag, startPoint x: 516, startPoint y: 198, endPoint x: 588, endPoint y: 205, distance: 72.5
click at [588, 205] on div "Description En: Tomato sauce - Mozzarella cheese Description Ar: صوص طماطم - جب…" at bounding box center [571, 204] width 412 height 32
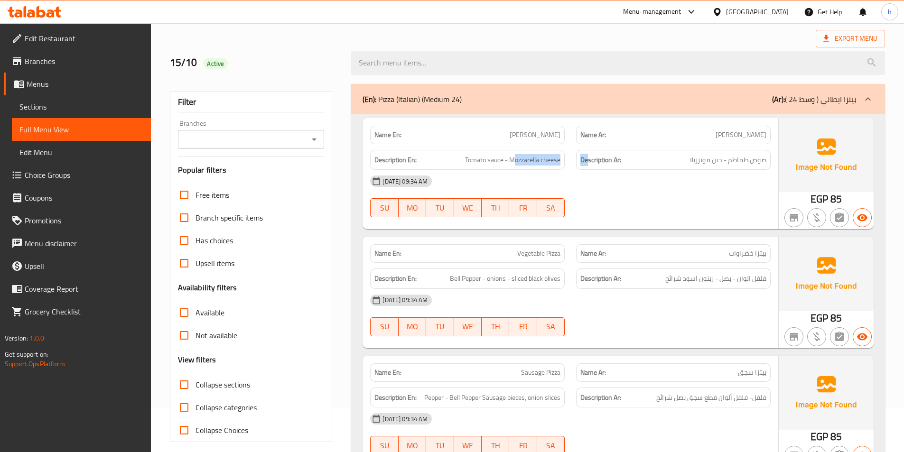
scroll to position [95, 0]
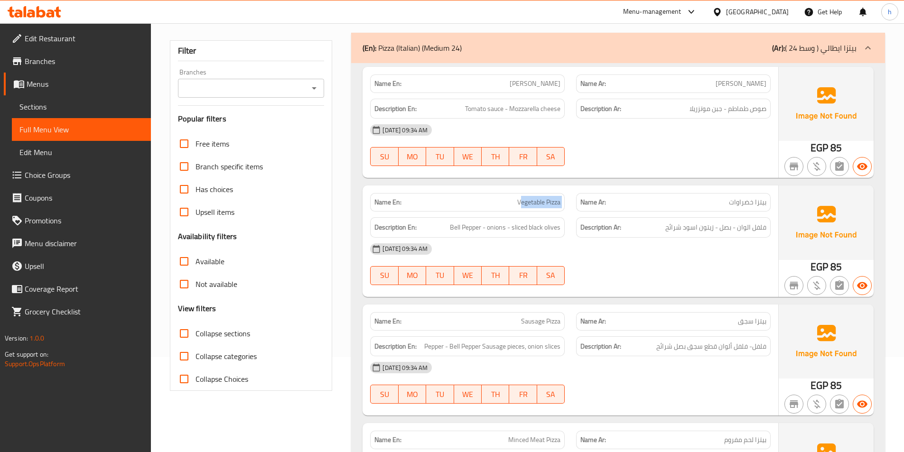
drag, startPoint x: 520, startPoint y: 197, endPoint x: 572, endPoint y: 200, distance: 52.4
click at [572, 200] on div "Name En: Vegetable Pizza Name Ar: بيتزا خضراوات" at bounding box center [571, 203] width 412 height 30
click at [541, 211] on div "Name En: Vegetable Pizza" at bounding box center [467, 202] width 195 height 19
drag, startPoint x: 450, startPoint y: 225, endPoint x: 469, endPoint y: 226, distance: 20.0
click at [469, 226] on span "Bell Pepper - onions - sliced black olives" at bounding box center [505, 228] width 111 height 12
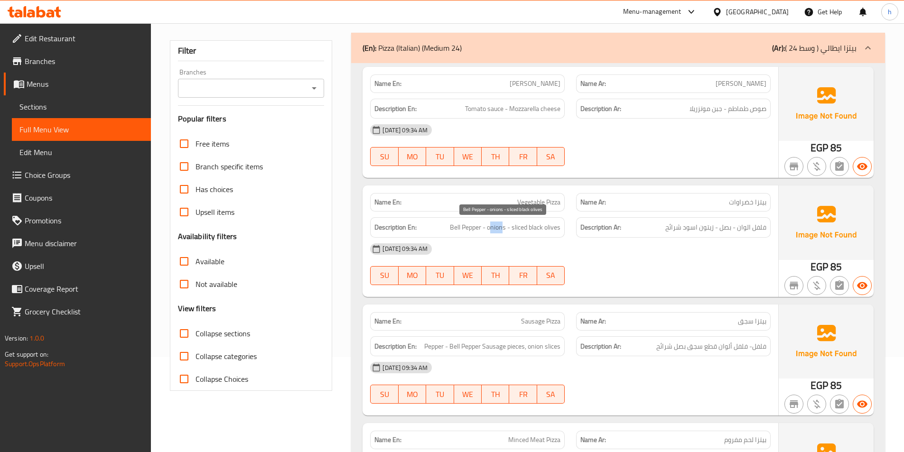
drag, startPoint x: 489, startPoint y: 228, endPoint x: 502, endPoint y: 229, distance: 13.3
click at [502, 229] on span "Bell Pepper - onions - sliced black olives" at bounding box center [505, 228] width 111 height 12
drag, startPoint x: 513, startPoint y: 226, endPoint x: 561, endPoint y: 235, distance: 48.4
click at [561, 235] on div "Description En: Bell Pepper - onions - sliced black olives" at bounding box center [467, 227] width 195 height 20
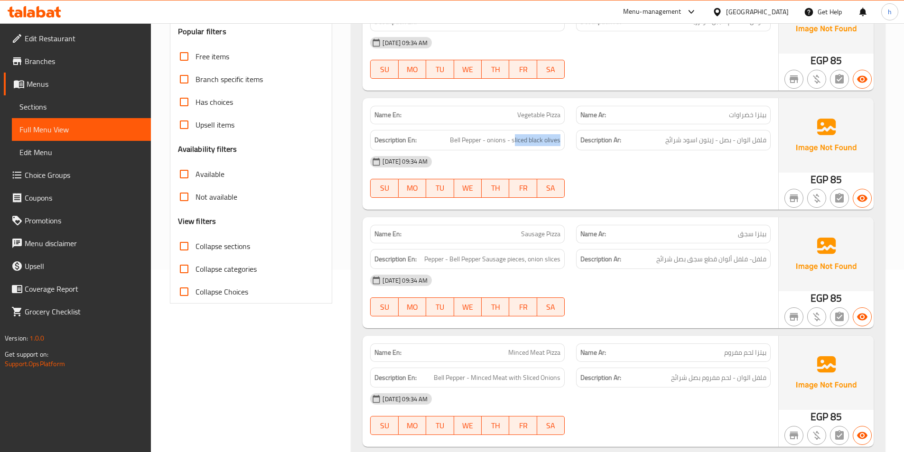
scroll to position [190, 0]
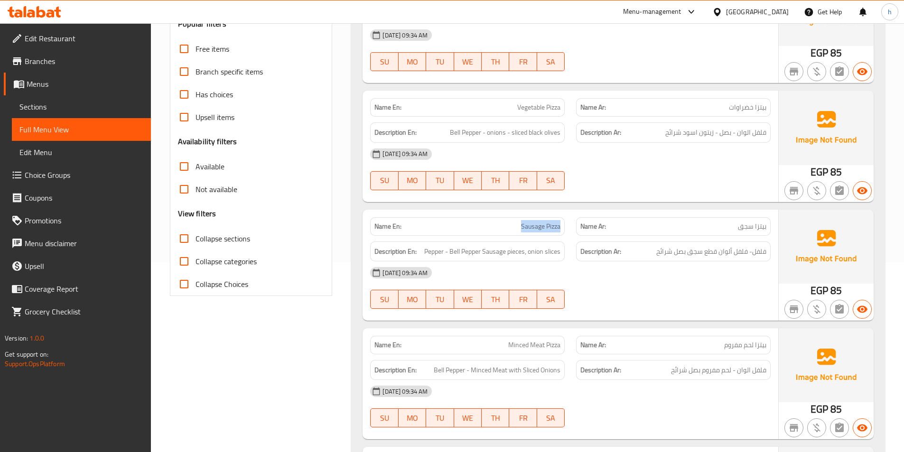
drag, startPoint x: 516, startPoint y: 226, endPoint x: 561, endPoint y: 232, distance: 45.5
click at [561, 232] on div "Name En: Sausage Pizza" at bounding box center [467, 226] width 195 height 19
drag, startPoint x: 436, startPoint y: 252, endPoint x: 447, endPoint y: 252, distance: 10.9
click at [447, 252] on span "Pepper - Bell Pepper Sausage pieces, onion slices" at bounding box center [492, 252] width 136 height 12
drag, startPoint x: 464, startPoint y: 254, endPoint x: 477, endPoint y: 254, distance: 12.8
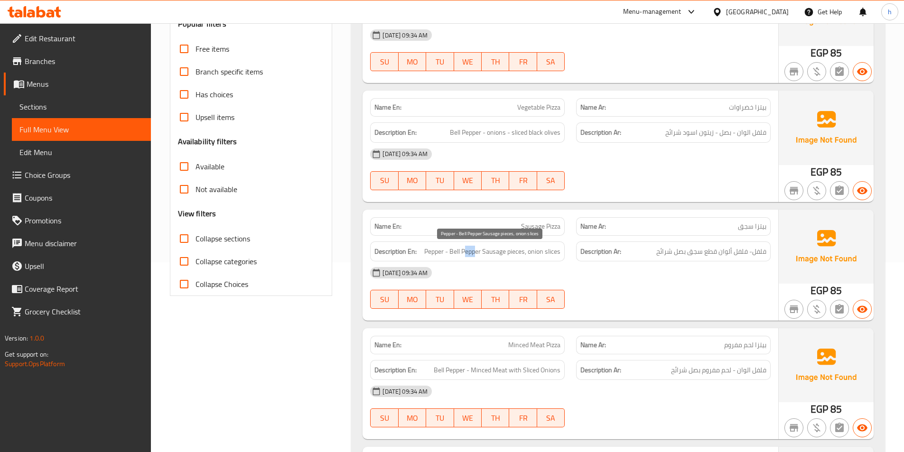
click at [477, 254] on span "Pepper - Bell Pepper Sausage pieces, onion slices" at bounding box center [492, 252] width 136 height 12
drag, startPoint x: 491, startPoint y: 252, endPoint x: 525, endPoint y: 250, distance: 33.7
click at [525, 250] on span "Pepper - Bell Pepper Sausage pieces, onion slices" at bounding box center [492, 252] width 136 height 12
drag, startPoint x: 527, startPoint y: 250, endPoint x: 557, endPoint y: 249, distance: 29.9
click at [557, 249] on span "Pepper - Bell Pepper Sausage pieces, onion slices" at bounding box center [492, 252] width 136 height 12
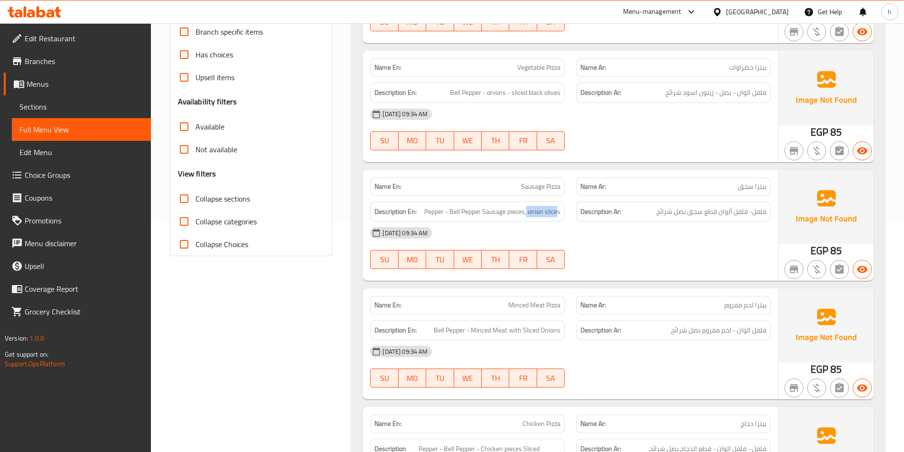
scroll to position [285, 0]
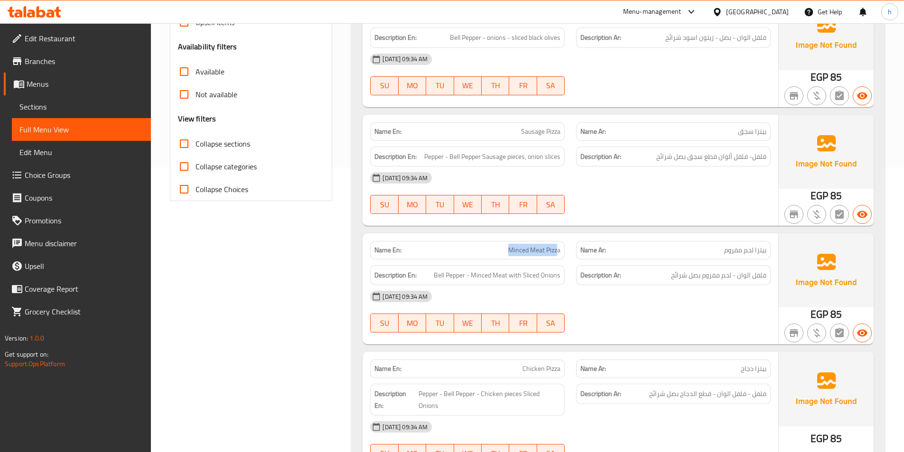
drag, startPoint x: 509, startPoint y: 251, endPoint x: 558, endPoint y: 252, distance: 49.4
click at [558, 252] on span "Minced Meat Pizza" at bounding box center [534, 250] width 52 height 10
drag, startPoint x: 436, startPoint y: 274, endPoint x: 458, endPoint y: 272, distance: 21.9
click at [458, 272] on span "Bell Pepper - Minced Meat with Sliced Onions" at bounding box center [497, 276] width 127 height 12
drag, startPoint x: 481, startPoint y: 273, endPoint x: 511, endPoint y: 273, distance: 30.4
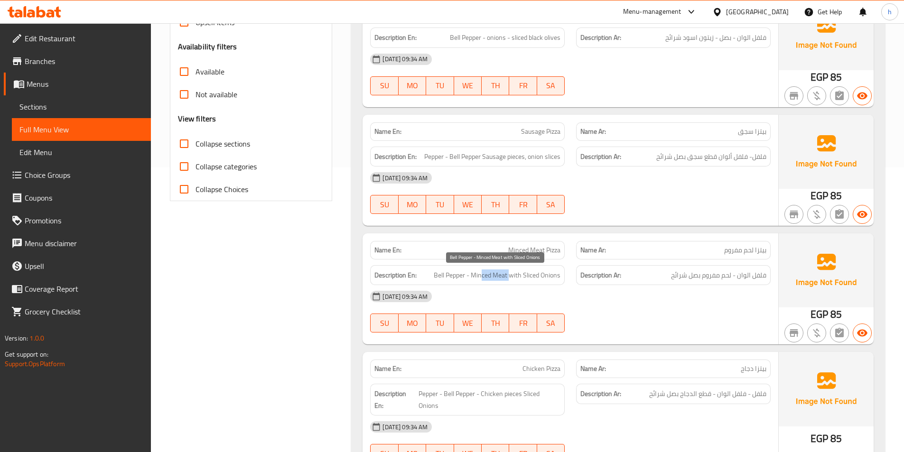
click at [511, 273] on span "Bell Pepper - Minced Meat with Sliced Onions" at bounding box center [497, 276] width 127 height 12
drag, startPoint x: 528, startPoint y: 274, endPoint x: 553, endPoint y: 274, distance: 24.7
click at [553, 274] on span "Bell Pepper - Minced Meat with Sliced Onions" at bounding box center [497, 276] width 127 height 12
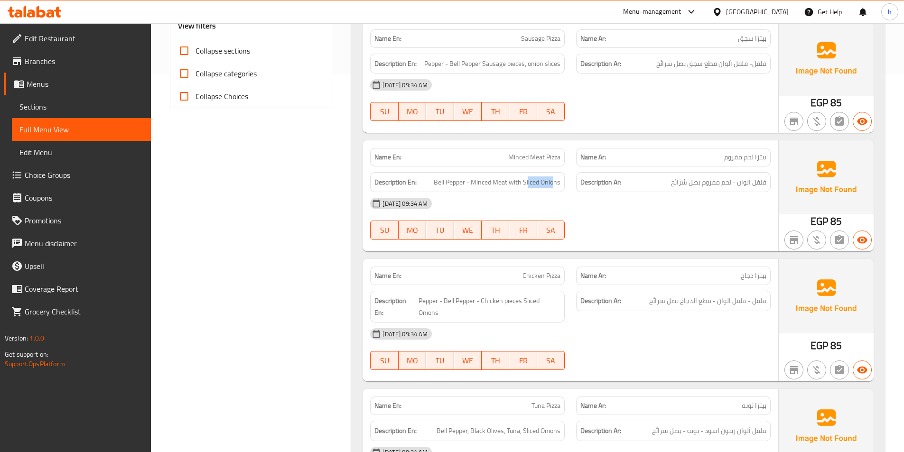
scroll to position [380, 0]
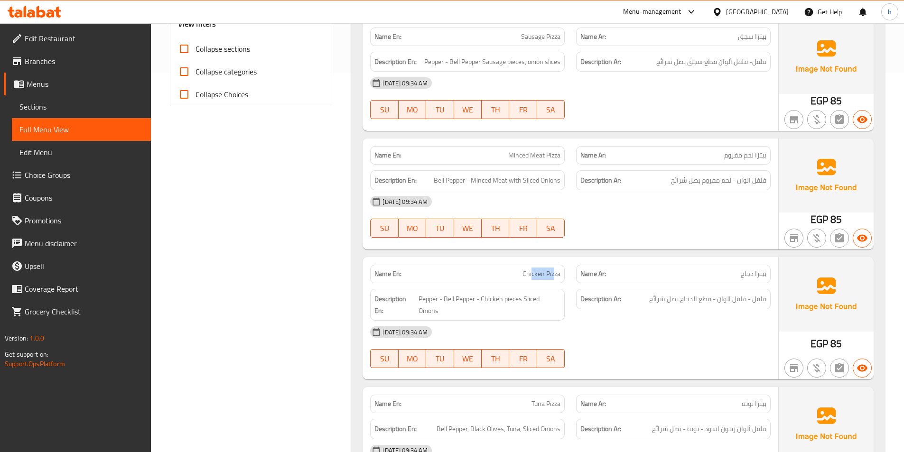
drag, startPoint x: 531, startPoint y: 277, endPoint x: 555, endPoint y: 277, distance: 24.2
click at [555, 277] on span "Chicken Pizza" at bounding box center [542, 274] width 38 height 10
drag, startPoint x: 420, startPoint y: 297, endPoint x: 432, endPoint y: 297, distance: 12.3
click at [432, 297] on span "Pepper - Bell Pepper - Chicken pieces Sliced Onions" at bounding box center [490, 304] width 142 height 23
drag, startPoint x: 448, startPoint y: 295, endPoint x: 475, endPoint y: 295, distance: 26.6
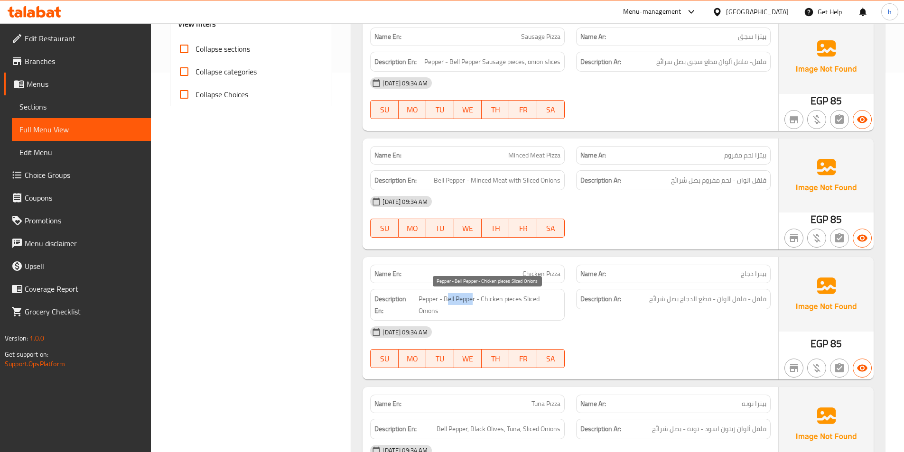
click at [475, 295] on span "Pepper - Bell Pepper - Chicken pieces Sliced Onions" at bounding box center [490, 304] width 142 height 23
drag, startPoint x: 495, startPoint y: 299, endPoint x: 519, endPoint y: 297, distance: 24.3
click at [519, 297] on span "Pepper - Bell Pepper - Chicken pieces Sliced Onions" at bounding box center [490, 304] width 142 height 23
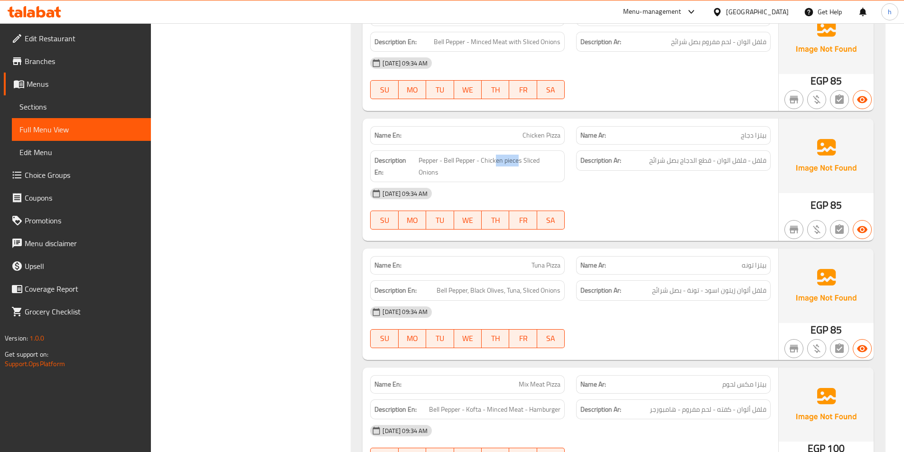
scroll to position [522, 0]
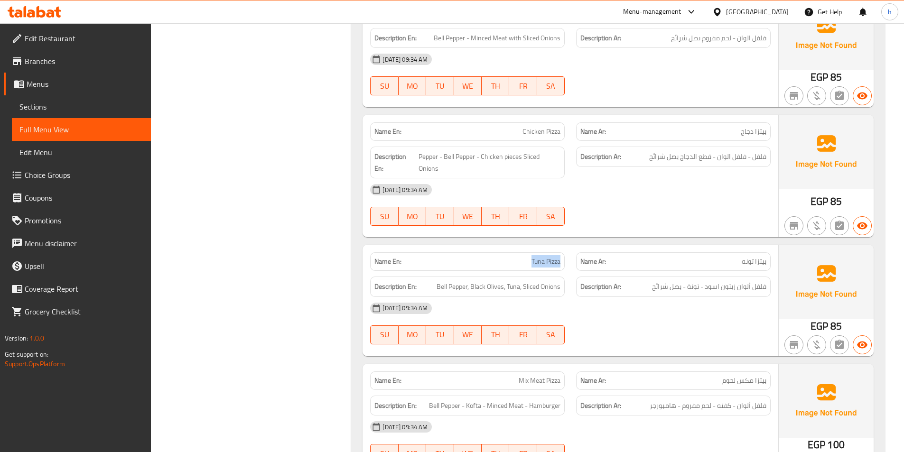
drag, startPoint x: 525, startPoint y: 259, endPoint x: 560, endPoint y: 263, distance: 35.8
click at [560, 263] on p "Name En: Tuna Pizza" at bounding box center [468, 262] width 186 height 10
drag, startPoint x: 431, startPoint y: 288, endPoint x: 467, endPoint y: 290, distance: 36.2
click at [461, 289] on h6 "Description En: Bell Pepper, Black Olives, Tuna, Sliced Onions" at bounding box center [468, 287] width 186 height 12
drag, startPoint x: 467, startPoint y: 290, endPoint x: 501, endPoint y: 288, distance: 34.3
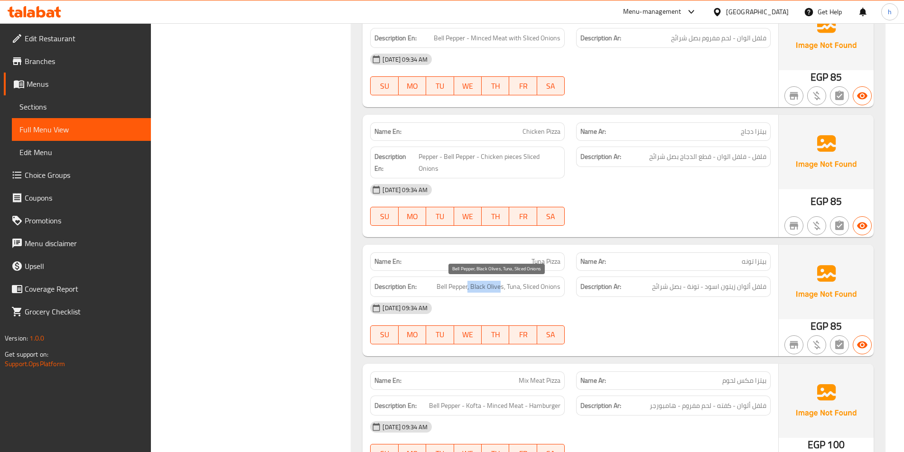
click at [501, 288] on span "Bell Pepper, Black Olives, Tuna, Sliced Onions" at bounding box center [499, 287] width 124 height 12
drag, startPoint x: 505, startPoint y: 284, endPoint x: 523, endPoint y: 283, distance: 18.1
click at [523, 283] on span "Bell Pepper, Black Olives, Tuna, Sliced Onions" at bounding box center [499, 287] width 124 height 12
drag, startPoint x: 549, startPoint y: 286, endPoint x: 566, endPoint y: 287, distance: 17.1
click at [566, 287] on div "Description En: Bell Pepper, Black Olives, Tuna, Sliced Onions" at bounding box center [468, 287] width 206 height 32
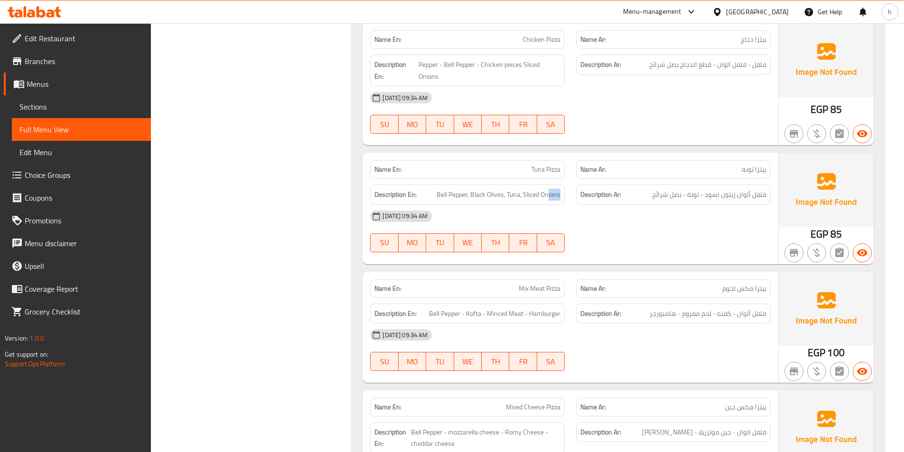
scroll to position [617, 0]
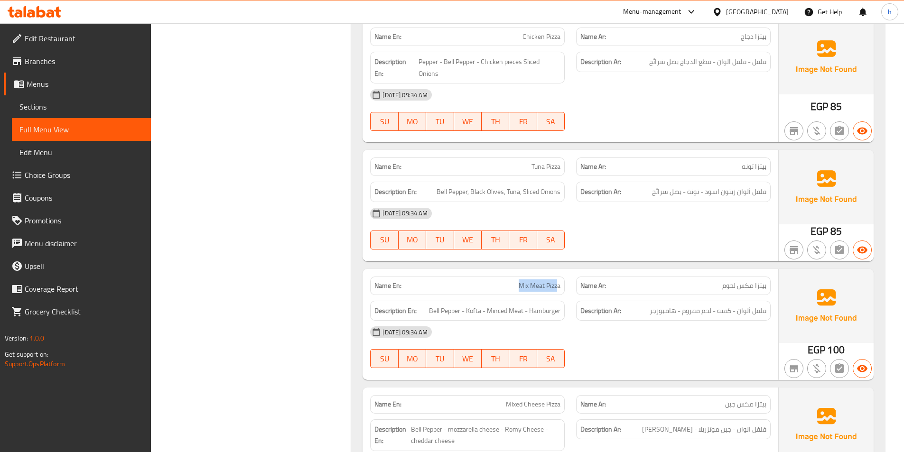
drag, startPoint x: 520, startPoint y: 287, endPoint x: 556, endPoint y: 288, distance: 36.1
click at [556, 288] on span "Mix Meat Pizza" at bounding box center [540, 286] width 42 height 10
drag, startPoint x: 430, startPoint y: 310, endPoint x: 463, endPoint y: 309, distance: 32.8
click at [463, 309] on span "Bell Pepper - Kofta - Minced Meat - Hamburger" at bounding box center [494, 311] width 131 height 12
drag, startPoint x: 469, startPoint y: 309, endPoint x: 479, endPoint y: 309, distance: 10.0
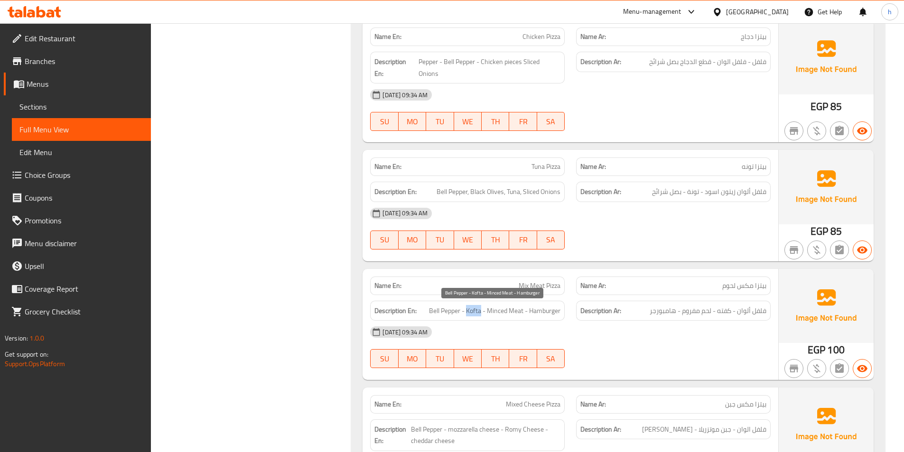
click at [479, 309] on span "Bell Pepper - Kofta - Minced Meat - Hamburger" at bounding box center [494, 311] width 131 height 12
drag
click at [514, 304] on div "Description En: Bell Pepper - Kofta - Minced Meat - Hamburger" at bounding box center [467, 311] width 195 height 20
click at [562, 311] on div "Description En: Bell Pepper - Kofta - Minced Meat - Hamburger" at bounding box center [467, 311] width 195 height 20
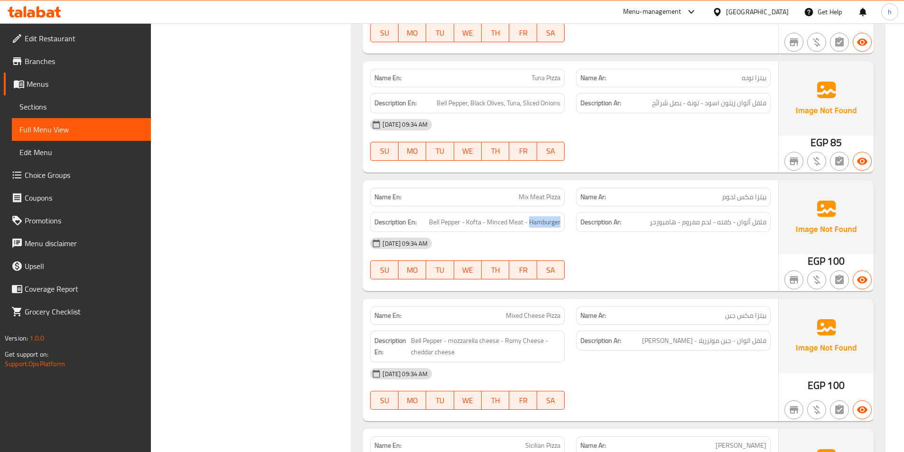
scroll to position [712, 0]
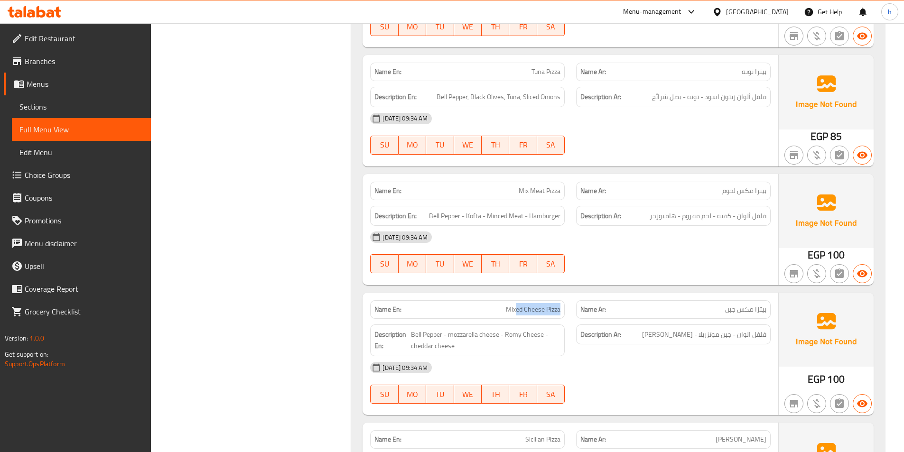
click at [564, 307] on div "Name En: Mixed Cheese Pizza" at bounding box center [467, 309] width 195 height 19
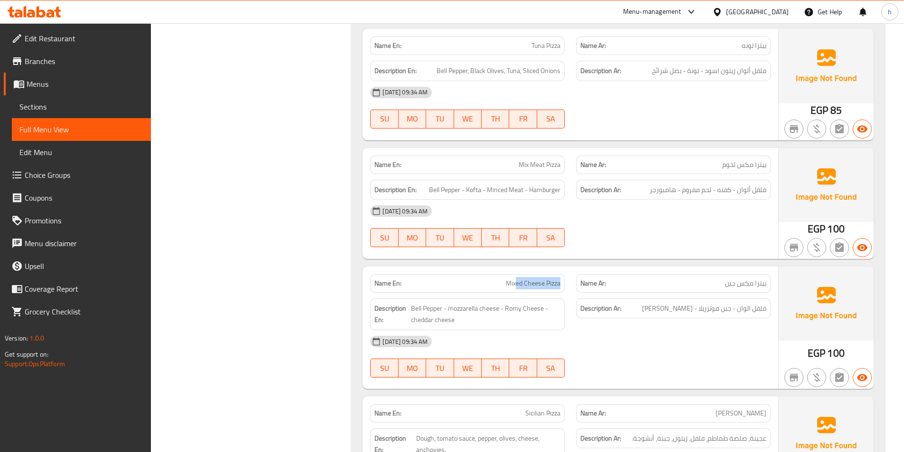
scroll to position [760, 0]
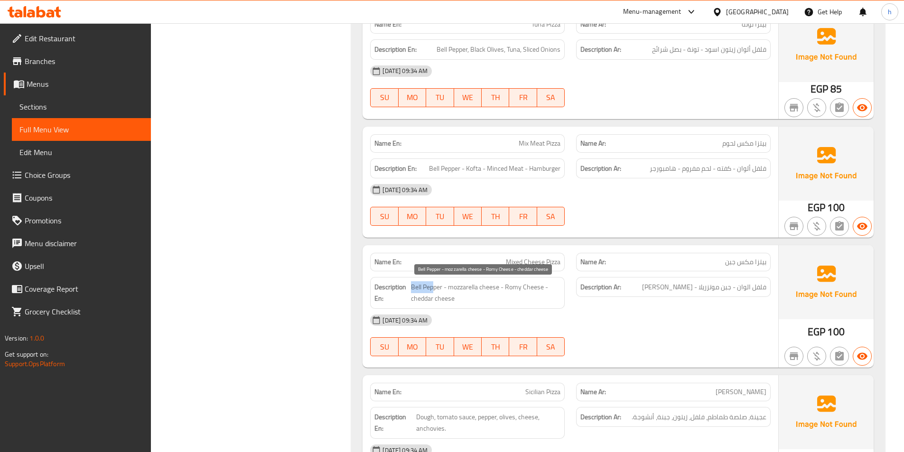
click at [435, 289] on span "Bell Pepper - mozzarella cheese - Romy Cheese - cheddar cheese" at bounding box center [486, 293] width 150 height 23
click at [490, 287] on span "Bell Pepper - mozzarella cheese - Romy Cheese - cheddar cheese" at bounding box center [486, 293] width 150 height 23
click at [534, 287] on span "Bell Pepper - mozzarella cheese - Romy Cheese - cheddar cheese" at bounding box center [486, 293] width 150 height 23
click at [461, 297] on span "Bell Pepper - mozzarella cheese - Romy Cheese - cheddar cheese" at bounding box center [486, 293] width 150 height 23
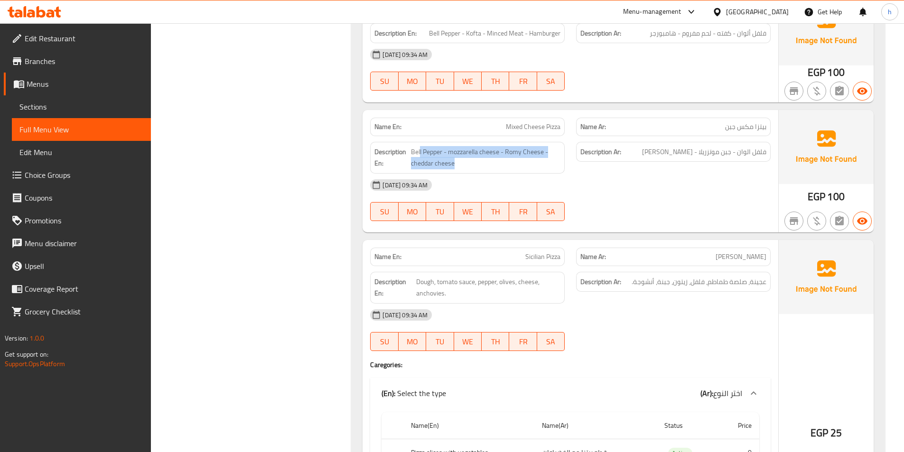
scroll to position [902, 0]
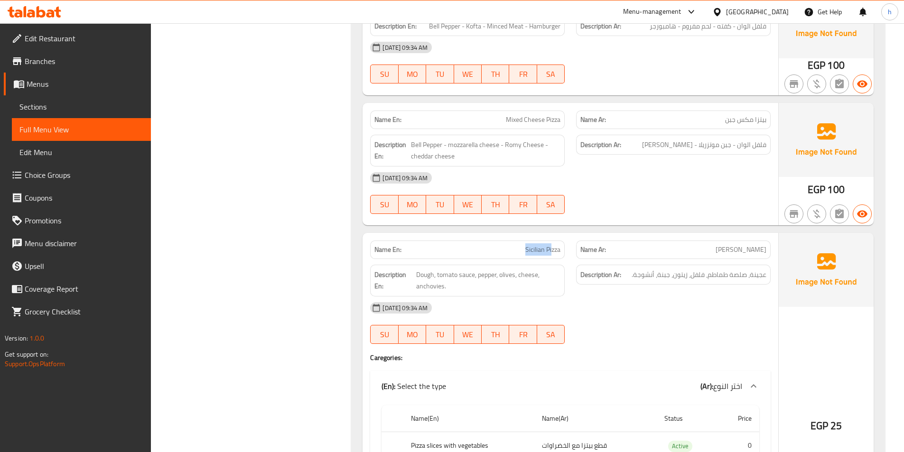
click at [552, 256] on div "Name En: Sicilian Pizza" at bounding box center [467, 250] width 195 height 19
click at [432, 276] on span "Dough, tomato sauce, pepper, olives, cheese, anchovies." at bounding box center [488, 280] width 145 height 23
click at [475, 274] on span "Dough, tomato sauce, pepper, olives, cheese, anchovies." at bounding box center [488, 280] width 145 height 23
click at [492, 272] on span "Dough, tomato sauce, pepper, olives, cheese, anchovies." at bounding box center [488, 280] width 145 height 23
click at [515, 272] on span "Dough, tomato sauce, pepper, olives, cheese, anchovies." at bounding box center [488, 280] width 145 height 23
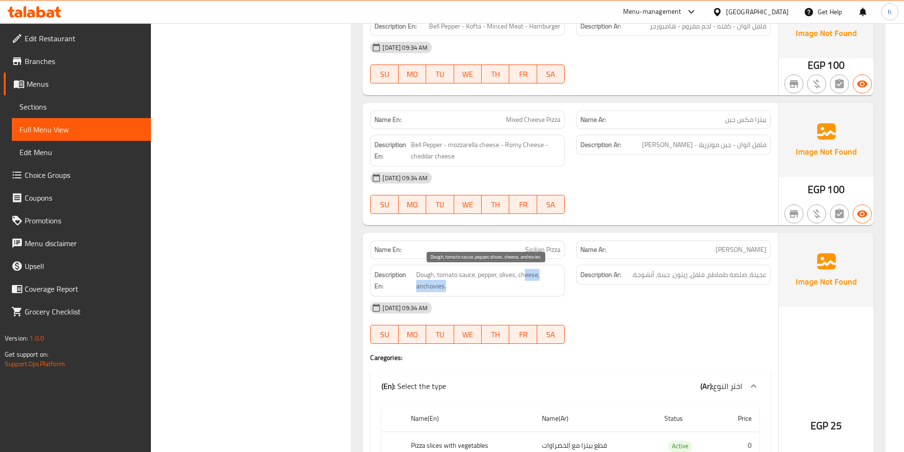
click at [536, 282] on span "Dough, tomato sauce, pepper, olives, cheese, anchovies." at bounding box center [488, 280] width 145 height 23
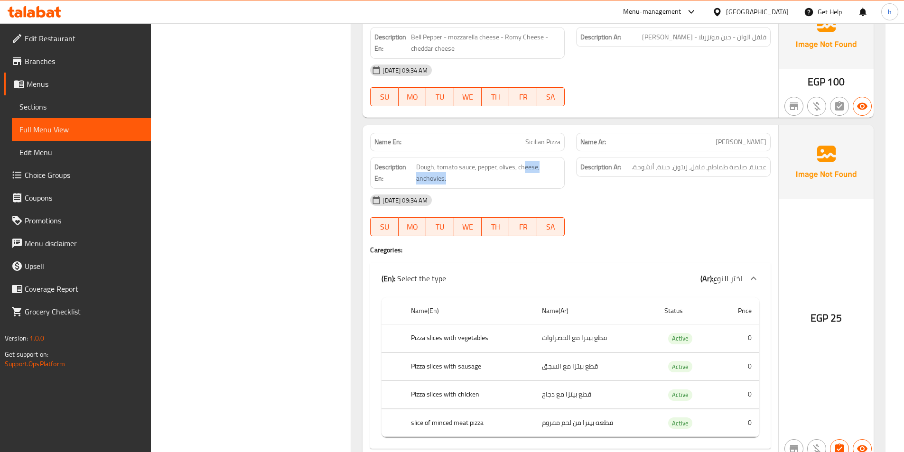
scroll to position [1092, 0]
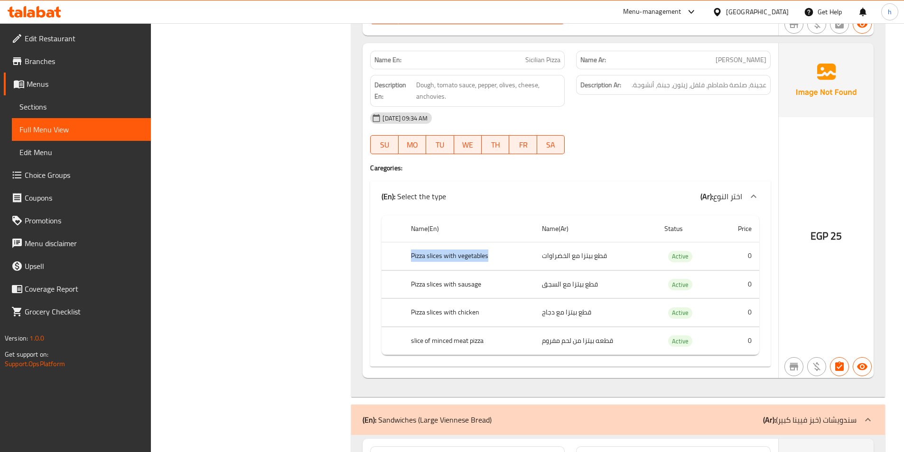
click at [501, 254] on th "Pizza slices with vegetables" at bounding box center [469, 257] width 131 height 28
click at [486, 283] on th "Pizza slices with sausage" at bounding box center [469, 285] width 131 height 28
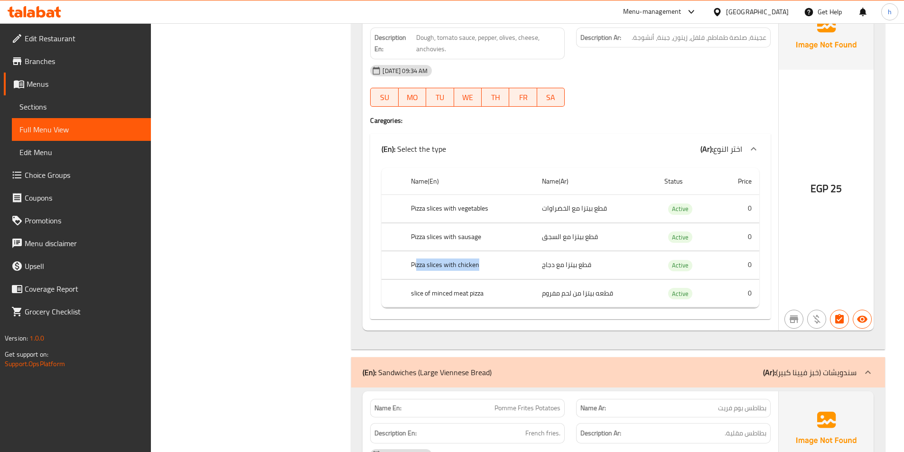
click at [482, 267] on th "Pizza slices with chicken" at bounding box center [469, 266] width 131 height 28
click at [498, 292] on th "slice of minced meat pizza" at bounding box center [469, 294] width 131 height 28
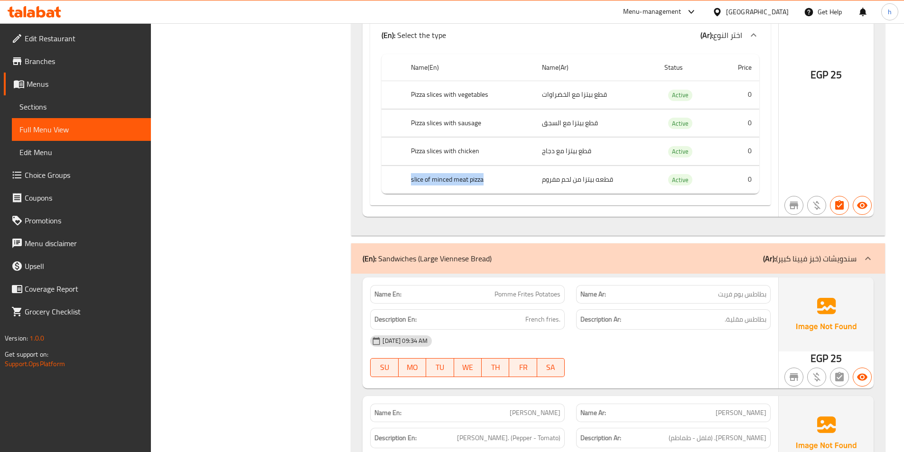
scroll to position [1282, 0]
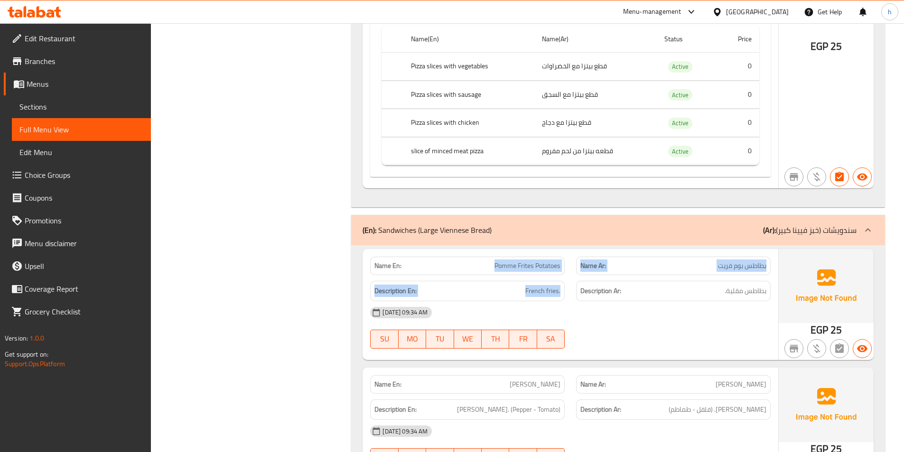
drag, startPoint x: 490, startPoint y: 269, endPoint x: 564, endPoint y: 276, distance: 74.4
click at [564, 276] on div "Name En: Pomme Frites Potatoes Name Ar: بطاطس بوم فريت Description En: French f…" at bounding box center [571, 304] width 416 height 111
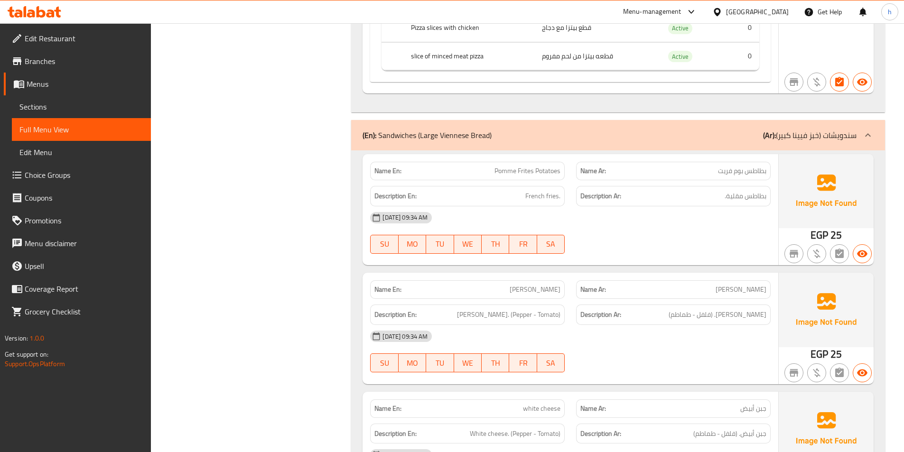
click at [685, 230] on div "15-10-2025 09:34 AM SU MO TU WE TH FR SA" at bounding box center [571, 233] width 412 height 53
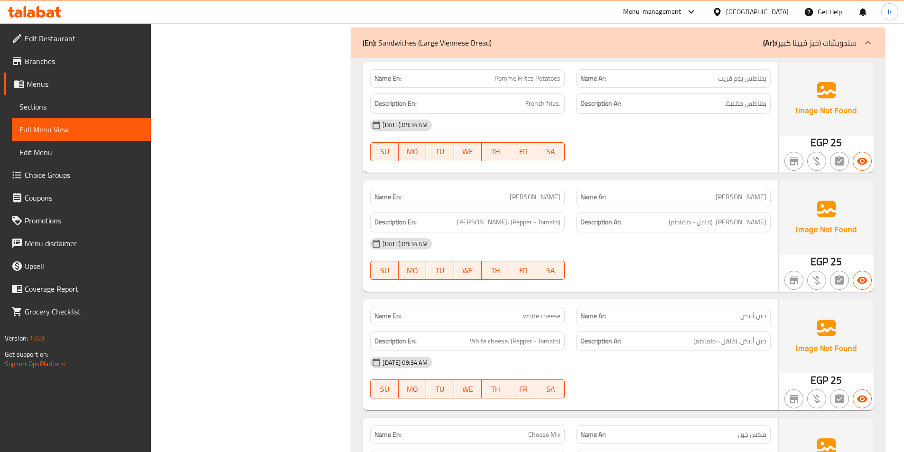
scroll to position [1472, 0]
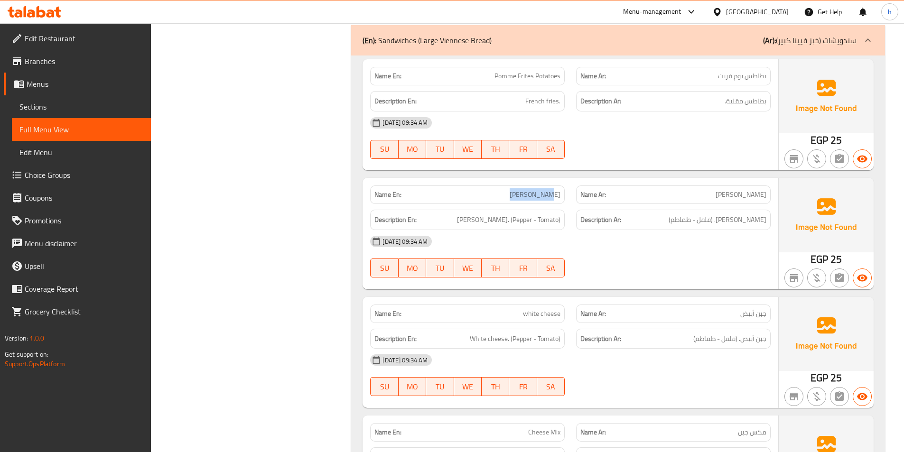
drag, startPoint x: 520, startPoint y: 195, endPoint x: 569, endPoint y: 198, distance: 49.5
click at [569, 198] on div "Name En: Romy Cheese" at bounding box center [468, 195] width 206 height 30
click at [541, 216] on span "[PERSON_NAME]. (Pepper - Tomato)" at bounding box center [508, 220] width 103 height 12
drag, startPoint x: 471, startPoint y: 222, endPoint x: 513, endPoint y: 223, distance: 41.3
click at [513, 223] on span "[PERSON_NAME]. (Pepper - Tomato)" at bounding box center [508, 220] width 103 height 12
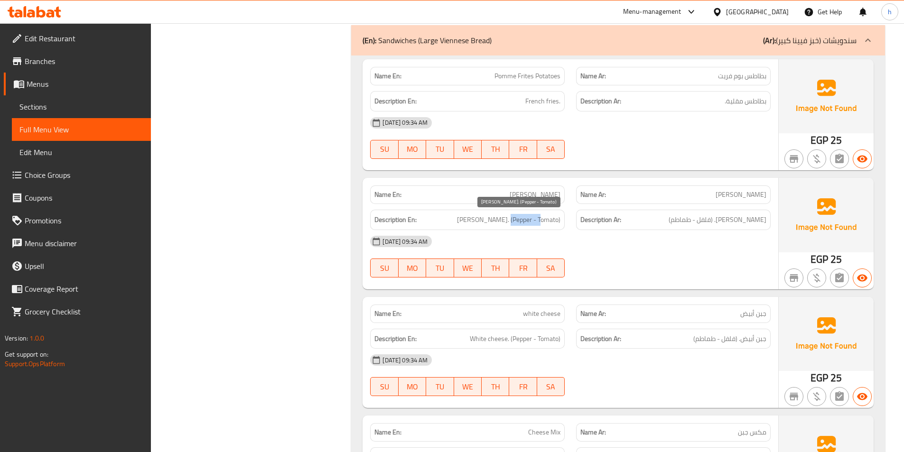
drag, startPoint x: 516, startPoint y: 222, endPoint x: 548, endPoint y: 222, distance: 31.8
click at [548, 222] on span "[PERSON_NAME]. (Pepper - Tomato)" at bounding box center [508, 220] width 103 height 12
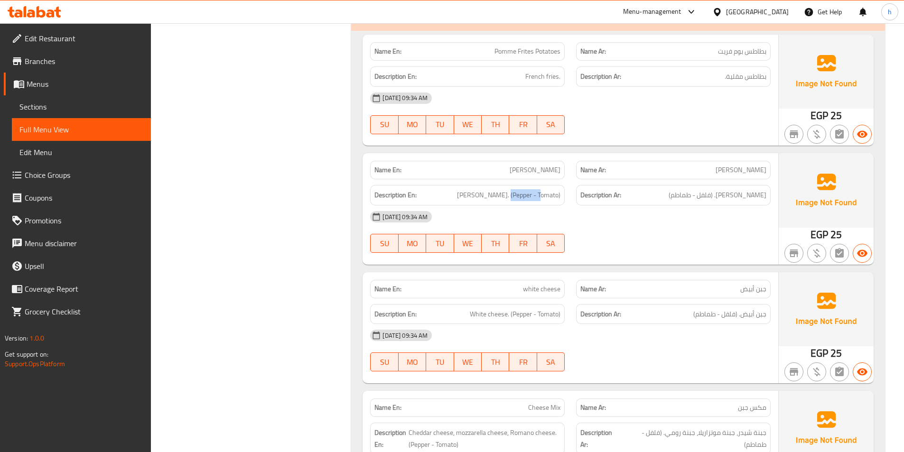
scroll to position [1519, 0]
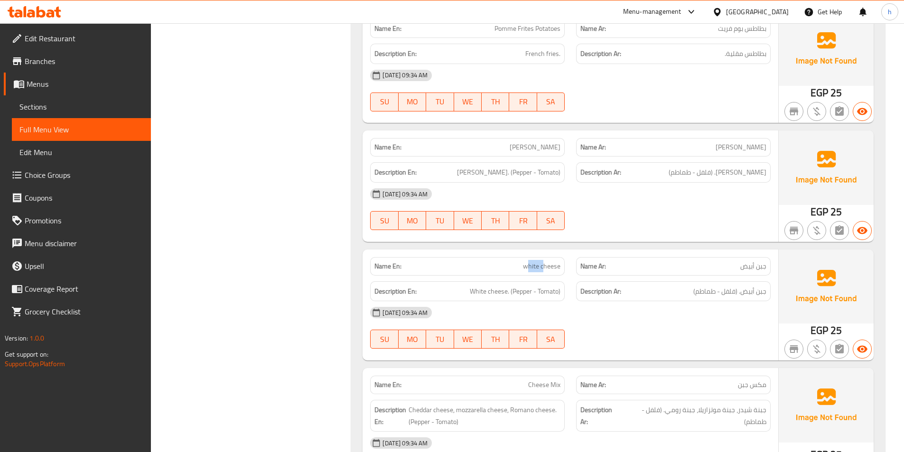
drag, startPoint x: 527, startPoint y: 266, endPoint x: 543, endPoint y: 262, distance: 15.8
click at [543, 262] on span "white cheese" at bounding box center [542, 267] width 38 height 10
drag, startPoint x: 469, startPoint y: 291, endPoint x: 509, endPoint y: 288, distance: 41.0
click at [509, 288] on h6 "Description En: White cheese. (Pepper - Tomato)" at bounding box center [468, 292] width 186 height 12
drag, startPoint x: 528, startPoint y: 289, endPoint x: 536, endPoint y: 290, distance: 8.6
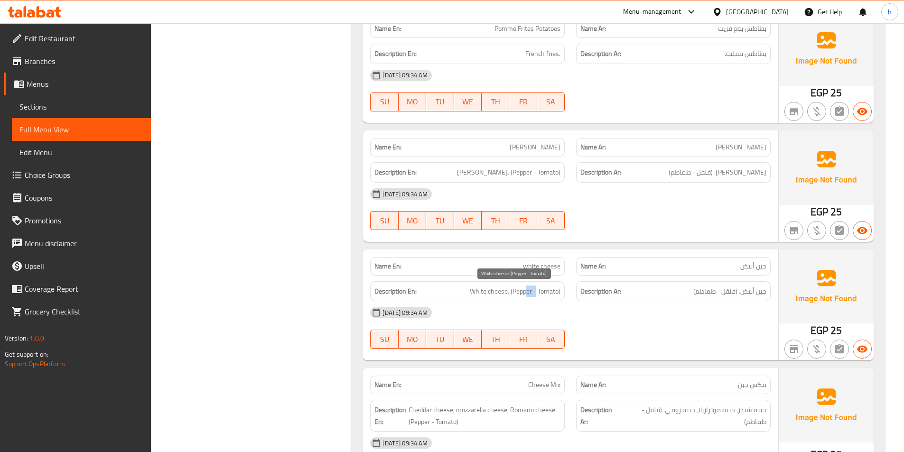
click at [536, 290] on span "White cheese. (Pepper - Tomato)" at bounding box center [515, 292] width 91 height 12
drag, startPoint x: 553, startPoint y: 288, endPoint x: 558, endPoint y: 290, distance: 6.2
click at [558, 290] on span "White cheese. (Pepper - Tomato)" at bounding box center [515, 292] width 91 height 12
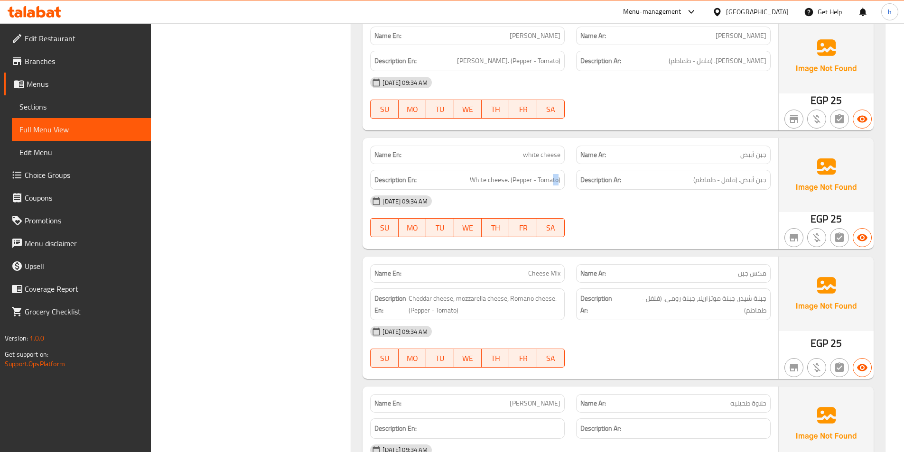
scroll to position [1662, 0]
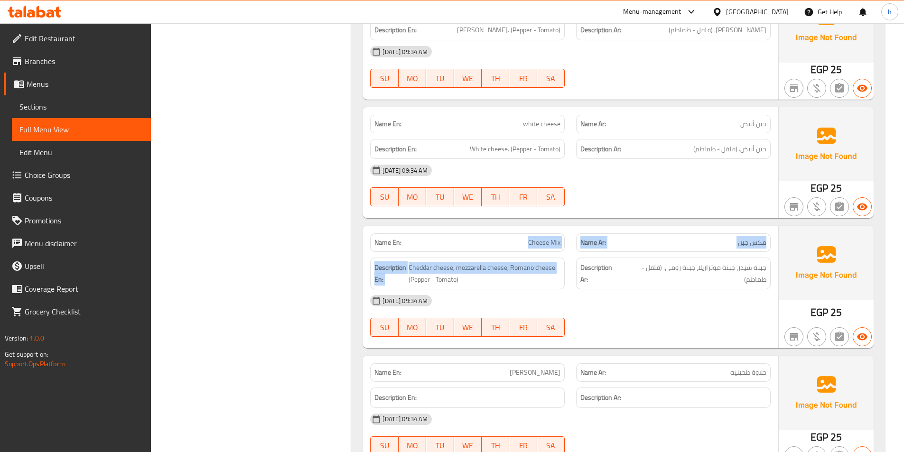
drag, startPoint x: 532, startPoint y: 247, endPoint x: 566, endPoint y: 253, distance: 35.1
click at [566, 253] on div "Name En: Cheese Mix Name Ar: مكس جبن Description En: Cheddar cheese, mozzarella…" at bounding box center [571, 287] width 416 height 122
click at [554, 252] on div "Name En: Cheese Mix" at bounding box center [467, 243] width 195 height 19
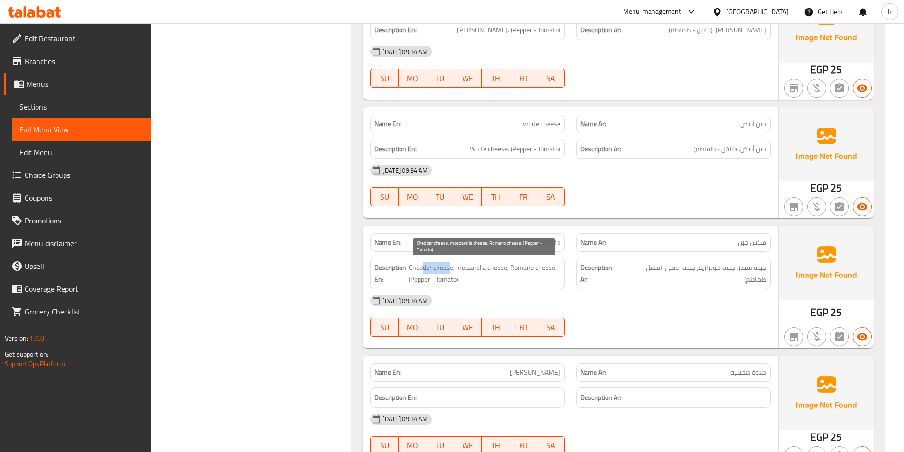
drag, startPoint x: 422, startPoint y: 264, endPoint x: 449, endPoint y: 265, distance: 27.1
click at [449, 265] on span "Cheddar cheese, mozzarella cheese, Romano cheese. (Pepper - Tomato)" at bounding box center [485, 273] width 152 height 23
drag, startPoint x: 476, startPoint y: 264, endPoint x: 499, endPoint y: 263, distance: 23.8
click at [499, 263] on span "Cheddar cheese, mozzarella cheese, Romano cheese. (Pepper - Tomato)" at bounding box center [485, 273] width 152 height 23
drag, startPoint x: 518, startPoint y: 269, endPoint x: 533, endPoint y: 270, distance: 15.2
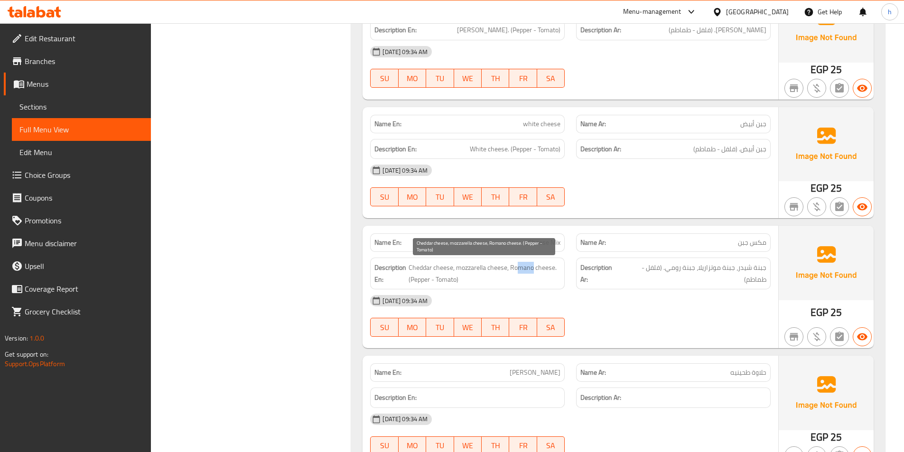
click at [533, 270] on span "Cheddar cheese, mozzarella cheese, Romano cheese. (Pepper - Tomato)" at bounding box center [485, 273] width 152 height 23
click at [528, 271] on span "Cheddar cheese, mozzarella cheese, Romano cheese. (Pepper - Tomato)" at bounding box center [485, 273] width 152 height 23
drag, startPoint x: 527, startPoint y: 243, endPoint x: 563, endPoint y: 240, distance: 35.7
click at [563, 240] on div "Name En: Cheese Mix" at bounding box center [467, 243] width 195 height 19
copy span "Cheese Mix"
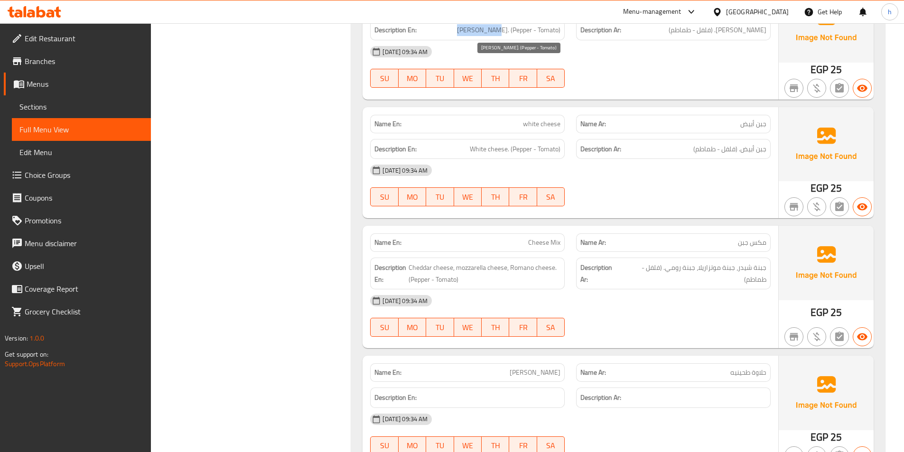
drag, startPoint x: 469, startPoint y: 29, endPoint x: 507, endPoint y: 28, distance: 37.5
click at [507, 28] on span "[PERSON_NAME]. (Pepper - Tomato)" at bounding box center [508, 30] width 103 height 12
copy span "[PERSON_NAME]"
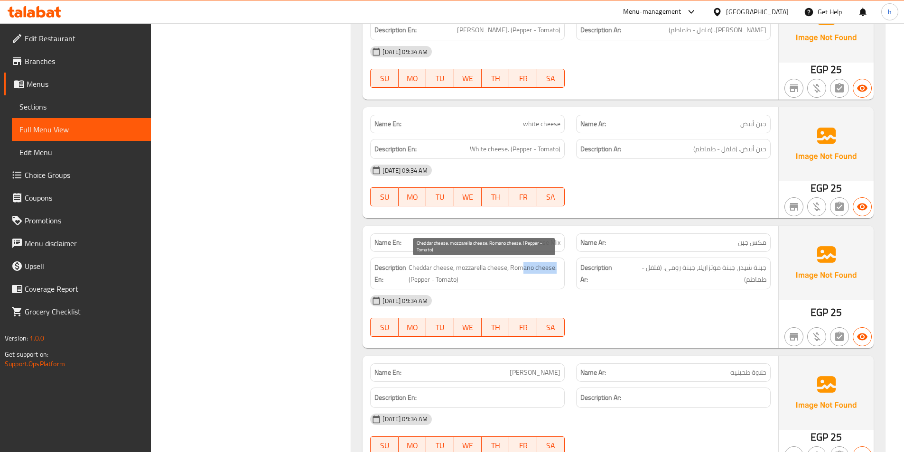
drag, startPoint x: 525, startPoint y: 268, endPoint x: 558, endPoint y: 272, distance: 33.4
click at [558, 272] on span "Cheddar cheese, mozzarella cheese, Romano cheese. (Pepper - Tomato)" at bounding box center [485, 273] width 152 height 23
drag, startPoint x: 415, startPoint y: 281, endPoint x: 427, endPoint y: 282, distance: 12.4
click at [427, 282] on span "Cheddar cheese, mozzarella cheese, Romano cheese. (Pepper - Tomato)" at bounding box center [485, 273] width 152 height 23
drag, startPoint x: 454, startPoint y: 279, endPoint x: 498, endPoint y: 279, distance: 43.7
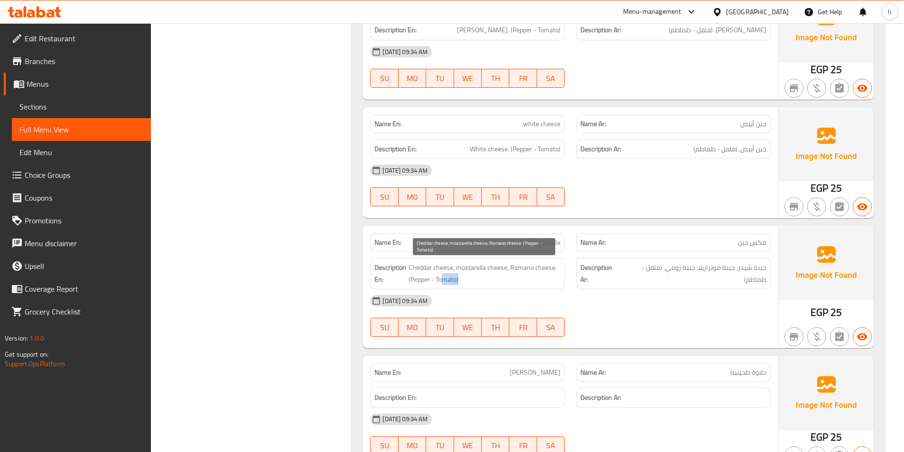
click at [498, 279] on span "Cheddar cheese, mozzarella cheese, Romano cheese. (Pepper - Tomato)" at bounding box center [485, 273] width 152 height 23
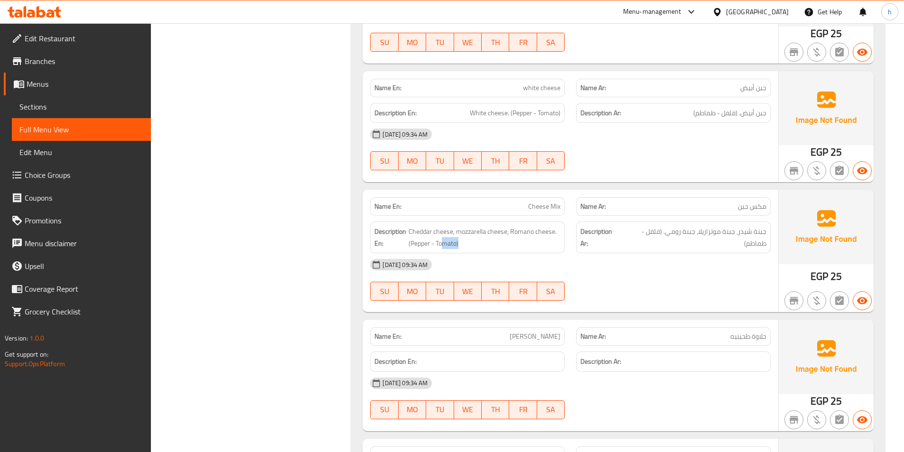
scroll to position [1756, 0]
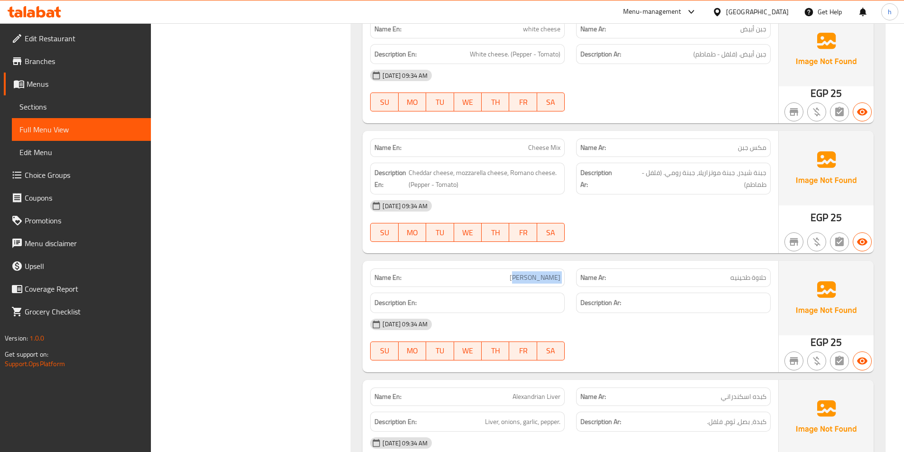
drag, startPoint x: 519, startPoint y: 275, endPoint x: 575, endPoint y: 269, distance: 55.9
click at [575, 269] on div "Name En: Halawa Tahiniya Name Ar: حلاوة طحينيه" at bounding box center [571, 278] width 412 height 30
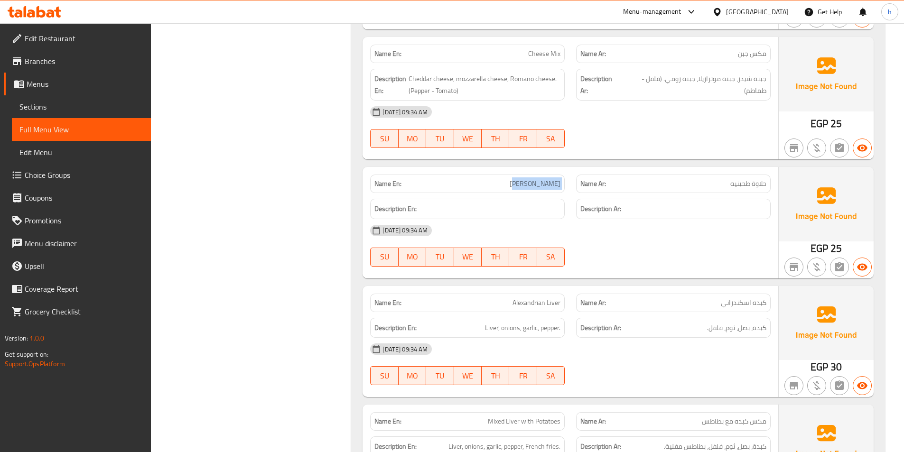
scroll to position [1851, 0]
drag, startPoint x: 517, startPoint y: 301, endPoint x: 573, endPoint y: 297, distance: 55.7
click at [573, 297] on div "Name En: Alexandrian Liver Name Ar: كبده اسكندراني" at bounding box center [571, 302] width 412 height 30
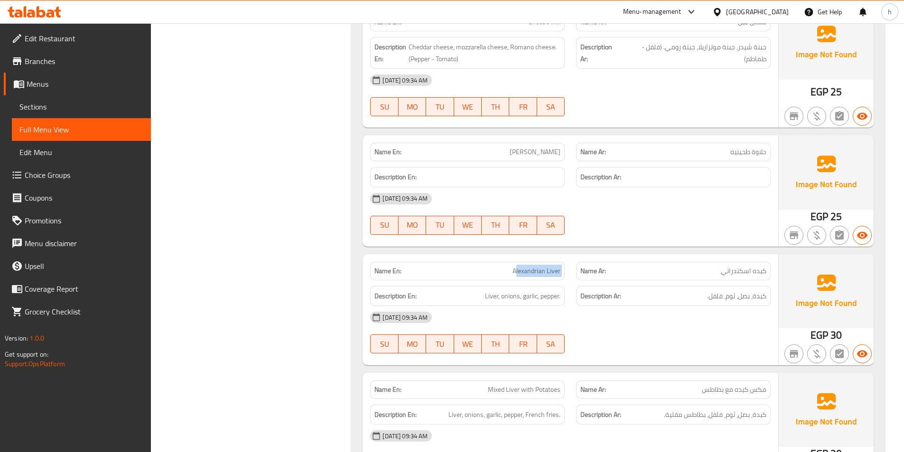
scroll to position [1899, 0]
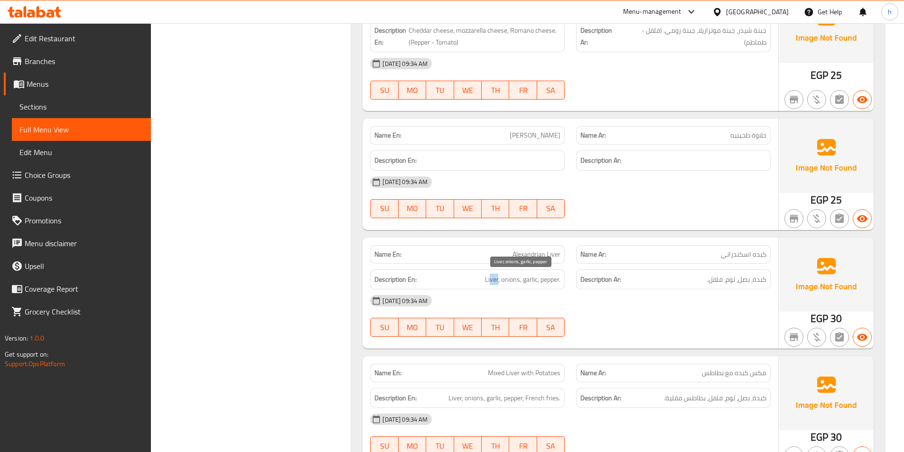
drag, startPoint x: 490, startPoint y: 281, endPoint x: 498, endPoint y: 281, distance: 7.6
click at [498, 281] on span "Liver, onions, garlic, pepper." at bounding box center [522, 280] width 75 height 12
drag, startPoint x: 509, startPoint y: 280, endPoint x: 520, endPoint y: 278, distance: 11.2
click at [520, 278] on span "Liver, onions, garlic, pepper." at bounding box center [522, 280] width 75 height 12
drag, startPoint x: 531, startPoint y: 278, endPoint x: 540, endPoint y: 280, distance: 9.3
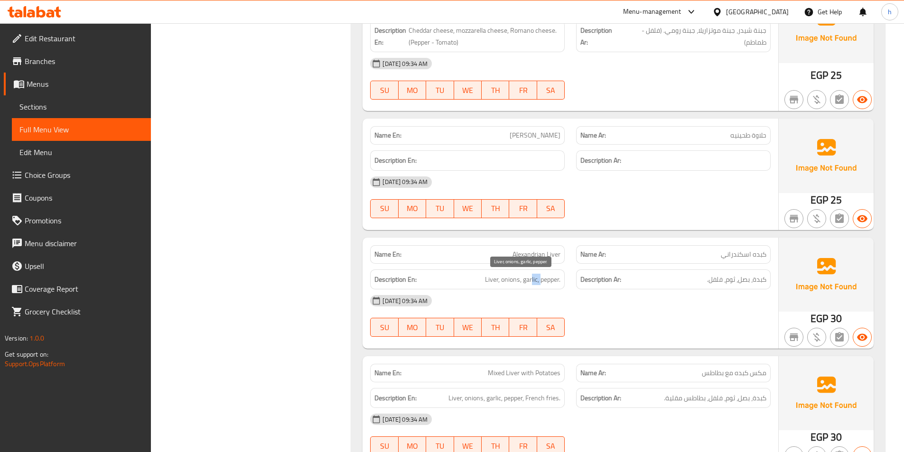
click at [540, 280] on span "Liver, onions, garlic, pepper." at bounding box center [522, 280] width 75 height 12
click at [551, 281] on span "Liver, onions, garlic, pepper." at bounding box center [522, 280] width 75 height 12
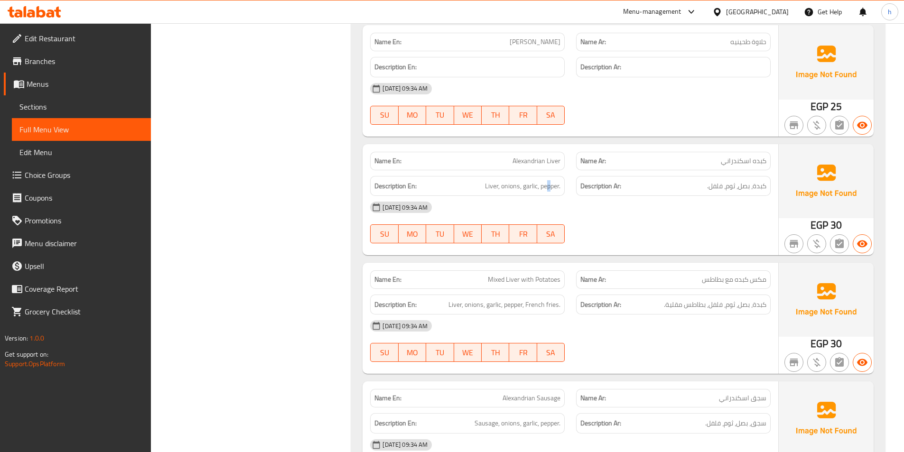
scroll to position [1994, 0]
drag, startPoint x: 493, startPoint y: 279, endPoint x: 512, endPoint y: 276, distance: 19.1
click at [512, 276] on span "Mixed Liver with Potatoes" at bounding box center [524, 278] width 73 height 10
drag, startPoint x: 529, startPoint y: 280, endPoint x: 564, endPoint y: 281, distance: 35.2
click at [564, 281] on div "Name En: Mixed Liver with Potatoes" at bounding box center [467, 278] width 195 height 19
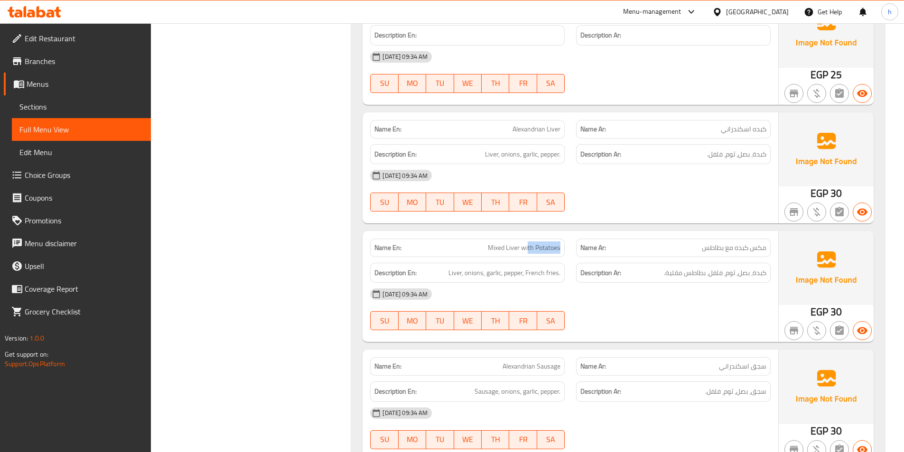
scroll to position [2041, 0]
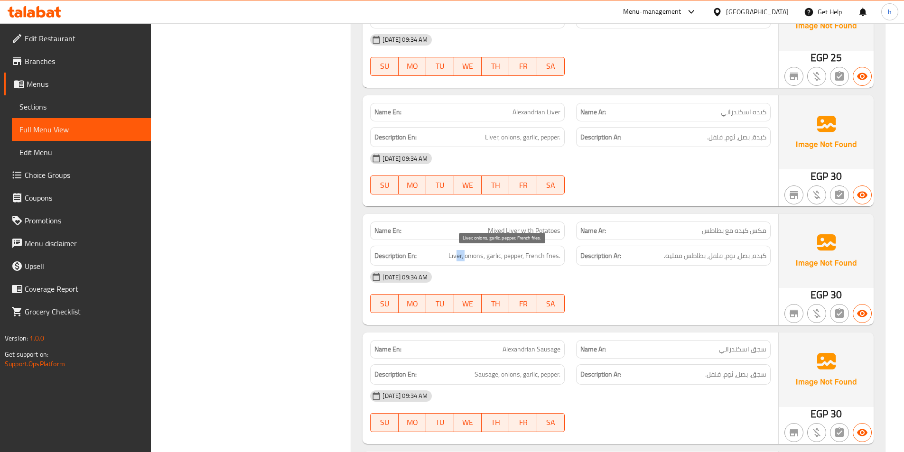
drag, startPoint x: 458, startPoint y: 254, endPoint x: 467, endPoint y: 258, distance: 9.8
click at [466, 257] on span "Liver, onions, garlic, pepper, French fries." at bounding box center [505, 256] width 112 height 12
drag, startPoint x: 480, startPoint y: 258, endPoint x: 488, endPoint y: 259, distance: 7.7
click at [488, 259] on span "Liver, onions, garlic, pepper, French fries." at bounding box center [505, 256] width 112 height 12
drag, startPoint x: 516, startPoint y: 255, endPoint x: 554, endPoint y: 264, distance: 38.6
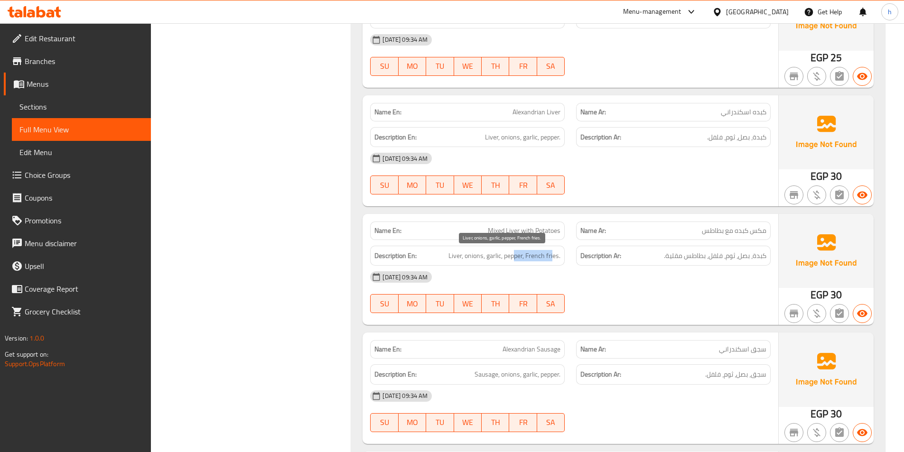
click at [554, 264] on div "Description En: Liver, onions, garlic, pepper, French fries." at bounding box center [467, 256] width 195 height 20
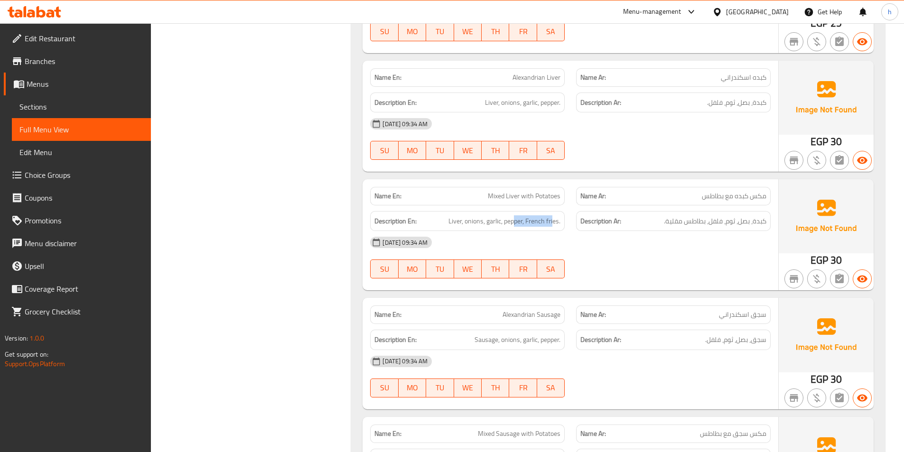
scroll to position [2136, 0]
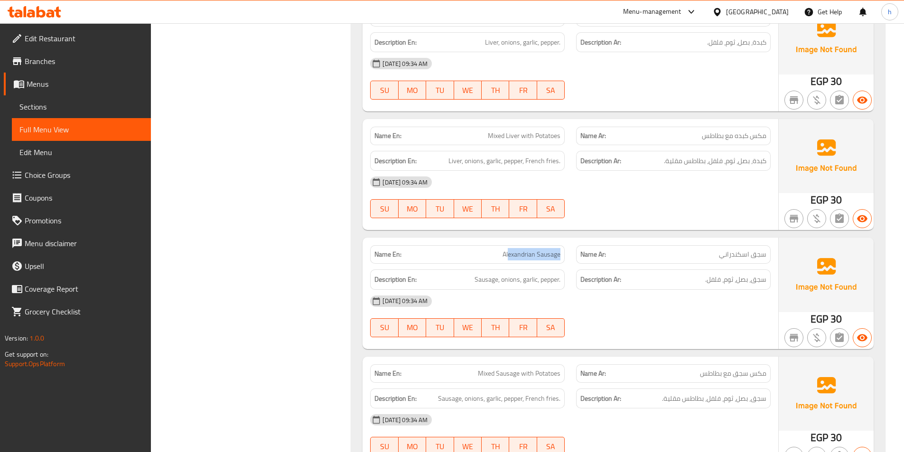
drag, startPoint x: 508, startPoint y: 253, endPoint x: 564, endPoint y: 257, distance: 56.6
click at [564, 257] on div "Name En: Alexandrian Sausage" at bounding box center [467, 254] width 195 height 19
drag, startPoint x: 480, startPoint y: 277, endPoint x: 505, endPoint y: 277, distance: 25.2
click at [493, 277] on span "Sausage, onions, garlic, pepper." at bounding box center [518, 280] width 86 height 12
drag, startPoint x: 511, startPoint y: 278, endPoint x: 526, endPoint y: 277, distance: 14.7
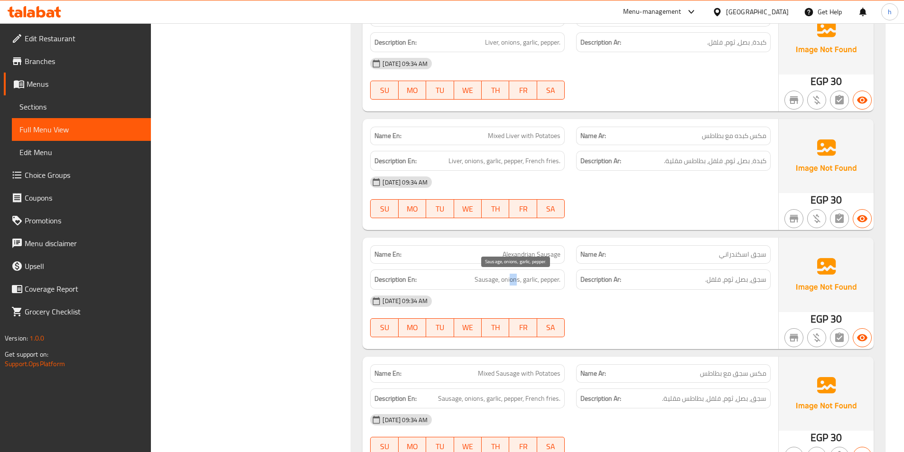
click at [517, 277] on span "Sausage, onions, garlic, pepper." at bounding box center [518, 280] width 86 height 12
drag, startPoint x: 533, startPoint y: 278, endPoint x: 552, endPoint y: 278, distance: 19.0
click at [551, 278] on span "Sausage, onions, garlic, pepper." at bounding box center [518, 280] width 86 height 12
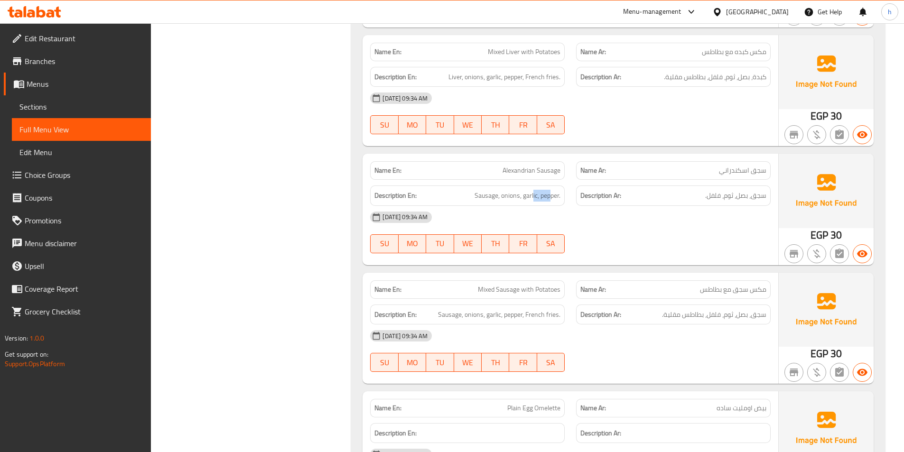
scroll to position [2231, 0]
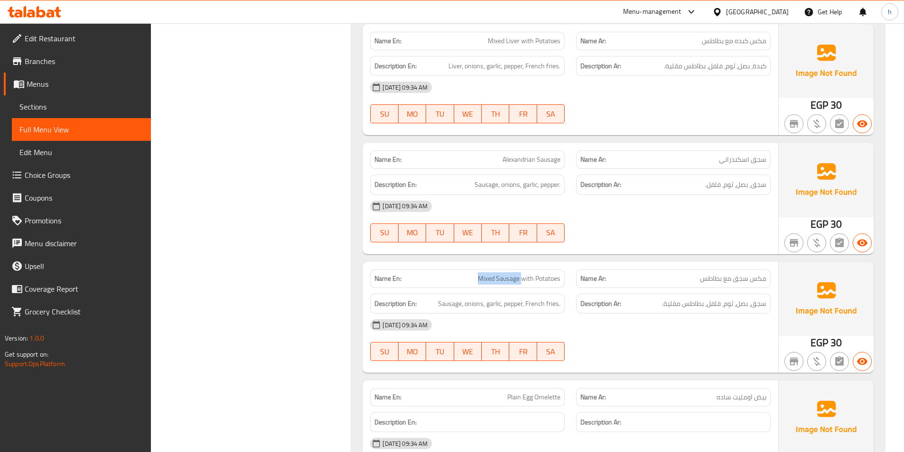
drag, startPoint x: 475, startPoint y: 278, endPoint x: 523, endPoint y: 278, distance: 47.9
click at [523, 278] on p "Name En: Mixed Sausage with Potatoes" at bounding box center [468, 279] width 186 height 10
drag, startPoint x: 530, startPoint y: 277, endPoint x: 549, endPoint y: 276, distance: 19.0
click at [549, 276] on span "Mixed Sausage with Potatoes" at bounding box center [519, 279] width 83 height 10
drag, startPoint x: 447, startPoint y: 302, endPoint x: 463, endPoint y: 300, distance: 15.8
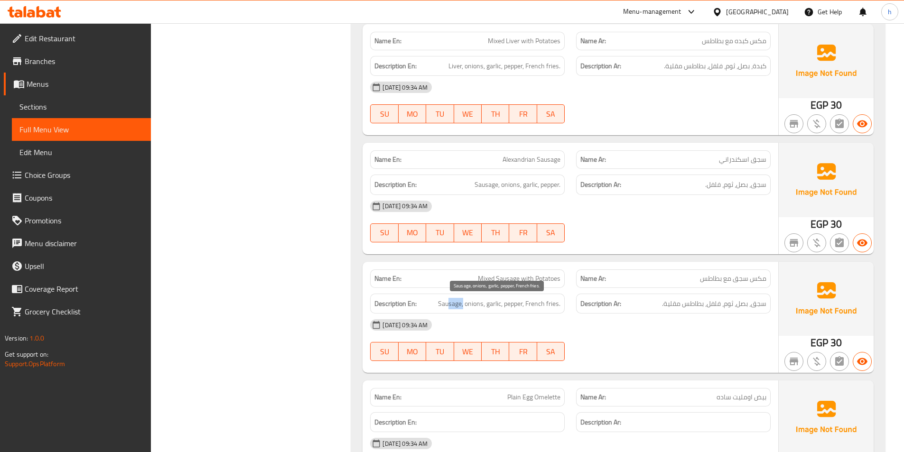
click at [463, 300] on span "Sausage, onions, garlic, pepper, French fries." at bounding box center [499, 304] width 122 height 12
drag, startPoint x: 471, startPoint y: 304, endPoint x: 479, endPoint y: 303, distance: 7.6
click at [479, 303] on span "Sausage, onions, garlic, pepper, French fries." at bounding box center [499, 304] width 122 height 12
drag, startPoint x: 491, startPoint y: 304, endPoint x: 504, endPoint y: 306, distance: 12.4
click at [504, 306] on span "Sausage, onions, garlic, pepper, French fries." at bounding box center [499, 304] width 122 height 12
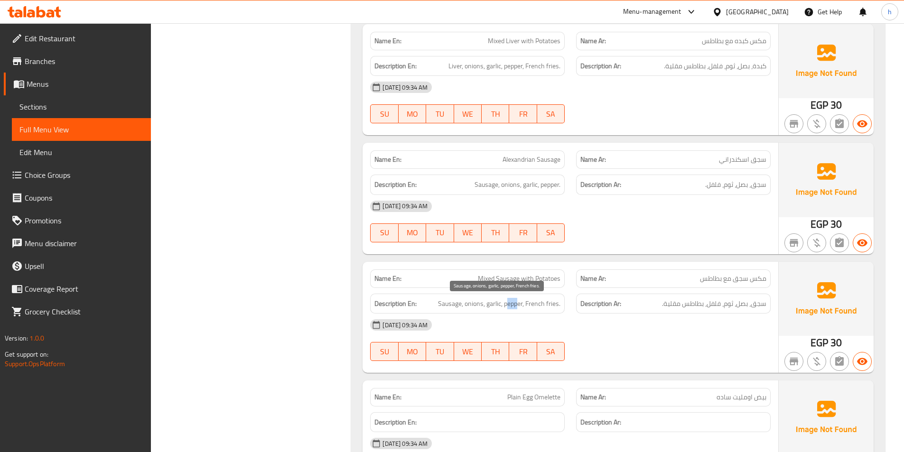
drag, startPoint x: 509, startPoint y: 305, endPoint x: 520, endPoint y: 307, distance: 10.5
click at [520, 307] on span "Sausage, onions, garlic, pepper, French fries." at bounding box center [499, 304] width 122 height 12
drag, startPoint x: 534, startPoint y: 301, endPoint x: 562, endPoint y: 308, distance: 29.2
click at [562, 308] on div "Description En: Sausage, onions, garlic, pepper, French fries." at bounding box center [467, 304] width 195 height 20
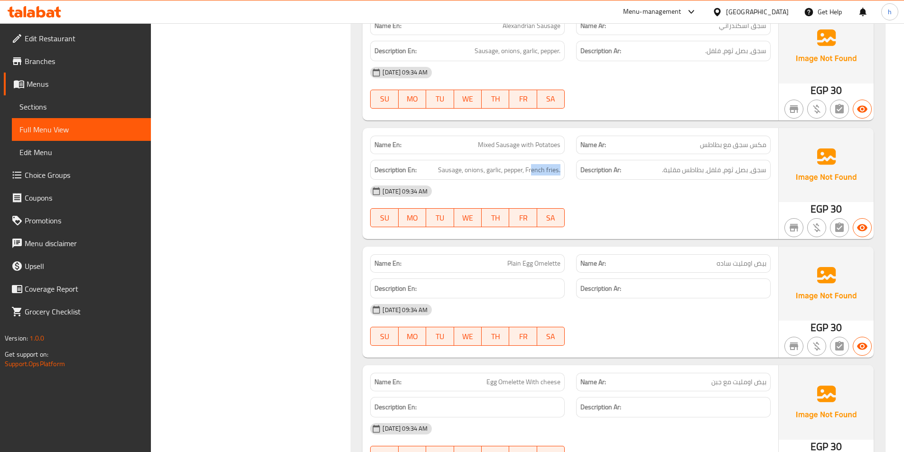
scroll to position [2374, 0]
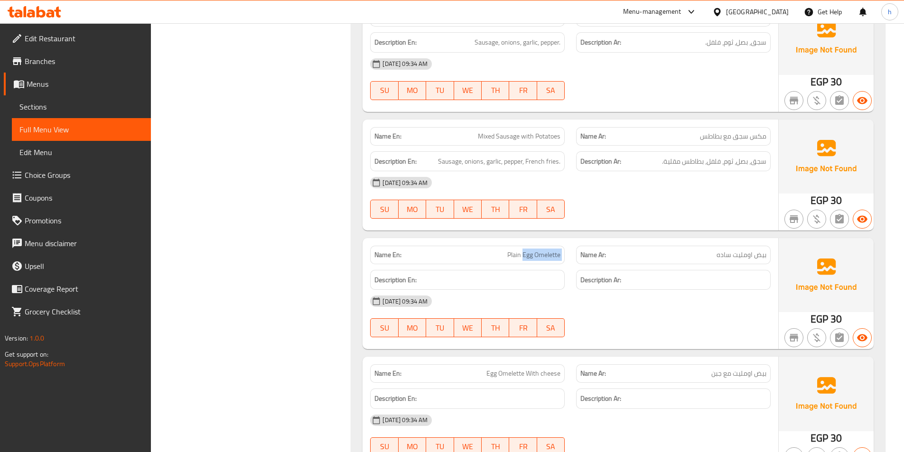
drag, startPoint x: 523, startPoint y: 253, endPoint x: 571, endPoint y: 257, distance: 48.1
click at [571, 257] on div "Name En: Plain Egg Omelette Name Ar: بيض اومليت ساده" at bounding box center [571, 255] width 412 height 30
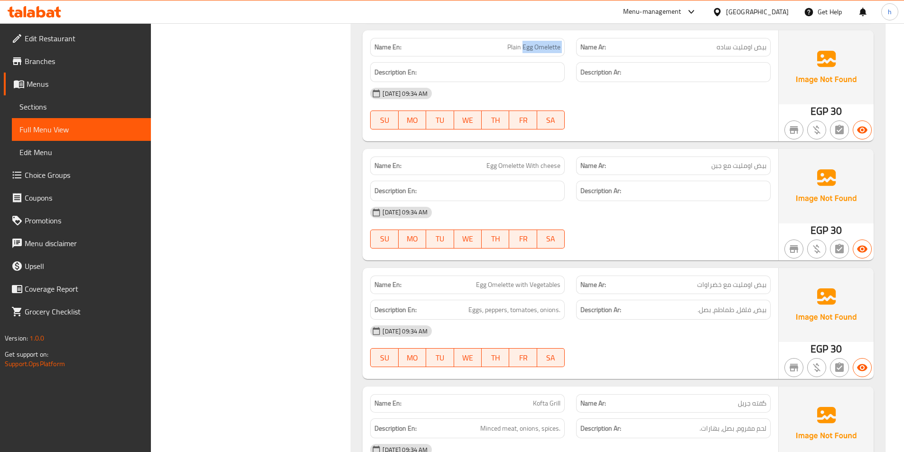
scroll to position [2611, 0]
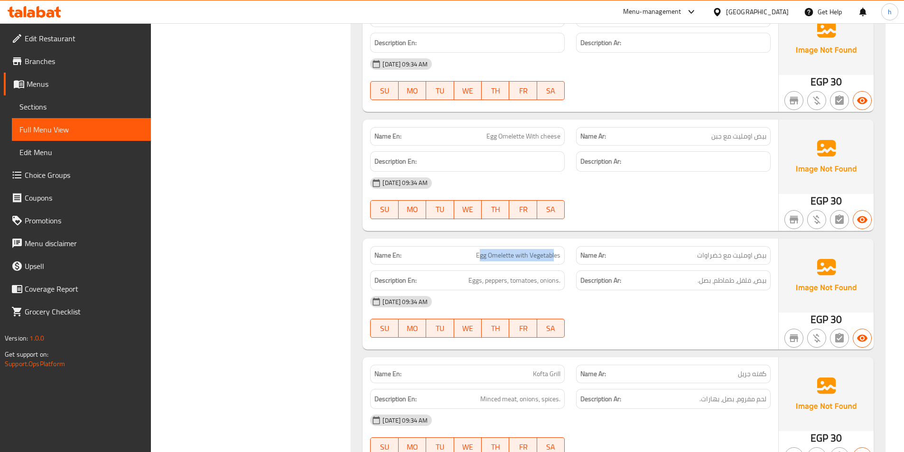
drag, startPoint x: 481, startPoint y: 261, endPoint x: 555, endPoint y: 262, distance: 74.5
click at [555, 262] on div "Name En: Egg Omelette with Vegetables" at bounding box center [467, 255] width 195 height 19
drag, startPoint x: 474, startPoint y: 285, endPoint x: 577, endPoint y: 282, distance: 103.5
click at [577, 282] on div "Description En: Eggs, peppers, tomatoes, onions. Description Ar: بيض، فلفل، طما…" at bounding box center [571, 281] width 412 height 32
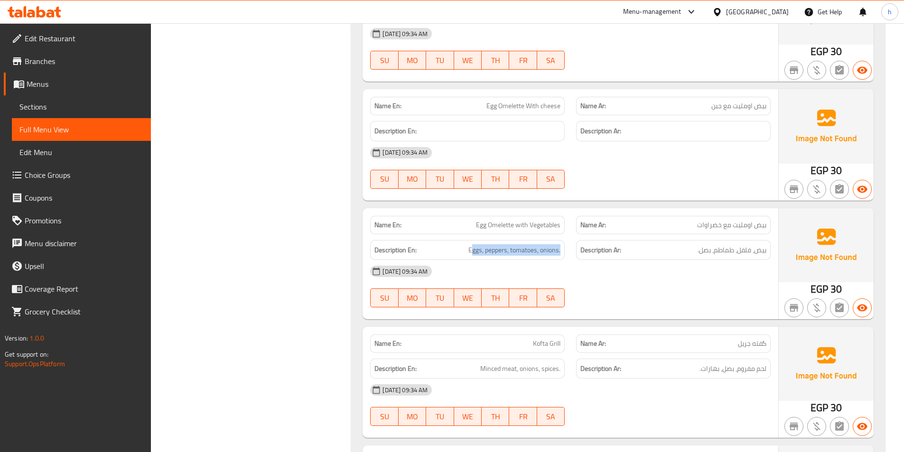
scroll to position [2658, 0]
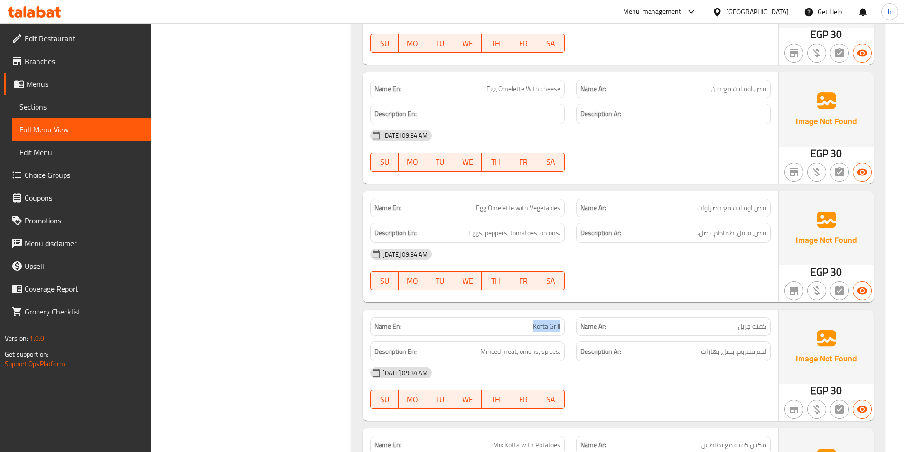
drag, startPoint x: 529, startPoint y: 322, endPoint x: 560, endPoint y: 323, distance: 31.3
click at [560, 323] on p "Name En: Kofta Grill" at bounding box center [468, 327] width 186 height 10
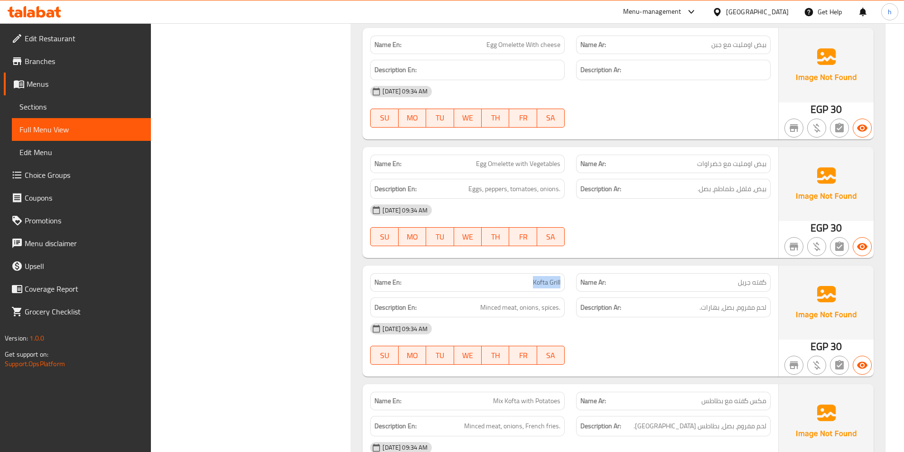
scroll to position [2753, 0]
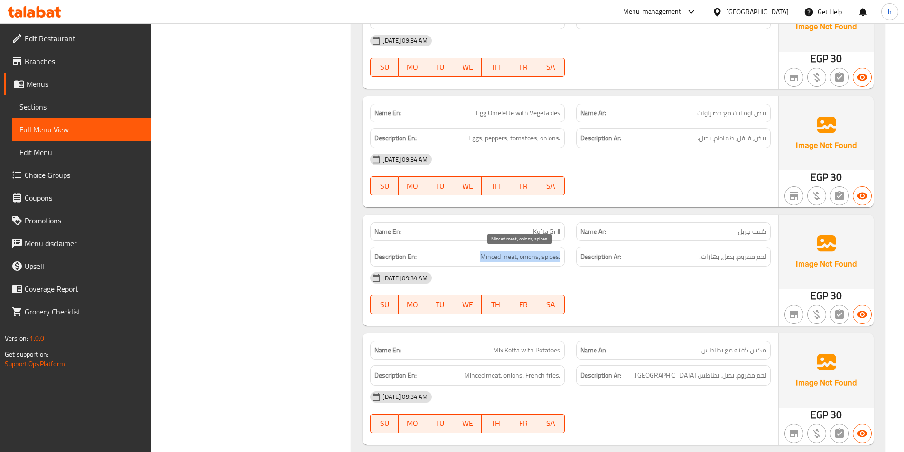
drag, startPoint x: 480, startPoint y: 257, endPoint x: 568, endPoint y: 257, distance: 87.3
click at [568, 257] on div "Description En: Minced meat, onions, spices." at bounding box center [468, 257] width 206 height 32
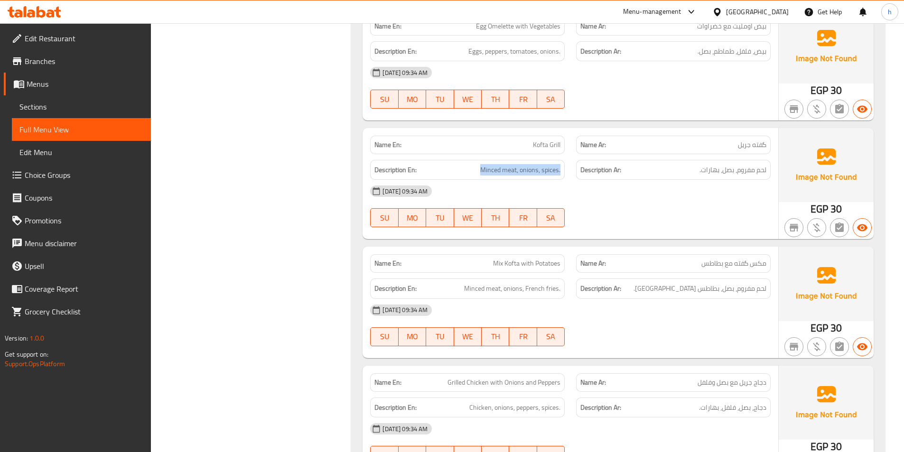
scroll to position [2848, 0]
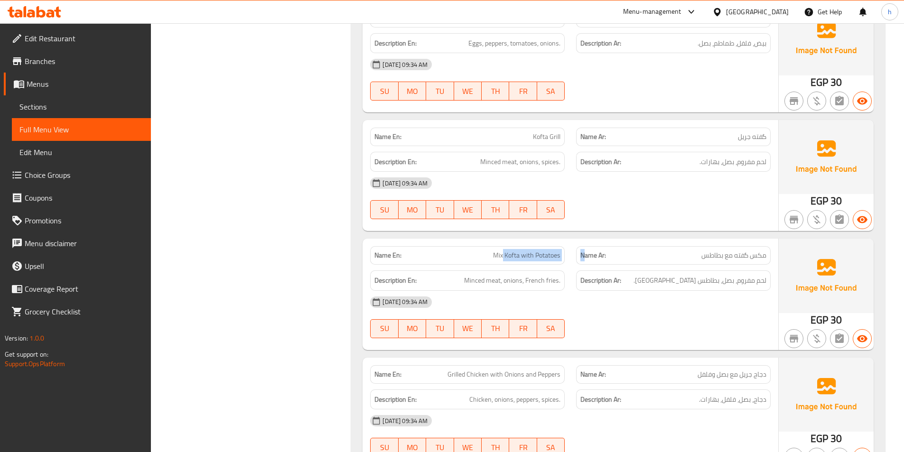
drag, startPoint x: 503, startPoint y: 256, endPoint x: 587, endPoint y: 257, distance: 84.5
click at [587, 257] on div "Name En: Mix Kofta with Potatoes Name Ar: مکس گفته مع بطاطس" at bounding box center [571, 256] width 412 height 30
click at [563, 284] on div "Description En: Minced meat, onions, French fries." at bounding box center [467, 281] width 195 height 20
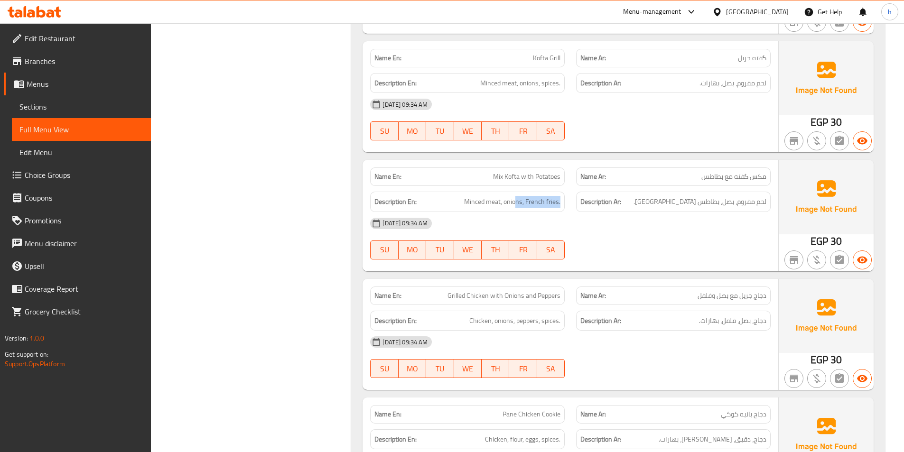
scroll to position [2943, 0]
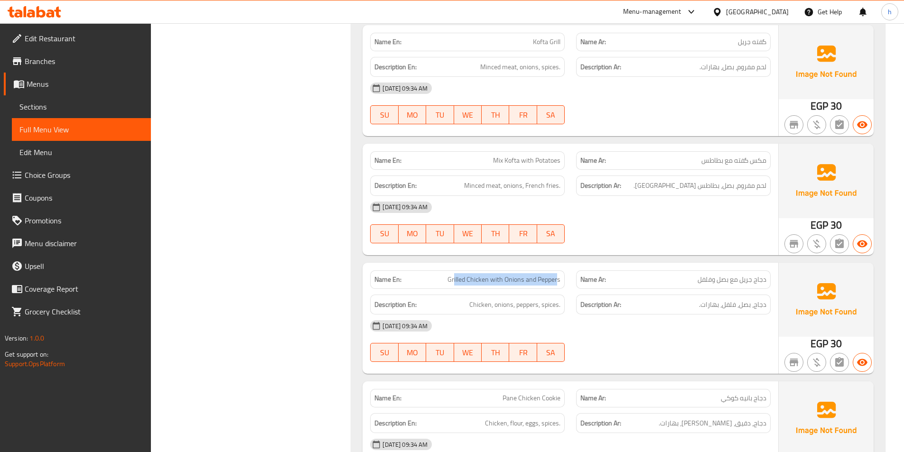
click at [558, 280] on span "Grilled Chicken with Onions and Peppers" at bounding box center [504, 280] width 113 height 10
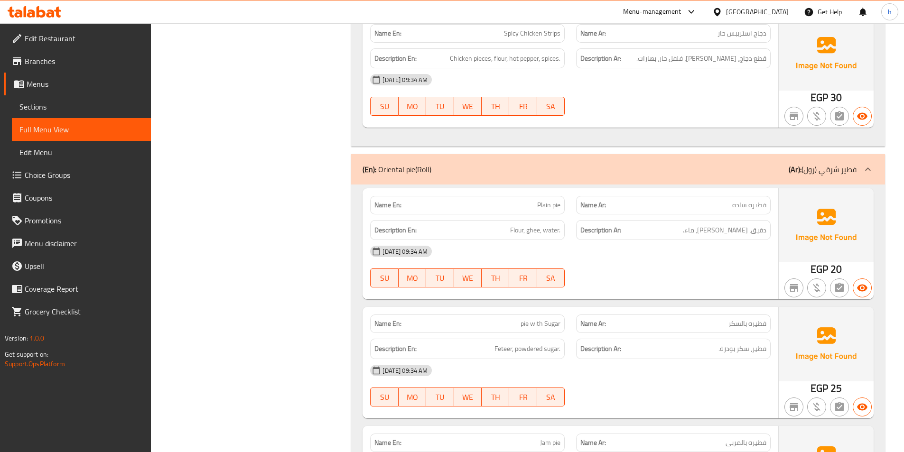
scroll to position [3560, 0]
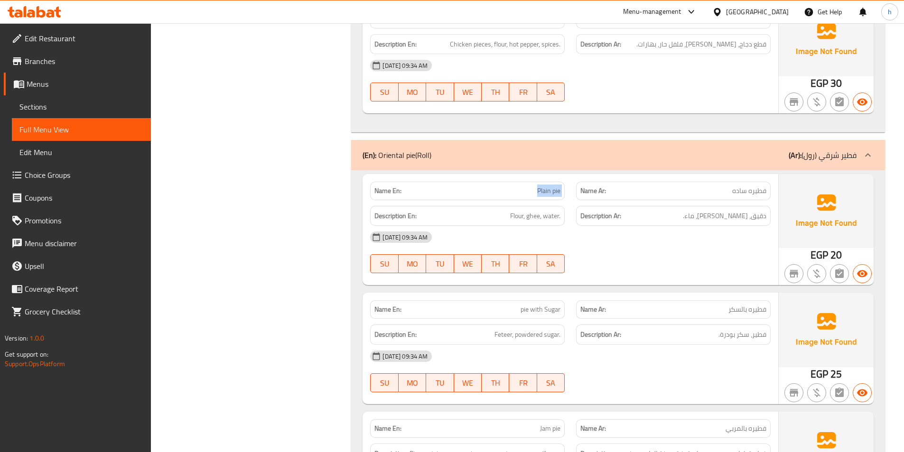
click at [581, 198] on div "Name En: Plain pie Name Ar: فطيره ساده" at bounding box center [571, 191] width 412 height 30
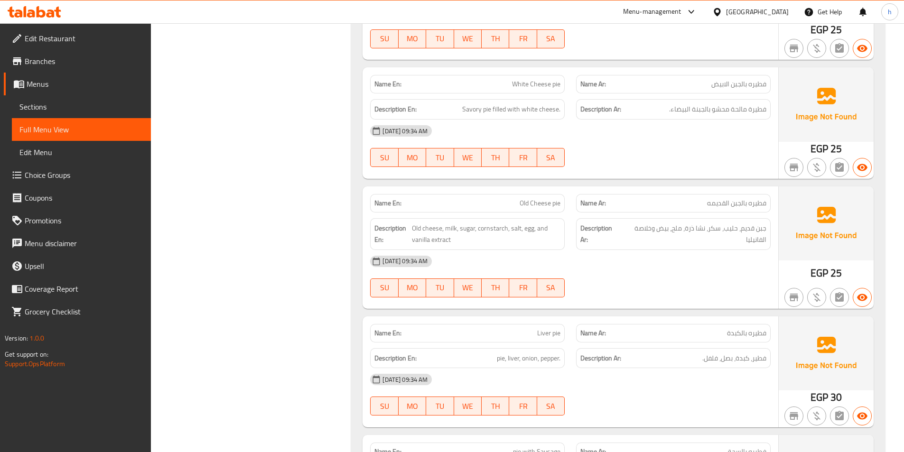
scroll to position [4510, 0]
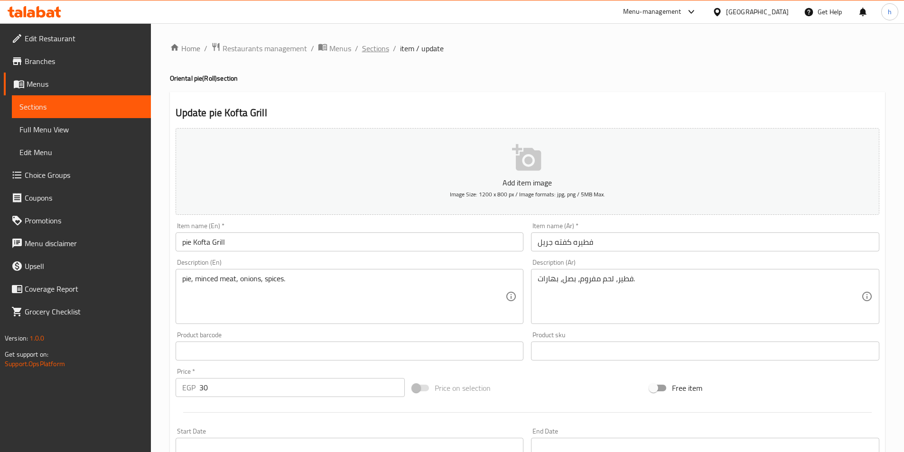
click at [366, 46] on span "Sections" at bounding box center [375, 48] width 27 height 11
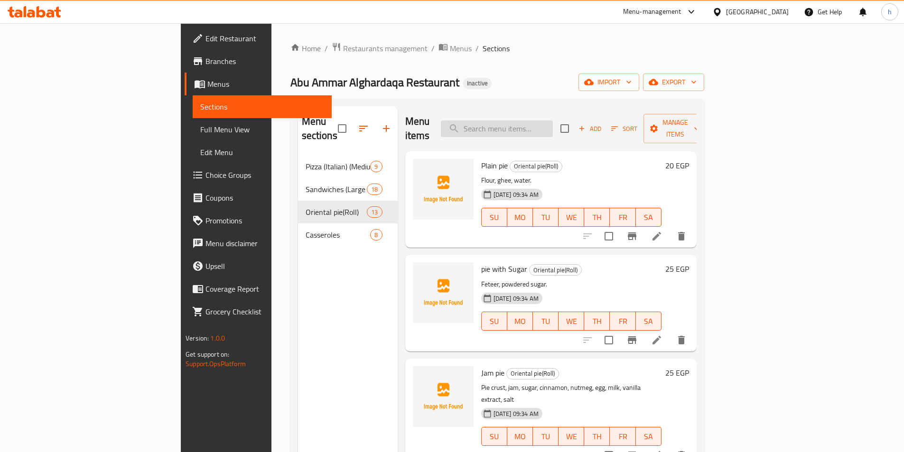
click at [553, 124] on input "search" at bounding box center [497, 129] width 112 height 17
paste input "Cheese Mix"
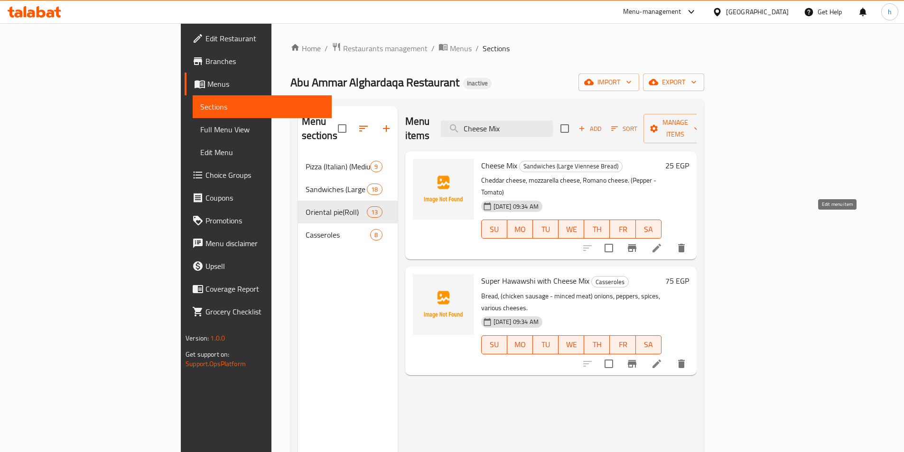
type input "Cheese Mix"
click at [663, 243] on icon at bounding box center [656, 248] width 11 height 11
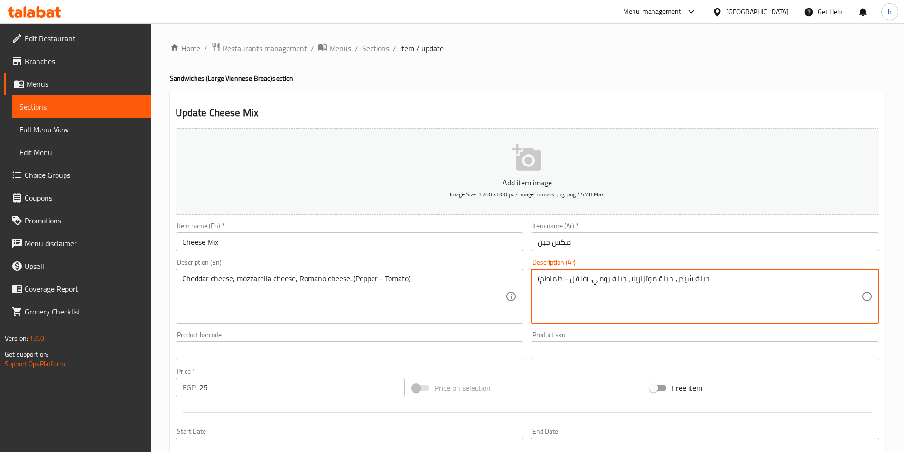
drag, startPoint x: 625, startPoint y: 282, endPoint x: 594, endPoint y: 277, distance: 31.2
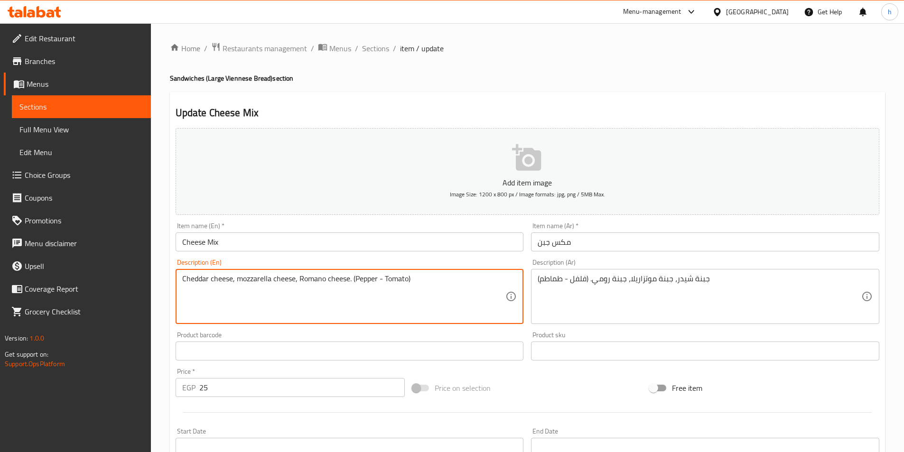
drag, startPoint x: 298, startPoint y: 277, endPoint x: 348, endPoint y: 270, distance: 50.9
paste textarea "y C"
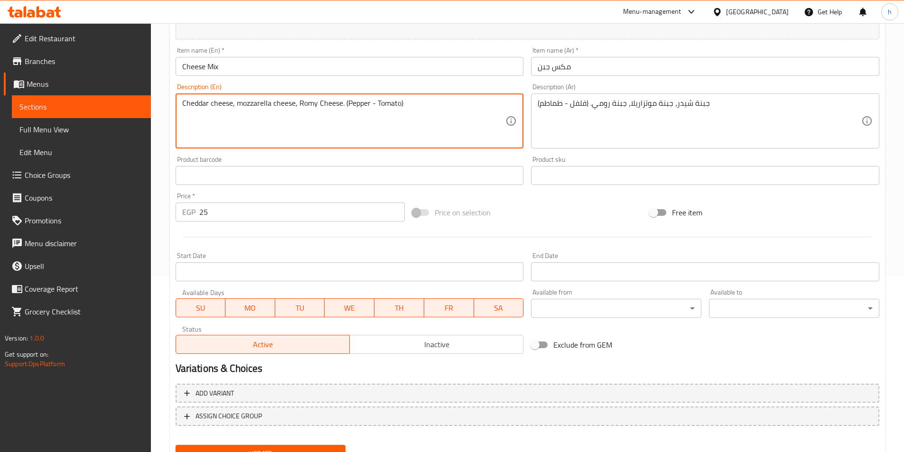
scroll to position [218, 0]
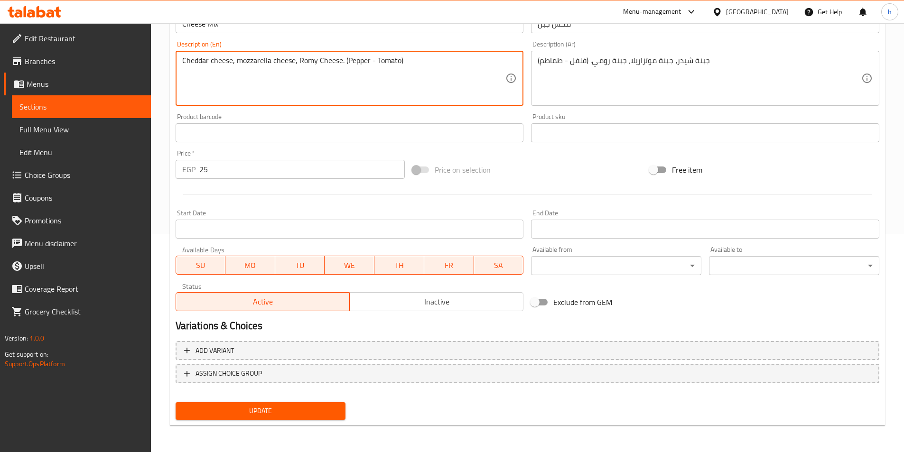
type textarea "Cheddar cheese, mozzarella cheese, Romy Cheese. (Pepper - Tomato)"
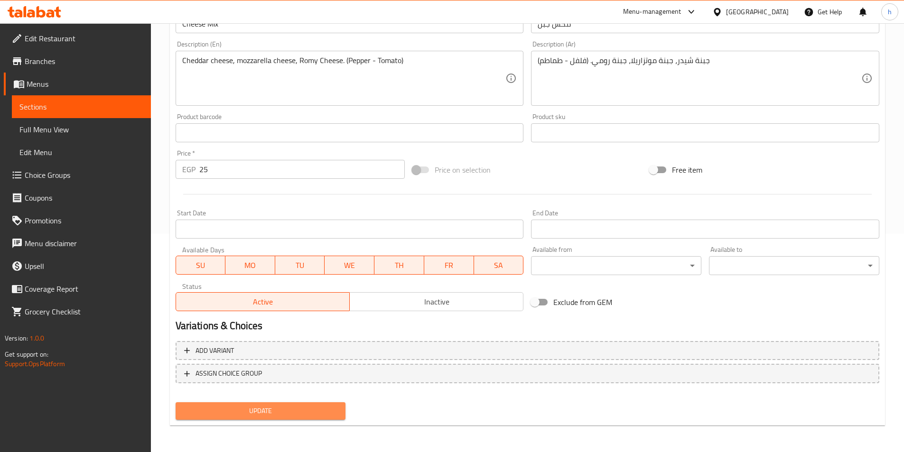
click at [311, 416] on span "Update" at bounding box center [260, 411] width 155 height 12
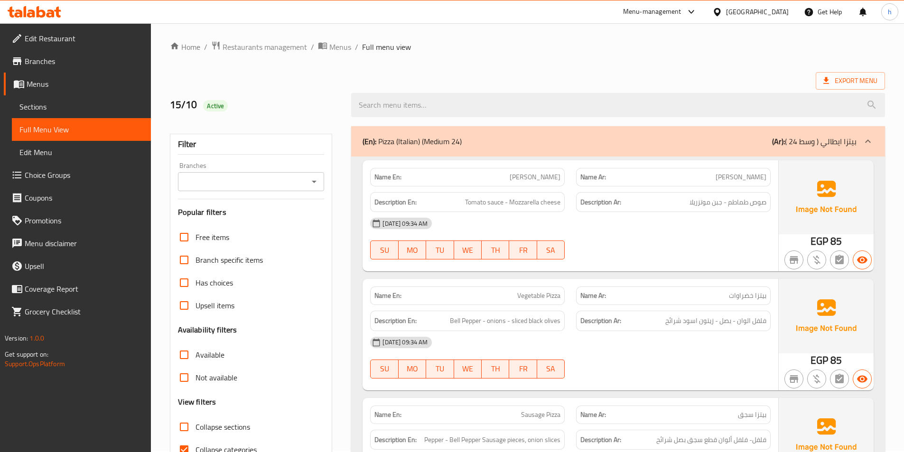
scroll to position [190, 0]
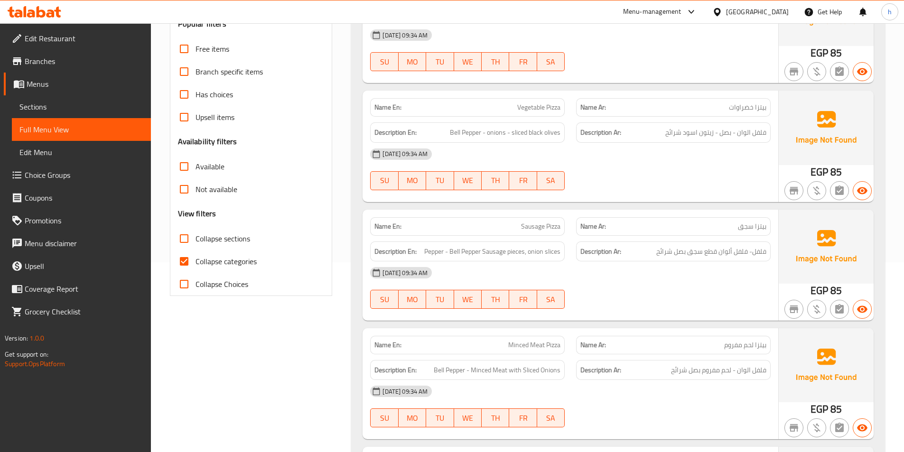
click at [181, 265] on input "Collapse categories" at bounding box center [184, 261] width 23 height 23
checkbox input "false"
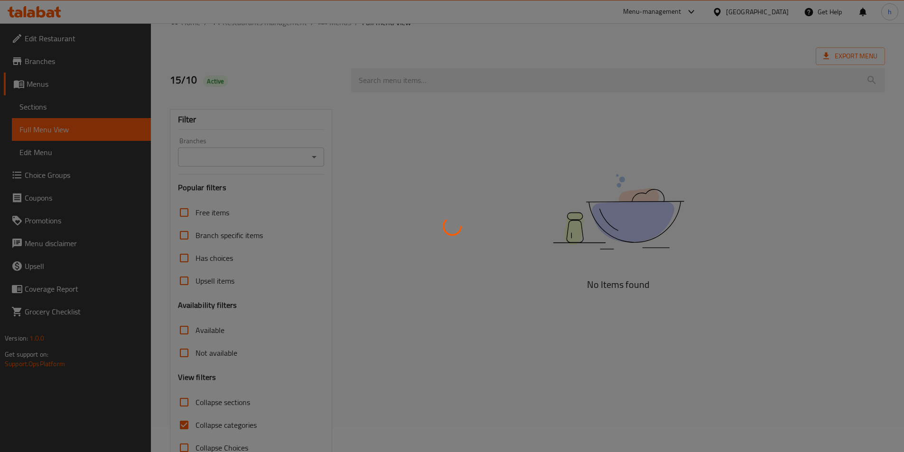
scroll to position [53, 0]
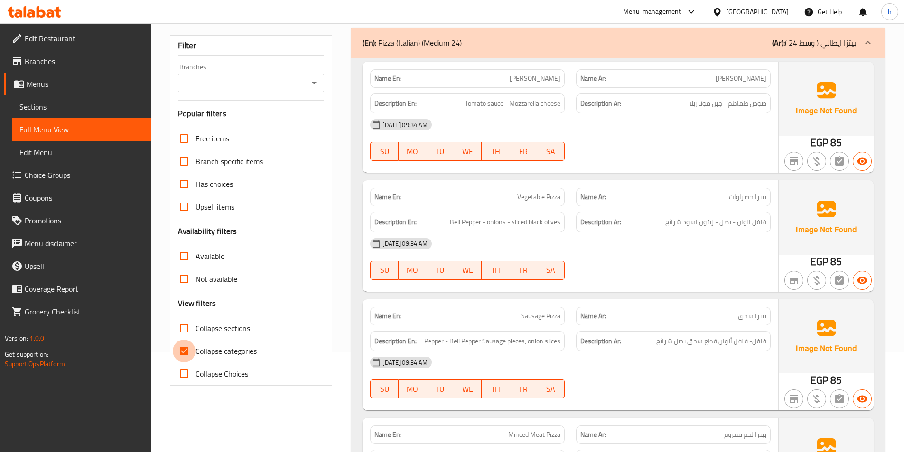
click at [182, 355] on input "Collapse categories" at bounding box center [184, 351] width 23 height 23
checkbox input "false"
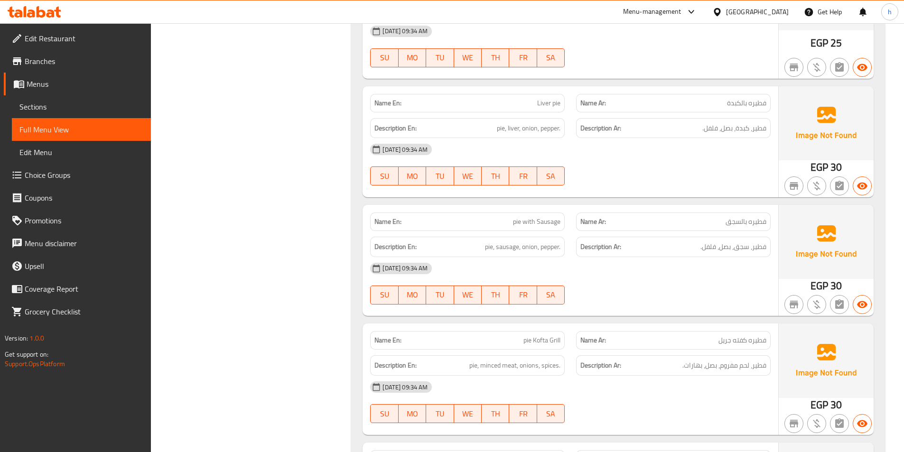
scroll to position [0, 0]
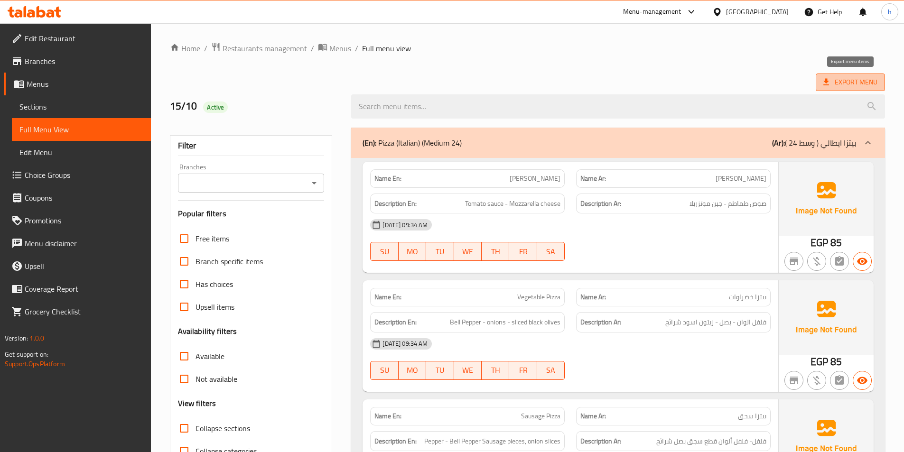
click at [842, 79] on span "Export Menu" at bounding box center [851, 82] width 54 height 12
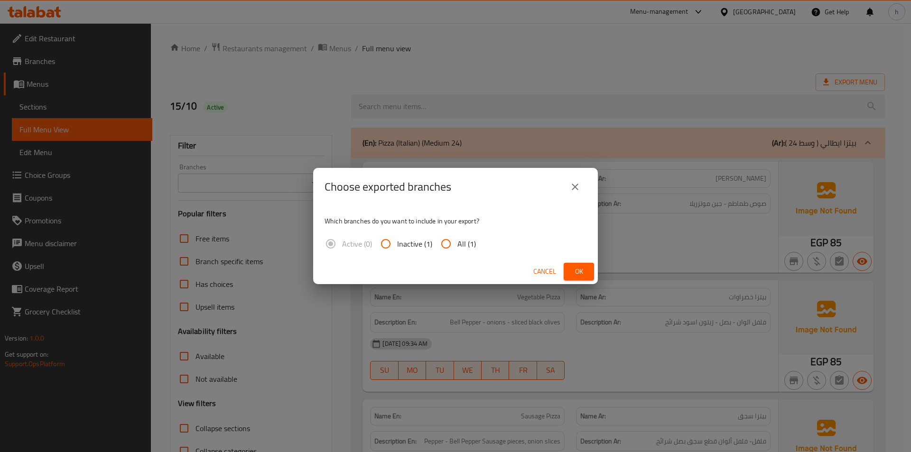
click at [462, 250] on span "All (1)" at bounding box center [467, 243] width 19 height 11
click at [458, 250] on input "All (1)" at bounding box center [446, 244] width 23 height 23
radio input "true"
click at [572, 272] on span "Ok" at bounding box center [579, 272] width 15 height 12
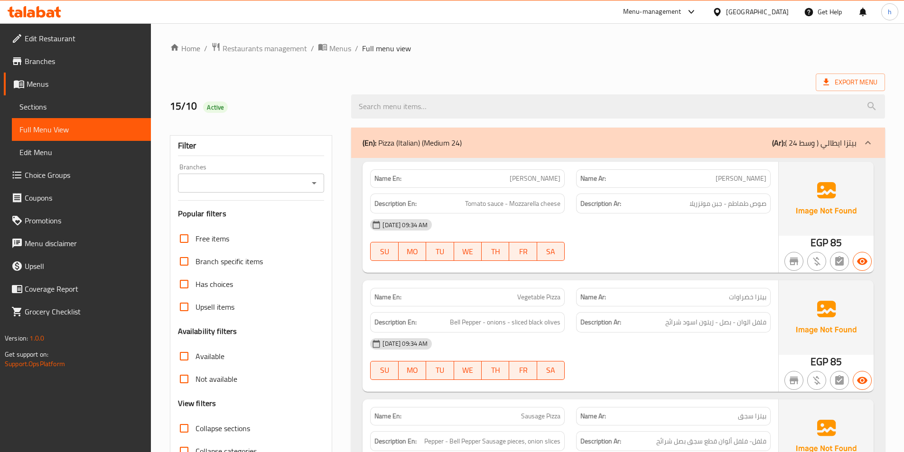
drag, startPoint x: 664, startPoint y: 40, endPoint x: 672, endPoint y: 40, distance: 8.1
